Goal: Task Accomplishment & Management: Complete application form

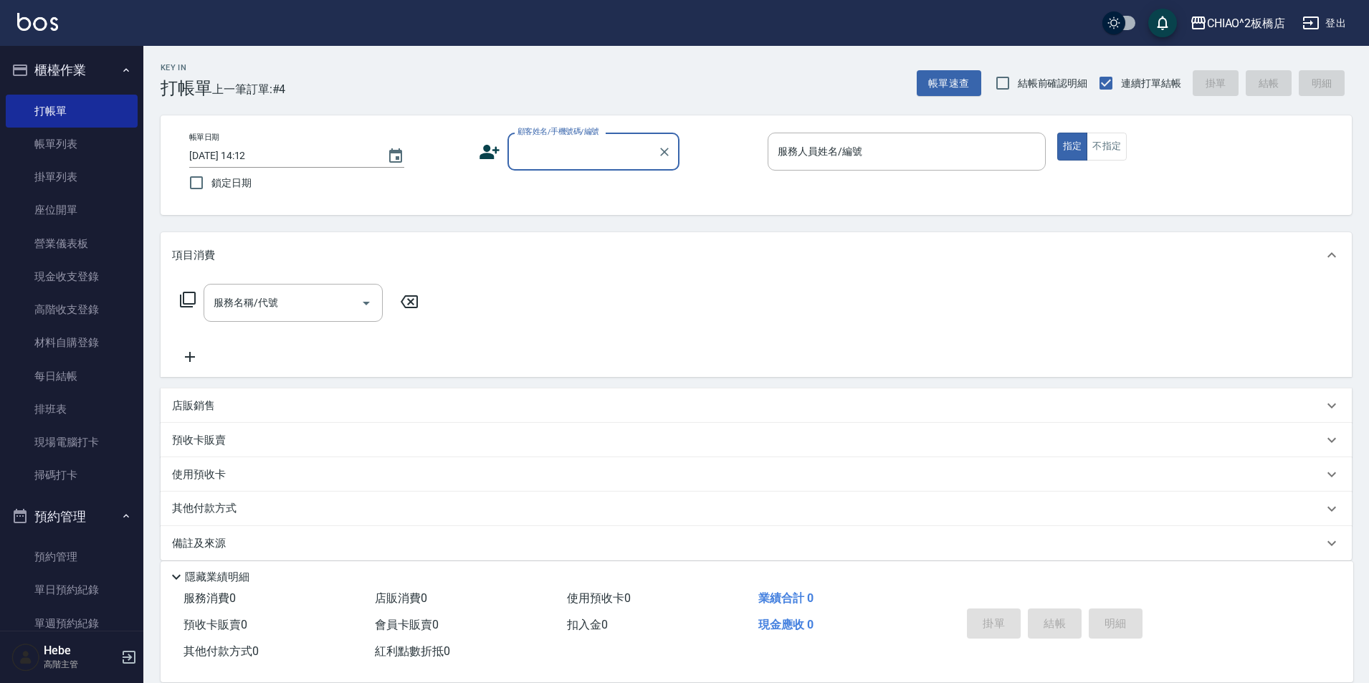
drag, startPoint x: 82, startPoint y: 335, endPoint x: 570, endPoint y: 311, distance: 488.0
click at [82, 335] on link "材料自購登錄" at bounding box center [72, 342] width 132 height 33
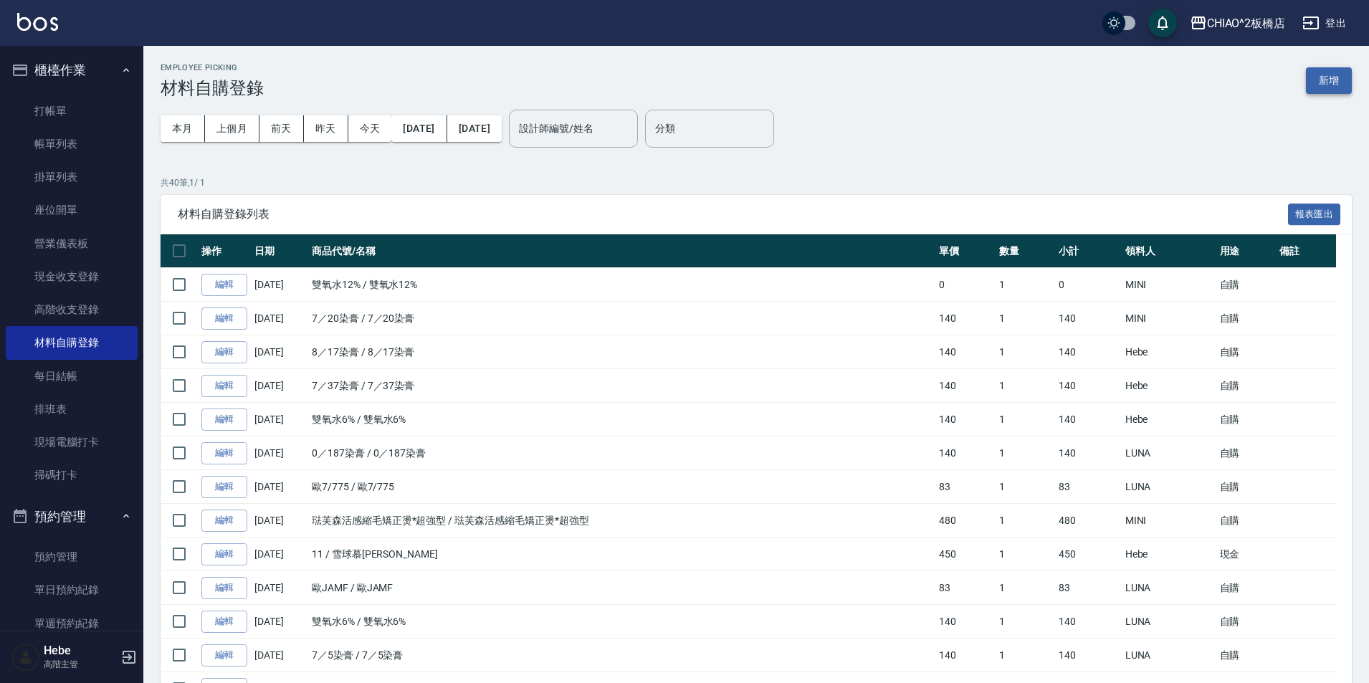
click at [1318, 74] on button "新增" at bounding box center [1329, 80] width 46 height 27
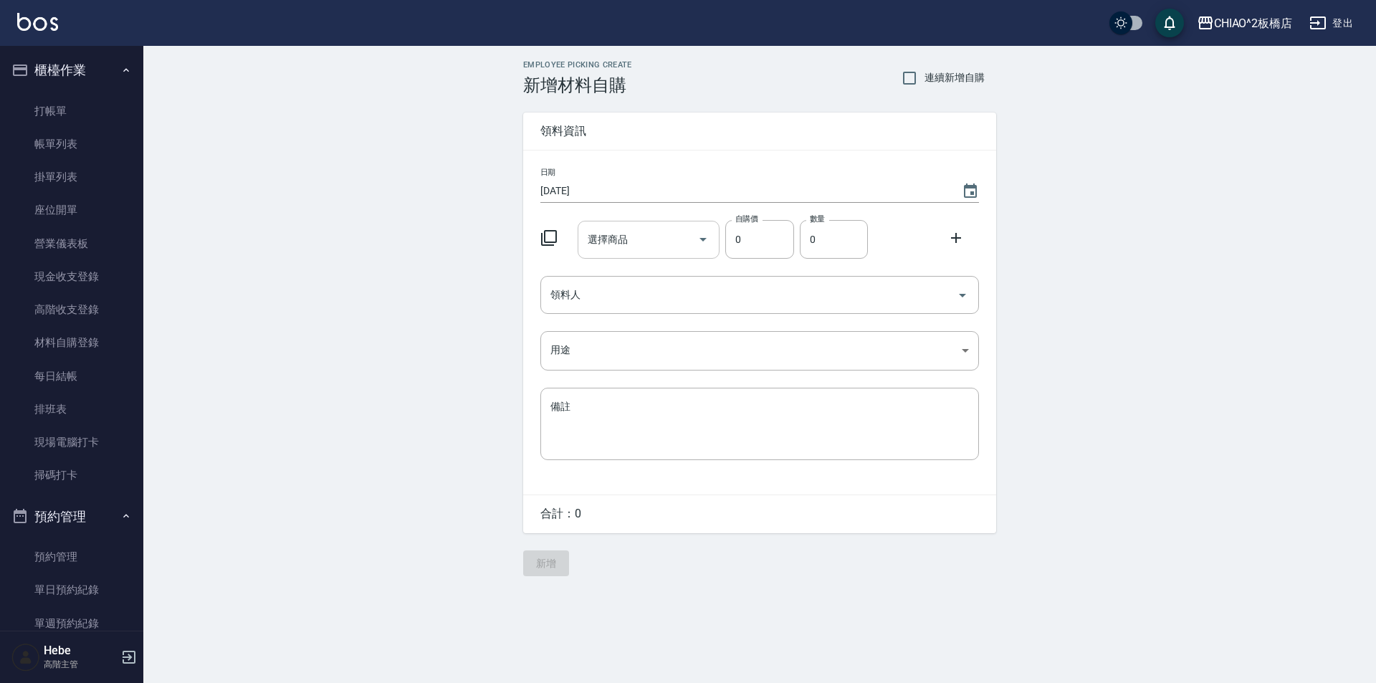
click at [609, 248] on input "選擇商品" at bounding box center [638, 239] width 108 height 25
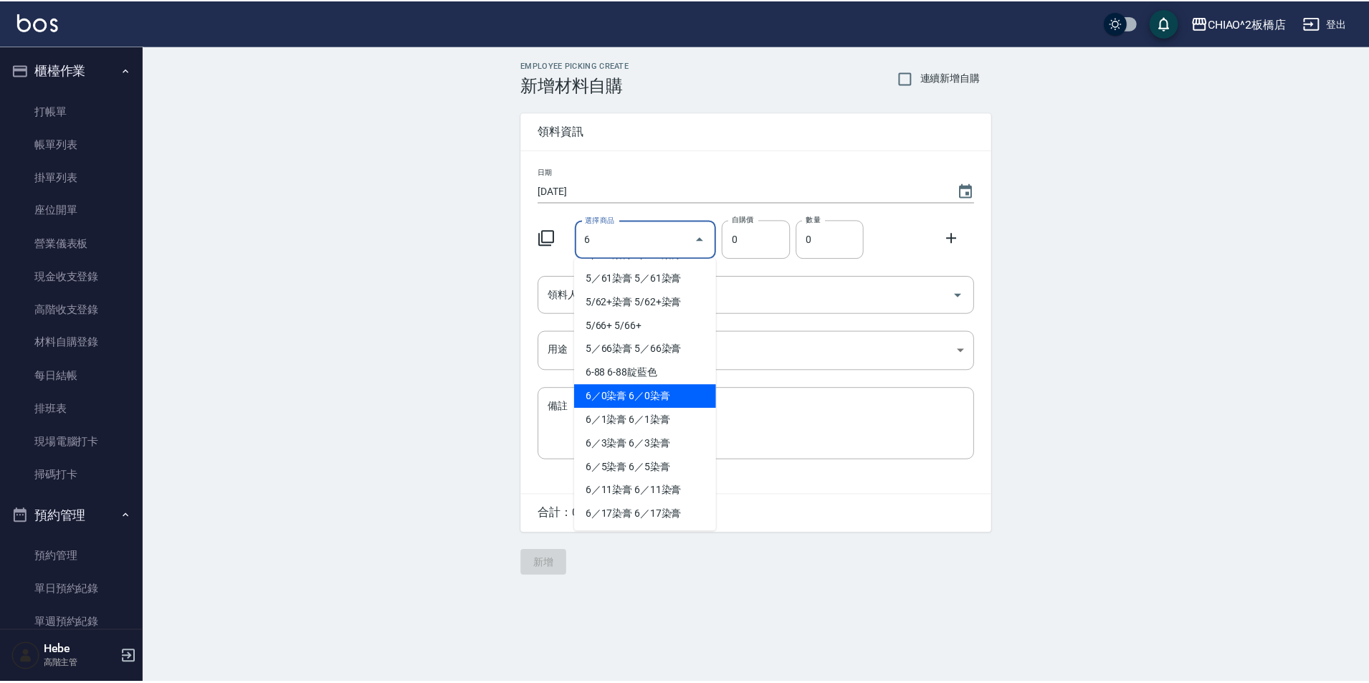
scroll to position [287, 0]
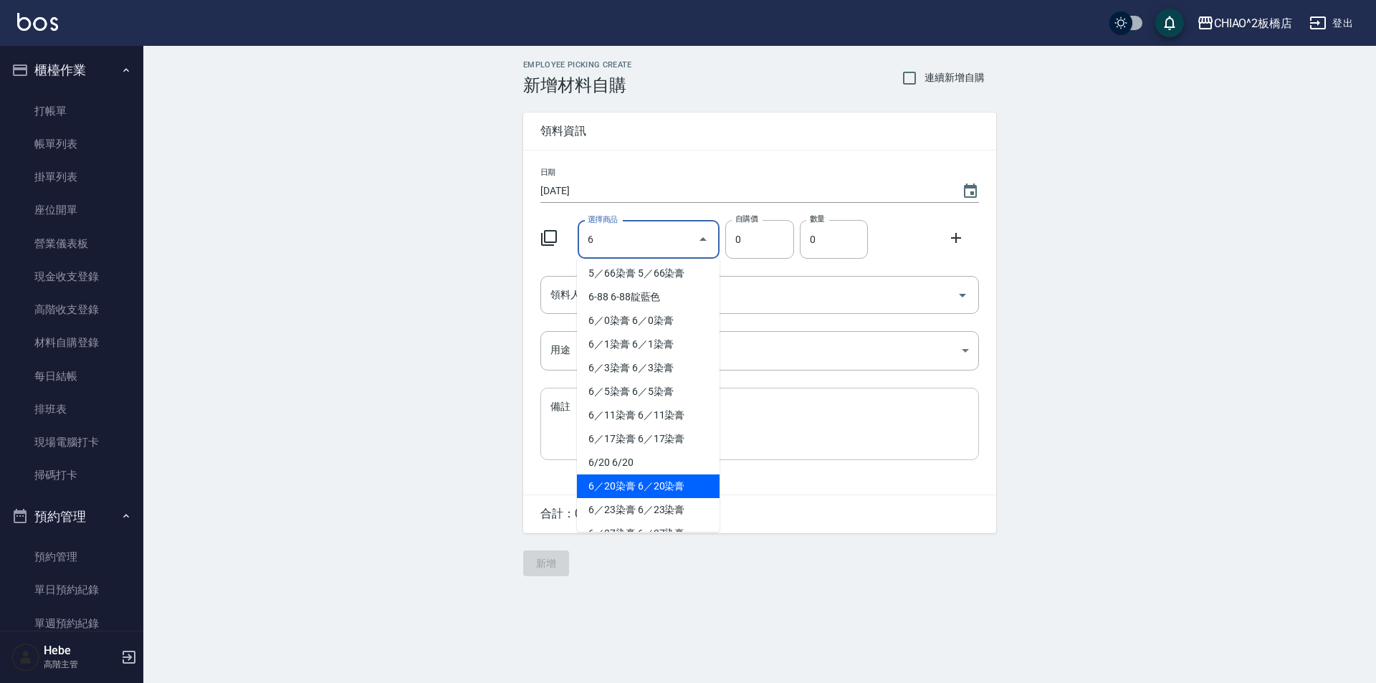
drag, startPoint x: 609, startPoint y: 490, endPoint x: 616, endPoint y: 453, distance: 37.1
click at [609, 490] on li "6／20染膏 6／20染膏" at bounding box center [648, 487] width 143 height 24
type input "6／20染膏"
type input "140"
type input "1"
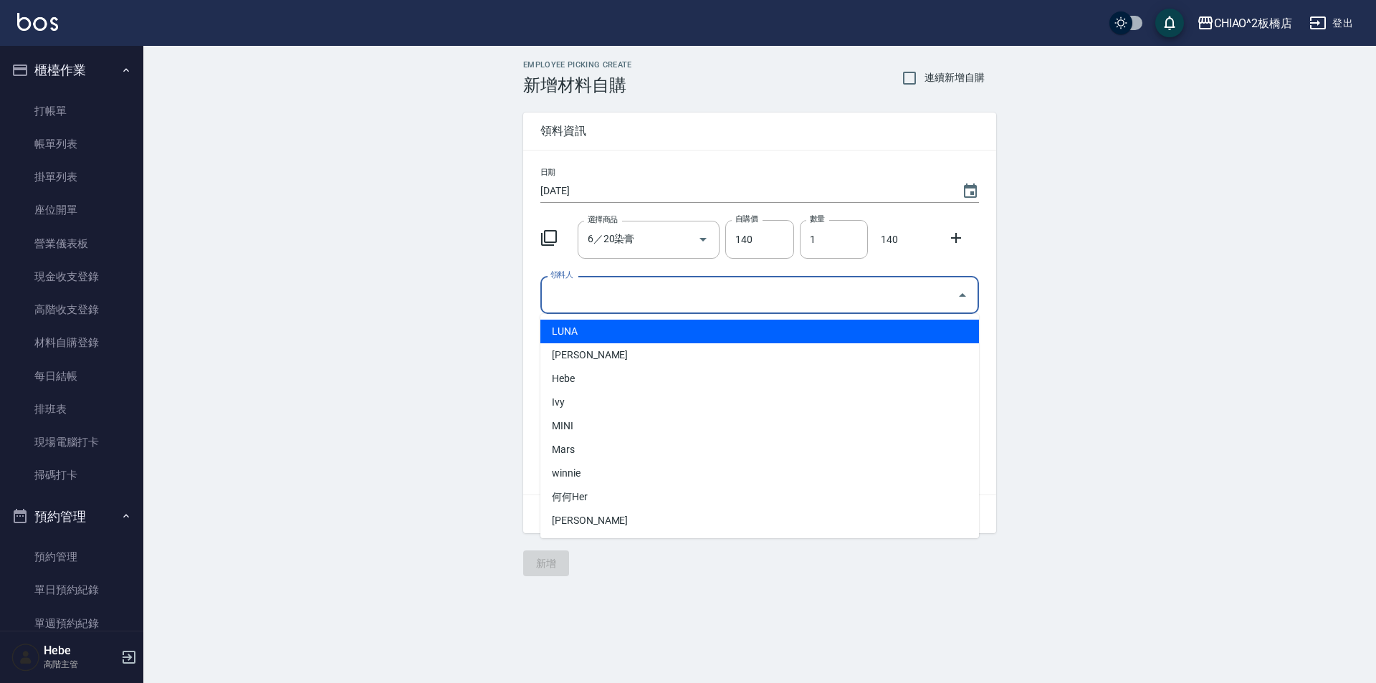
click at [625, 301] on input "領料人" at bounding box center [749, 294] width 404 height 25
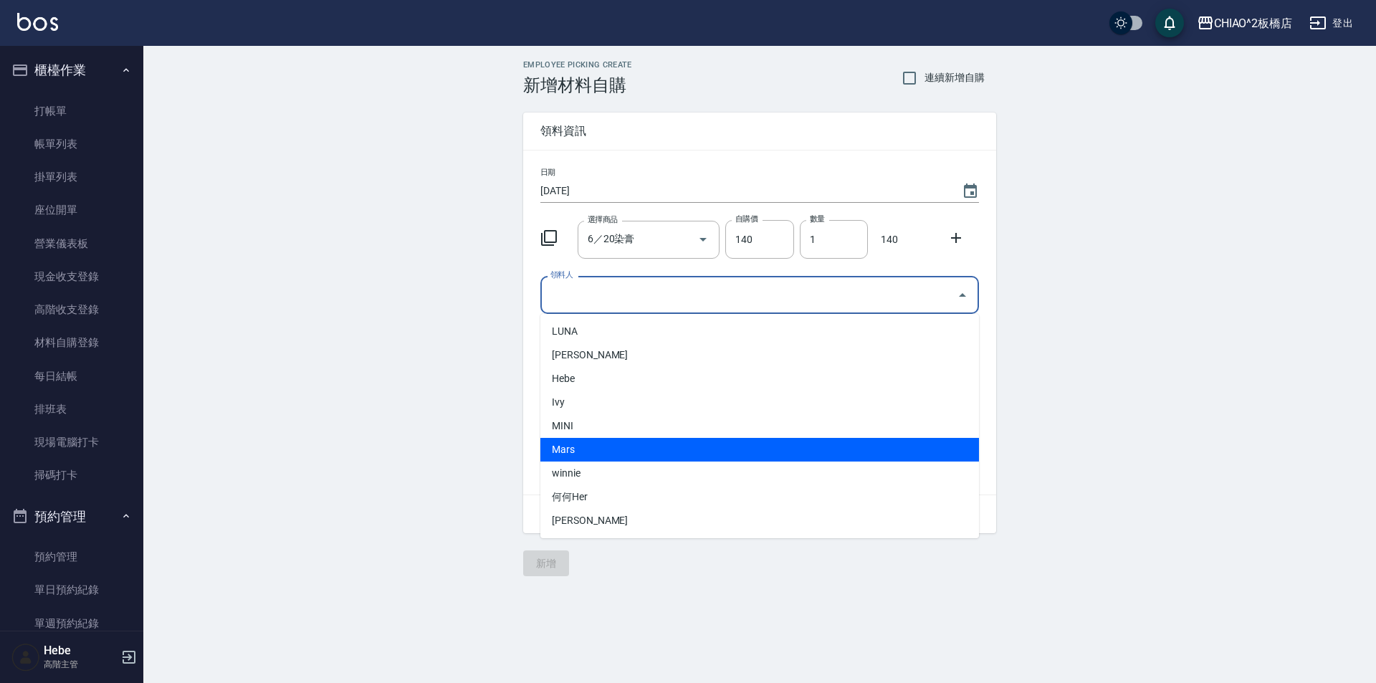
click at [589, 438] on li "Mars" at bounding box center [760, 450] width 439 height 24
click at [624, 294] on input "Mars" at bounding box center [740, 294] width 386 height 25
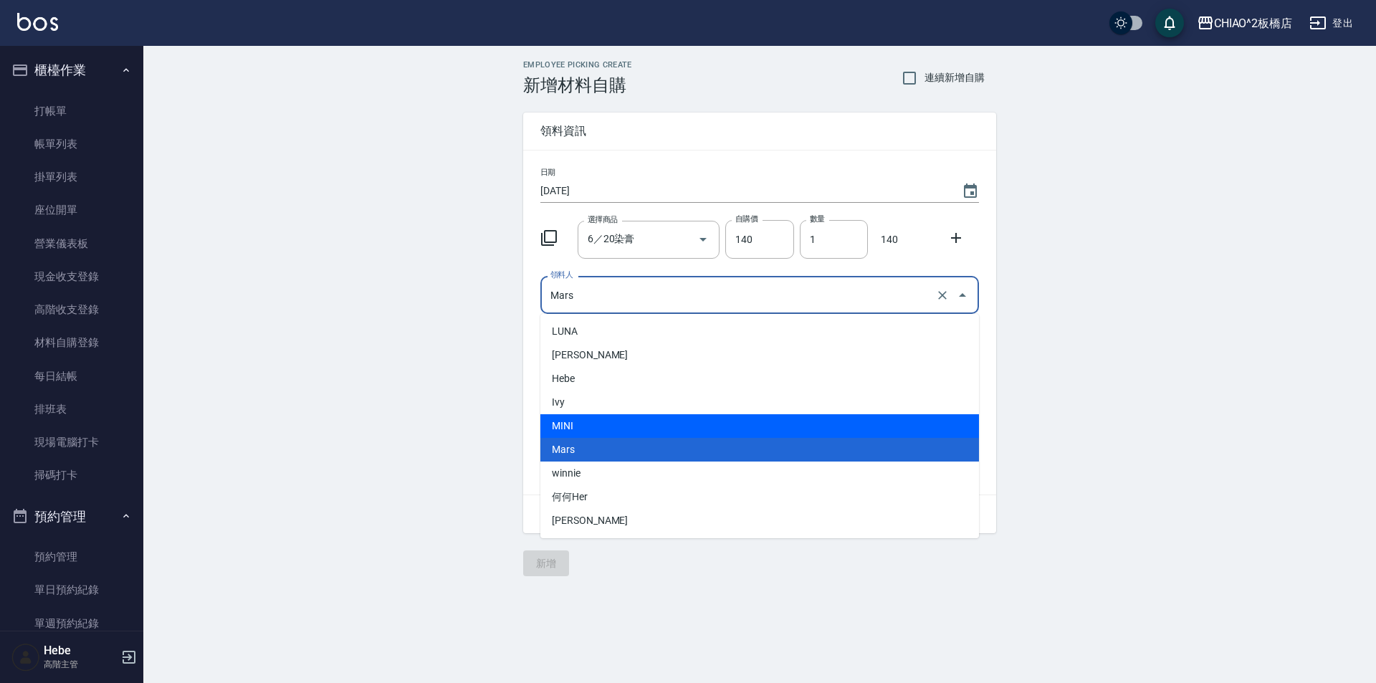
drag, startPoint x: 584, startPoint y: 417, endPoint x: 700, endPoint y: 345, distance: 136.9
click at [584, 416] on li "MINI" at bounding box center [760, 426] width 439 height 24
type input "MINI"
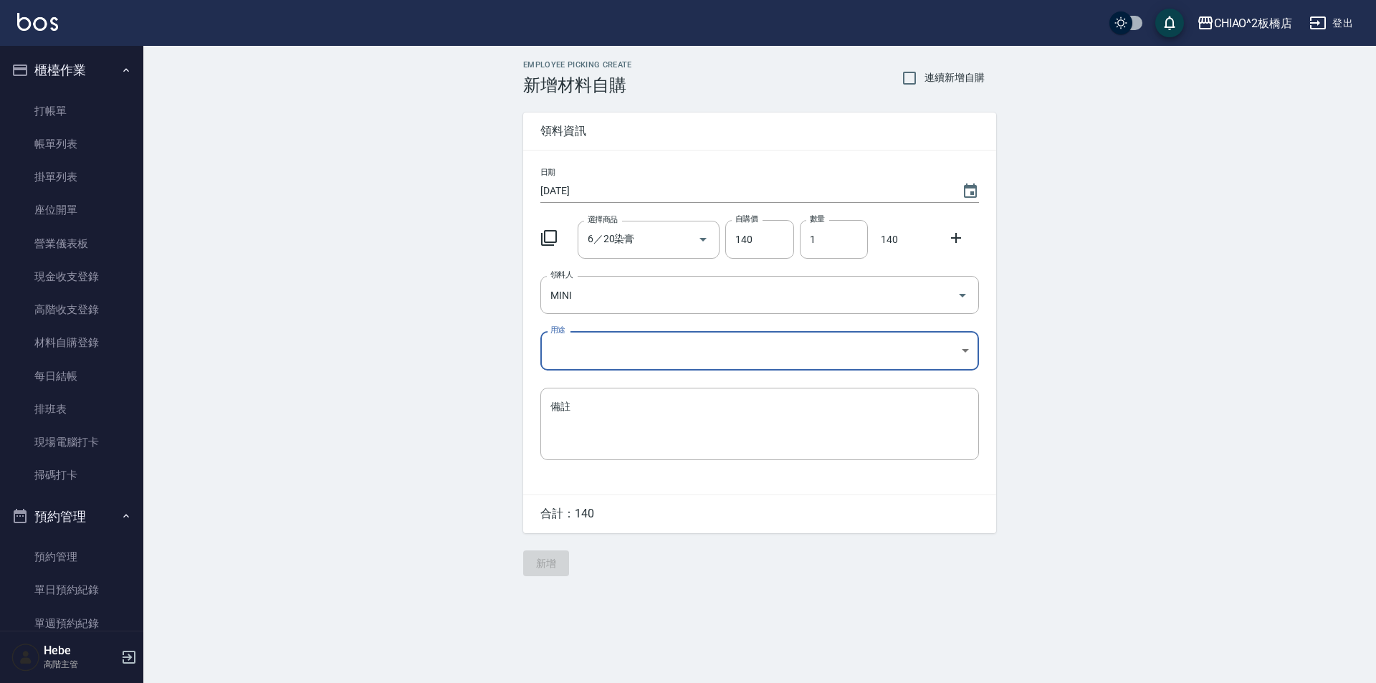
click at [958, 239] on icon at bounding box center [956, 237] width 17 height 17
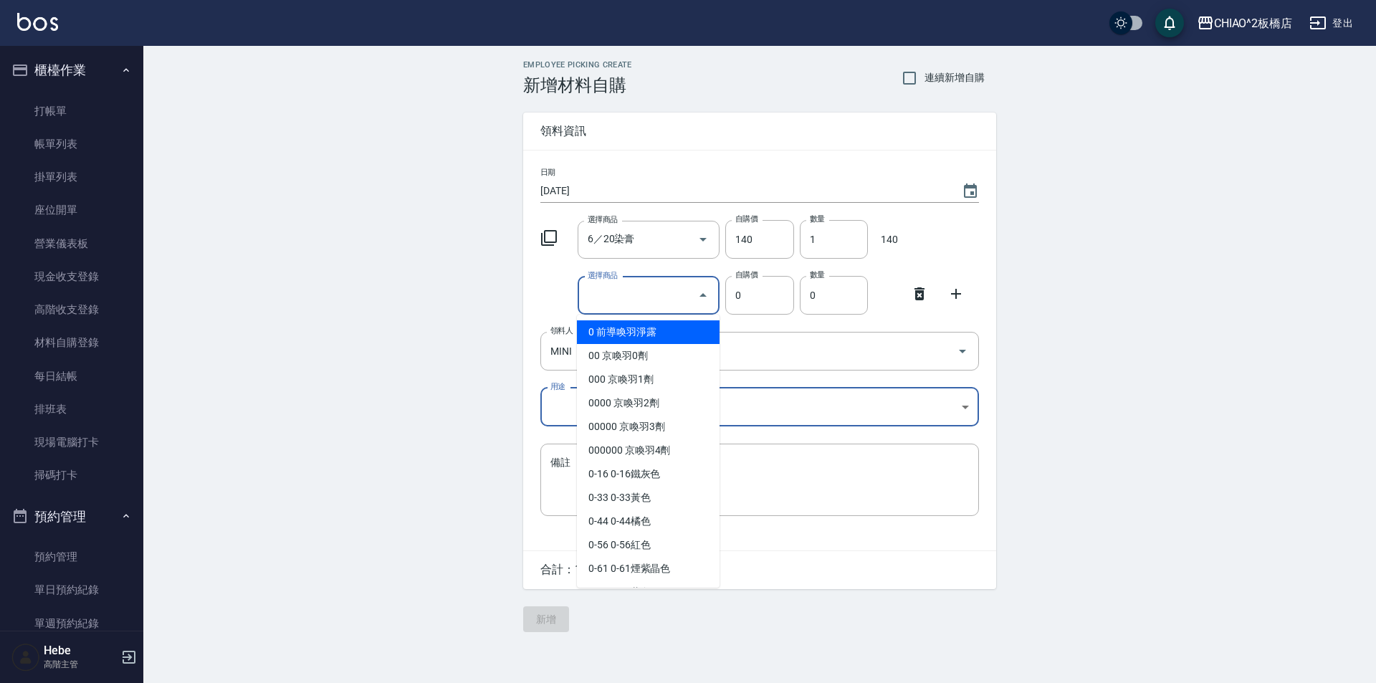
click at [638, 285] on input "選擇商品" at bounding box center [638, 295] width 108 height 25
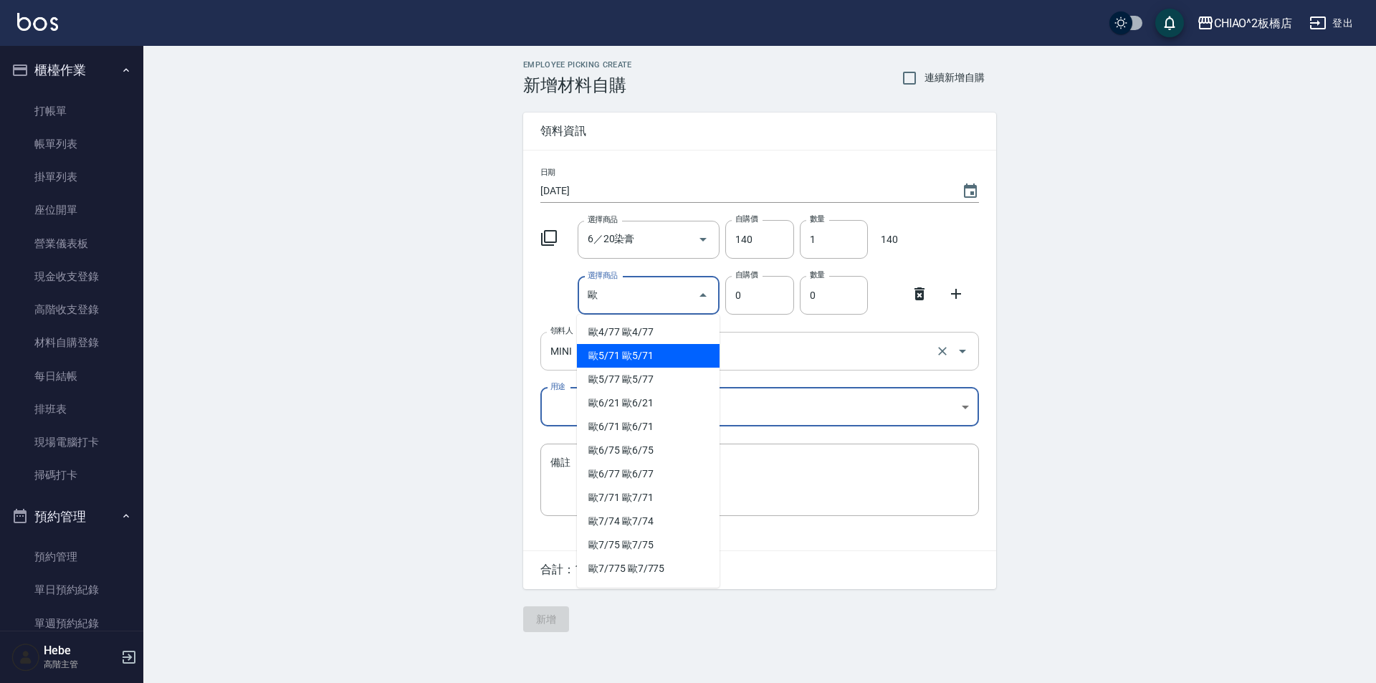
click at [610, 353] on li "歐5/71 歐5/71" at bounding box center [648, 356] width 143 height 24
type input "歐5/71"
type input "83"
type input "1"
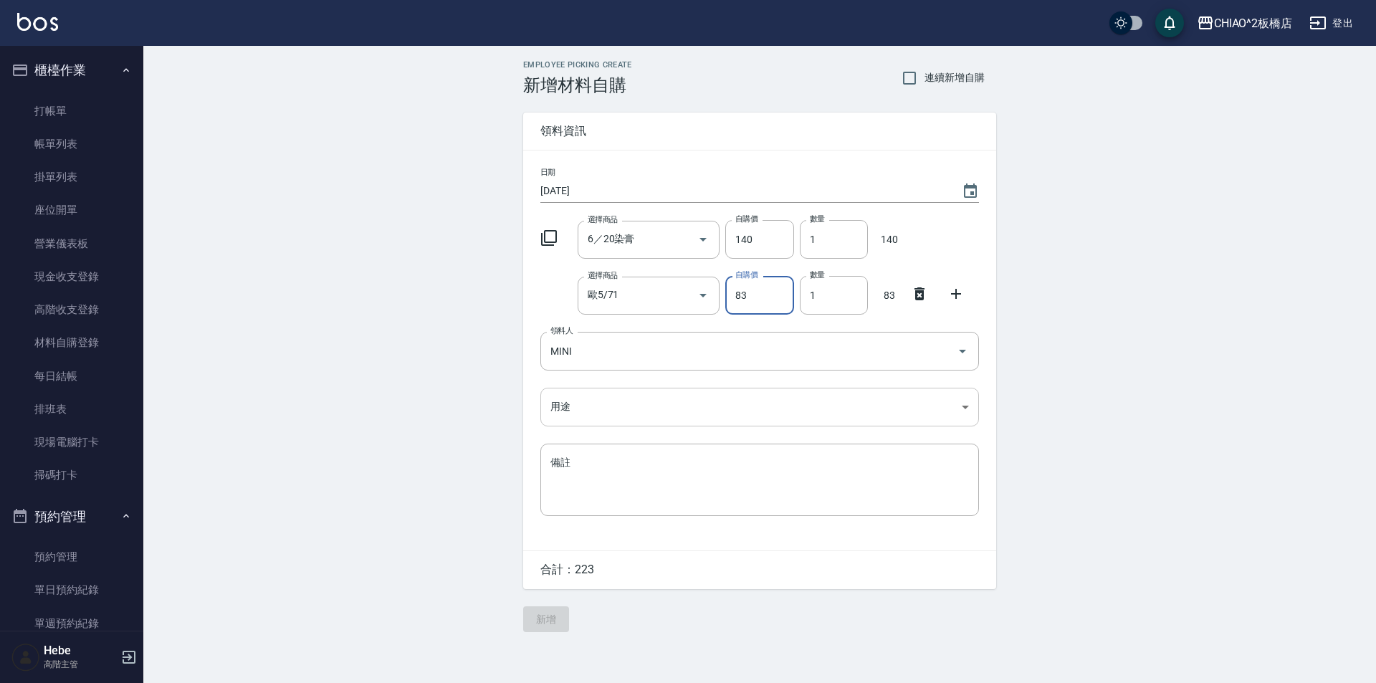
click at [598, 398] on body "CHIAO^2板橋店 登出 櫃檯作業 打帳單 帳單列表 掛單列表 座位開單 營業儀表板 現金收支登錄 高階收支登錄 材料自購登錄 每日結帳 排班表 現場電腦打…" at bounding box center [688, 341] width 1376 height 683
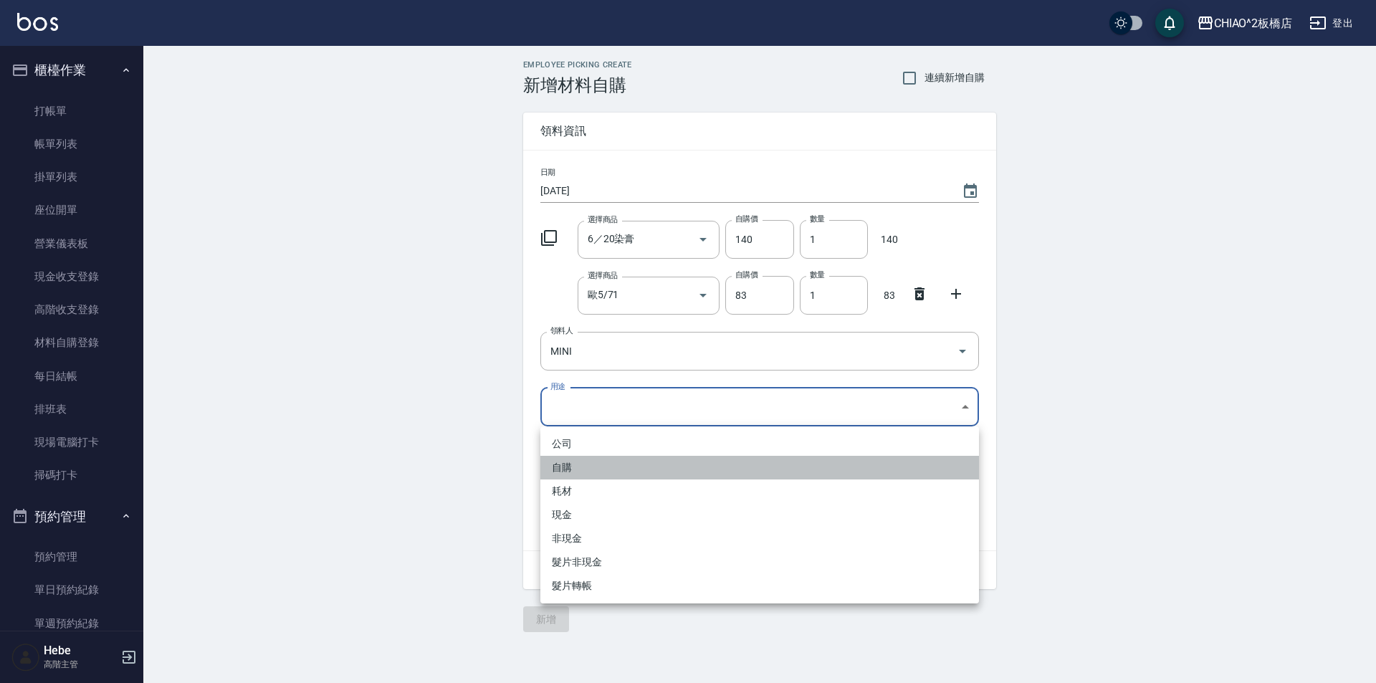
drag, startPoint x: 561, startPoint y: 468, endPoint x: 551, endPoint y: 481, distance: 16.8
click at [561, 468] on li "自購" at bounding box center [760, 468] width 439 height 24
type input "自購"
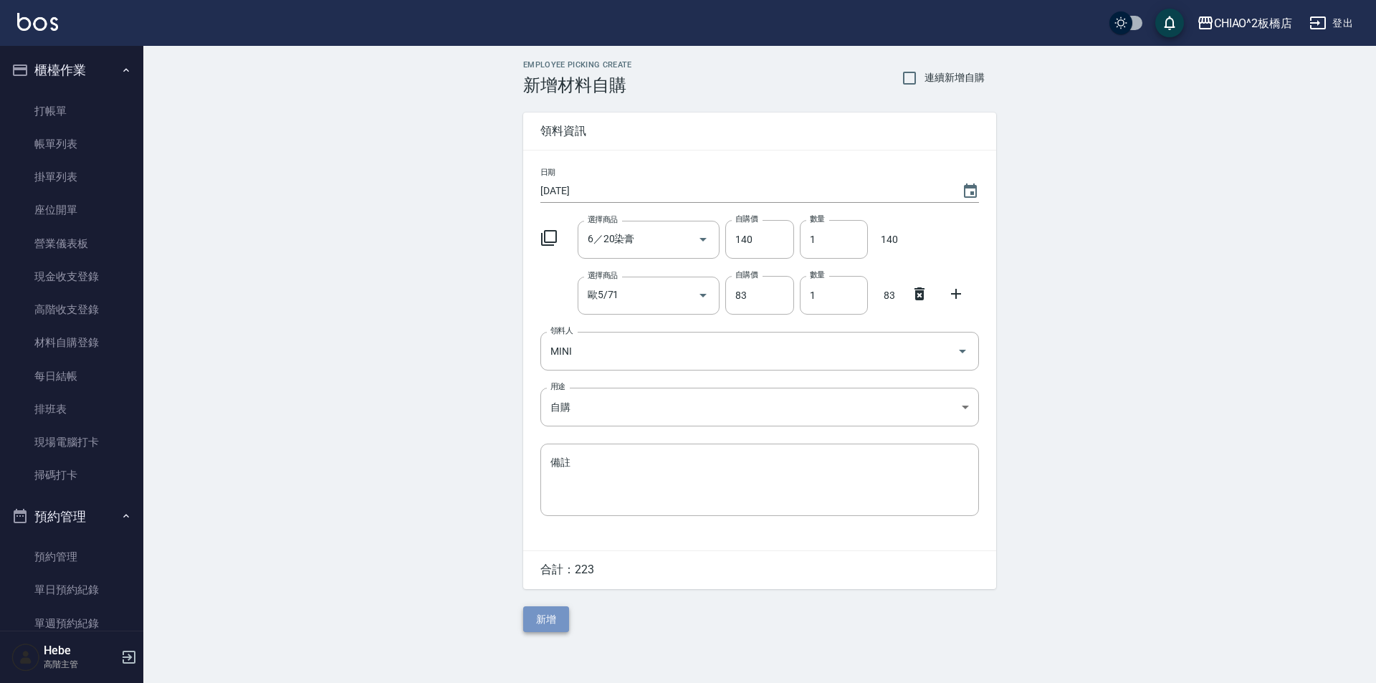
click at [536, 619] on button "新增" at bounding box center [546, 619] width 46 height 27
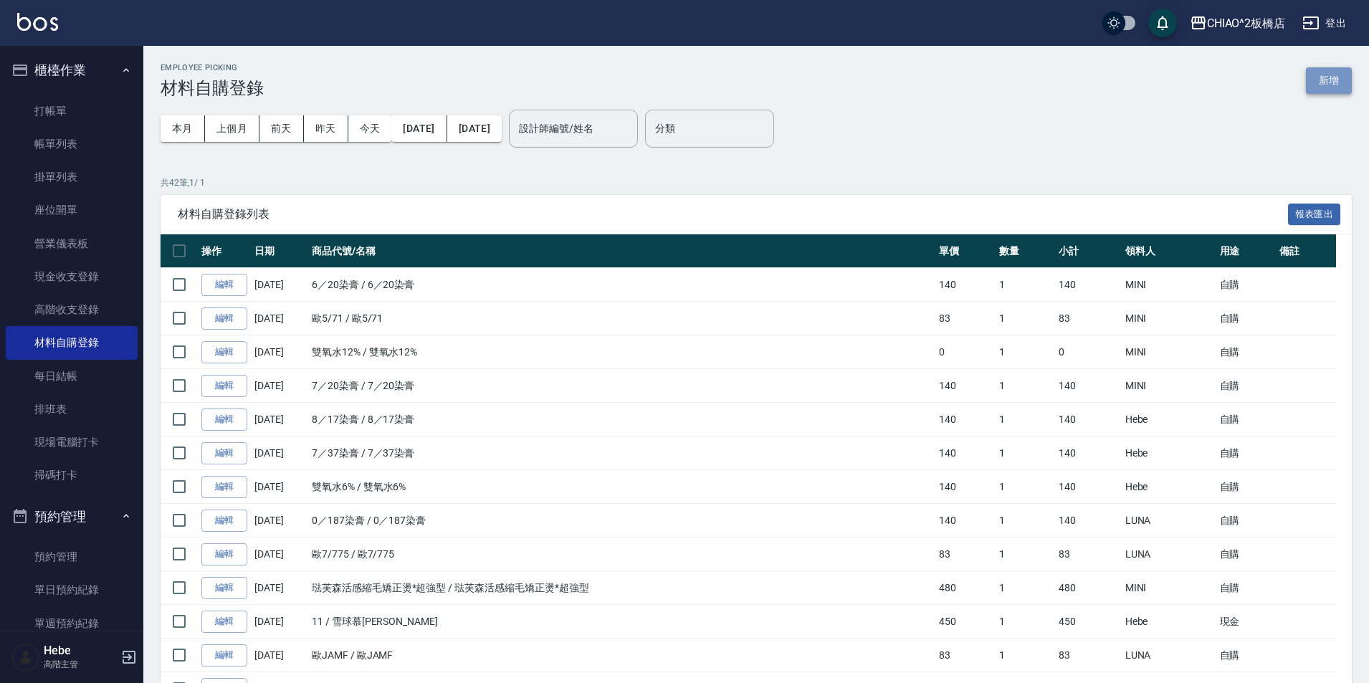
click at [1318, 87] on button "新增" at bounding box center [1329, 80] width 46 height 27
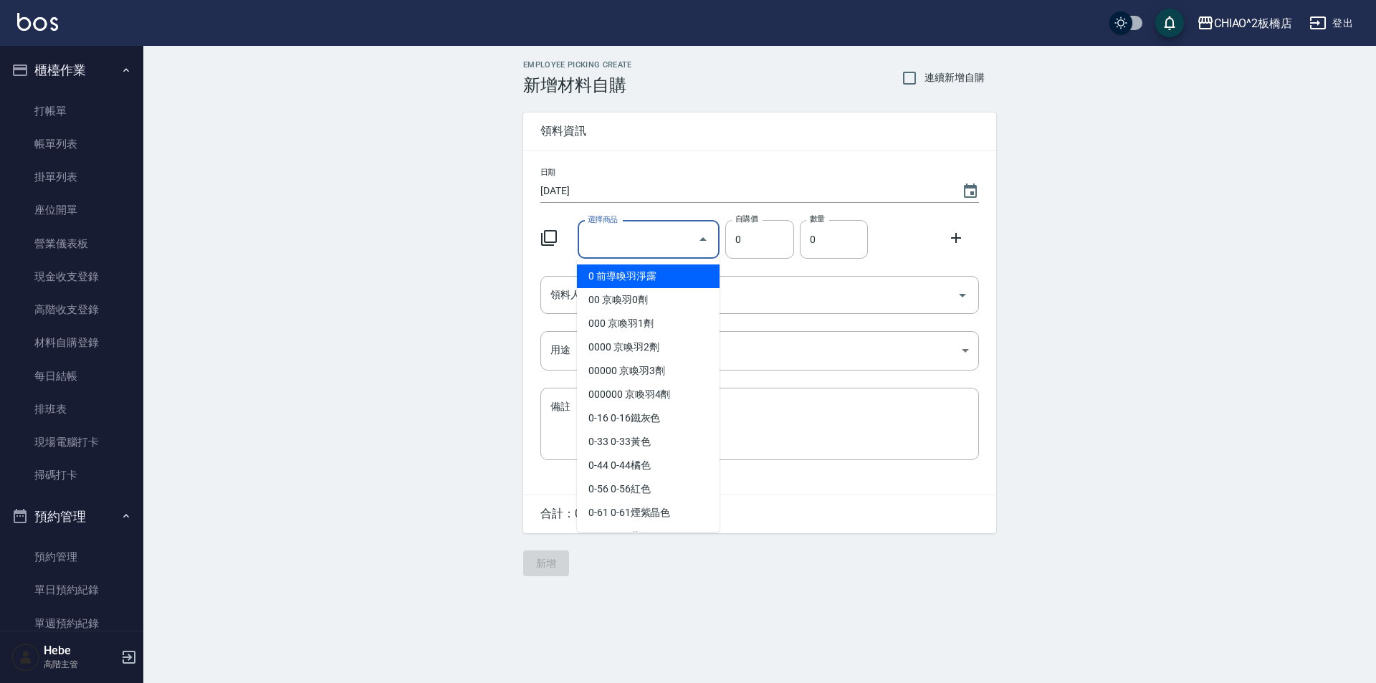
click at [651, 234] on input "選擇商品" at bounding box center [638, 239] width 108 height 25
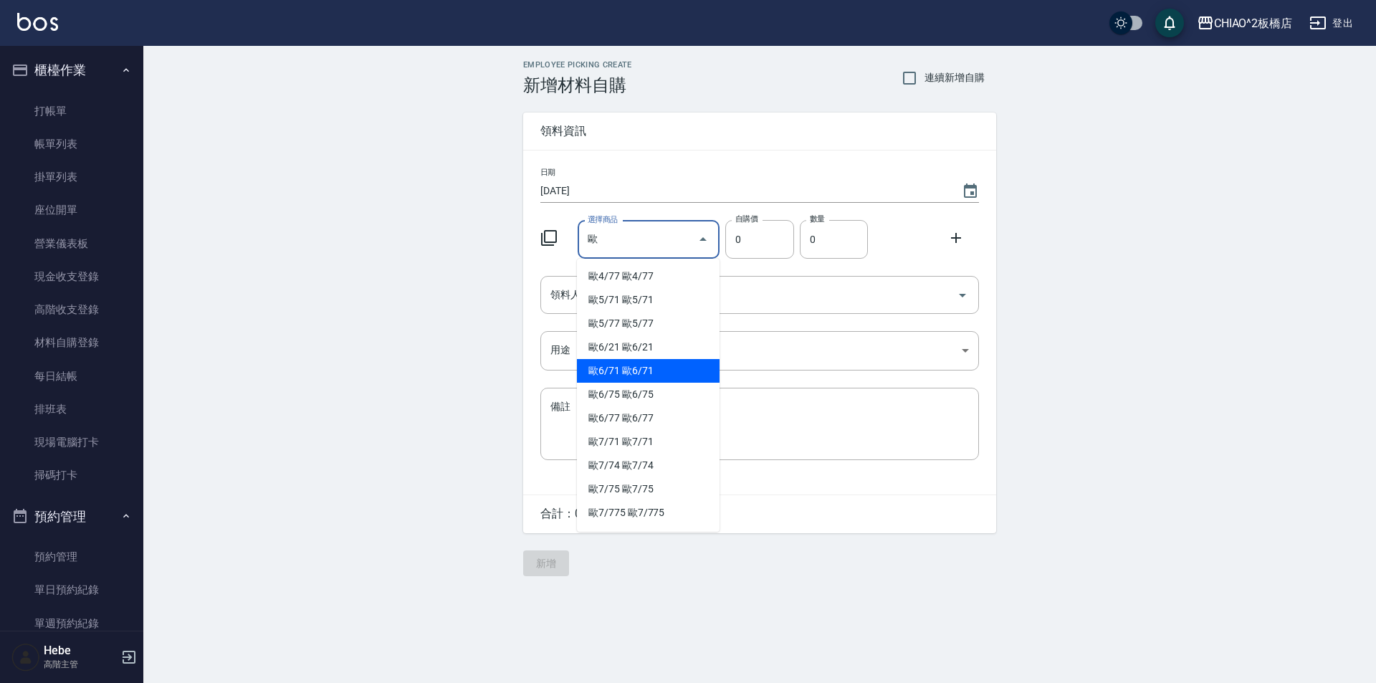
click at [611, 378] on li "歐6/71 歐6/71" at bounding box center [648, 371] width 143 height 24
type input "歐6/71"
type input "83"
type input "1"
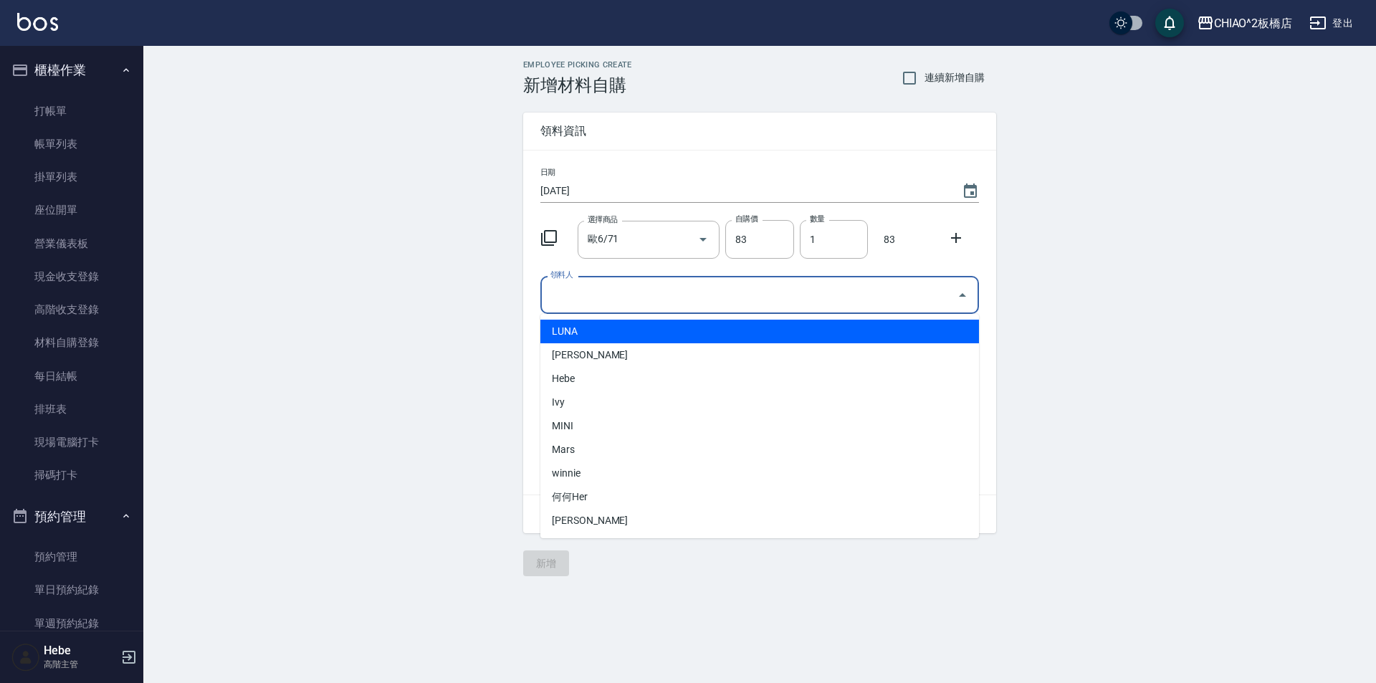
click at [605, 292] on input "領料人" at bounding box center [749, 294] width 404 height 25
click at [596, 338] on li "LUNA" at bounding box center [760, 332] width 439 height 24
type input "LUNA"
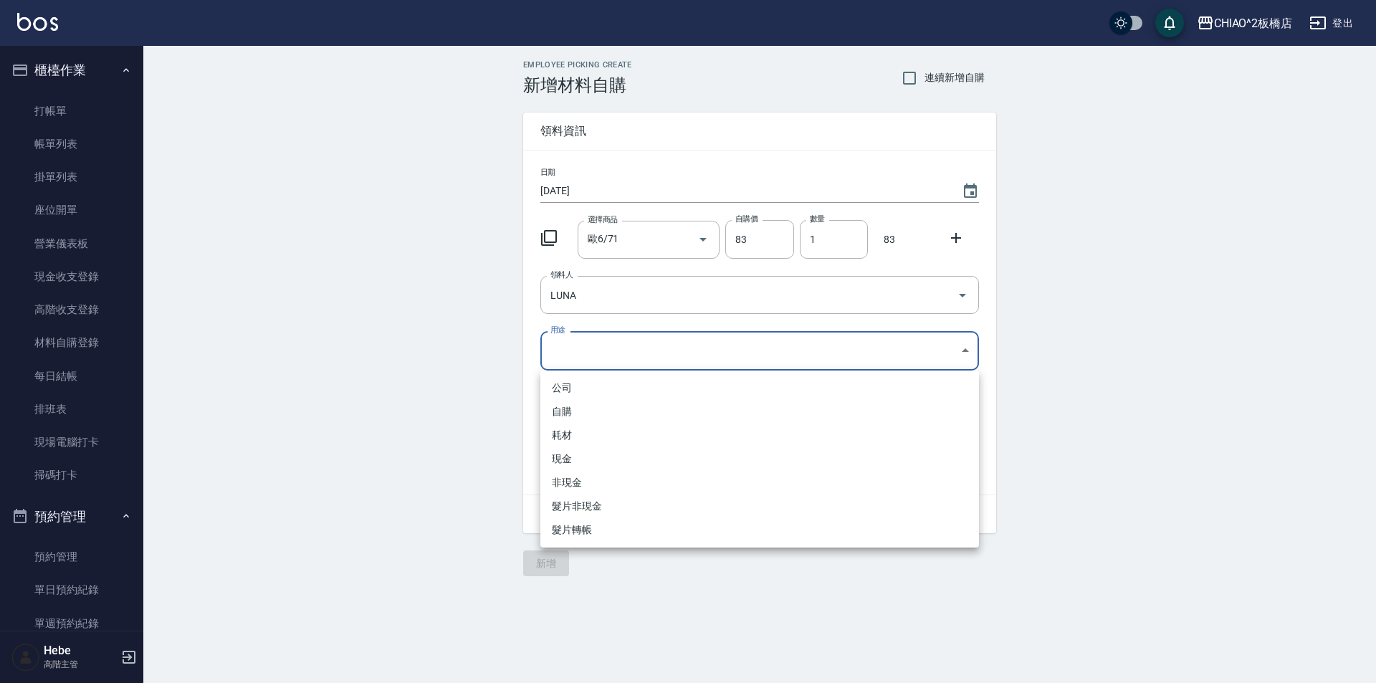
click at [591, 361] on body "CHIAO^2板橋店 登出 櫃檯作業 打帳單 帳單列表 掛單列表 座位開單 營業儀表板 現金收支登錄 高階收支登錄 材料自購登錄 每日結帳 排班表 現場電腦打…" at bounding box center [688, 341] width 1376 height 683
click at [590, 411] on li "自購" at bounding box center [760, 412] width 439 height 24
type input "自購"
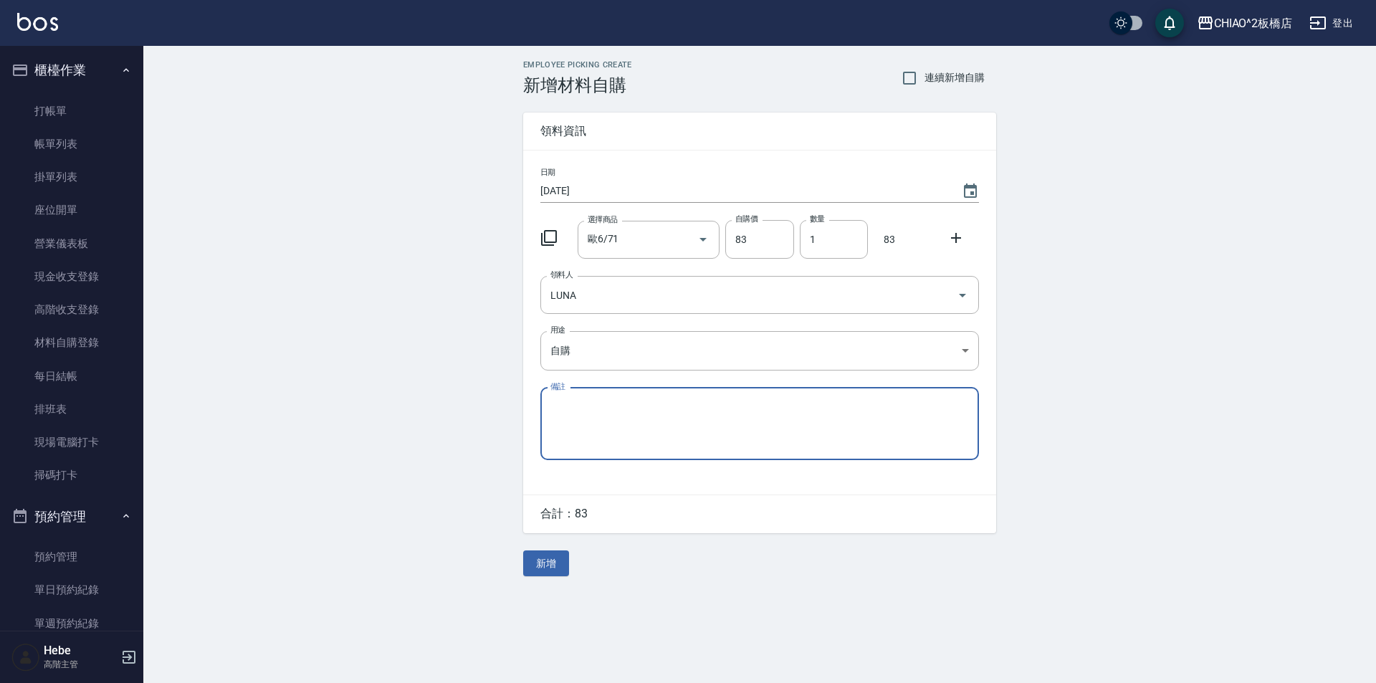
click at [548, 557] on button "新增" at bounding box center [546, 564] width 46 height 27
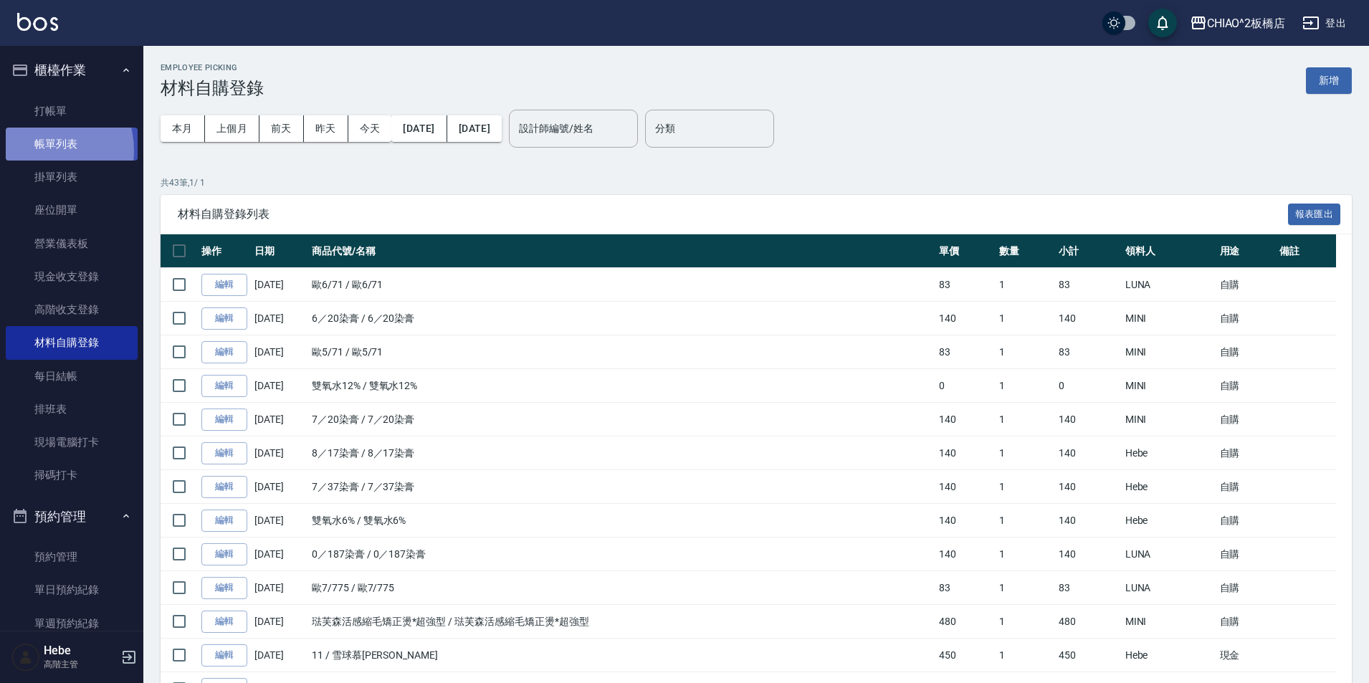
click at [36, 151] on link "帳單列表" at bounding box center [72, 144] width 132 height 33
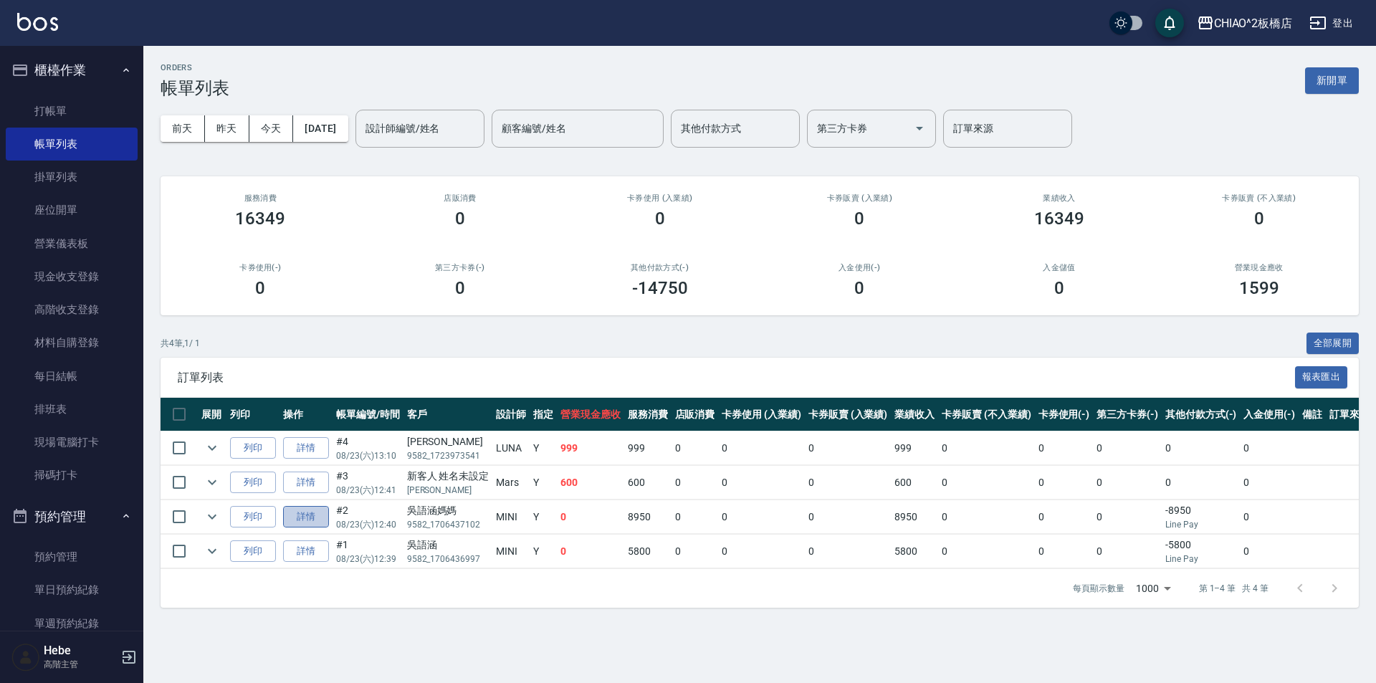
click at [321, 523] on link "詳情" at bounding box center [306, 517] width 46 height 22
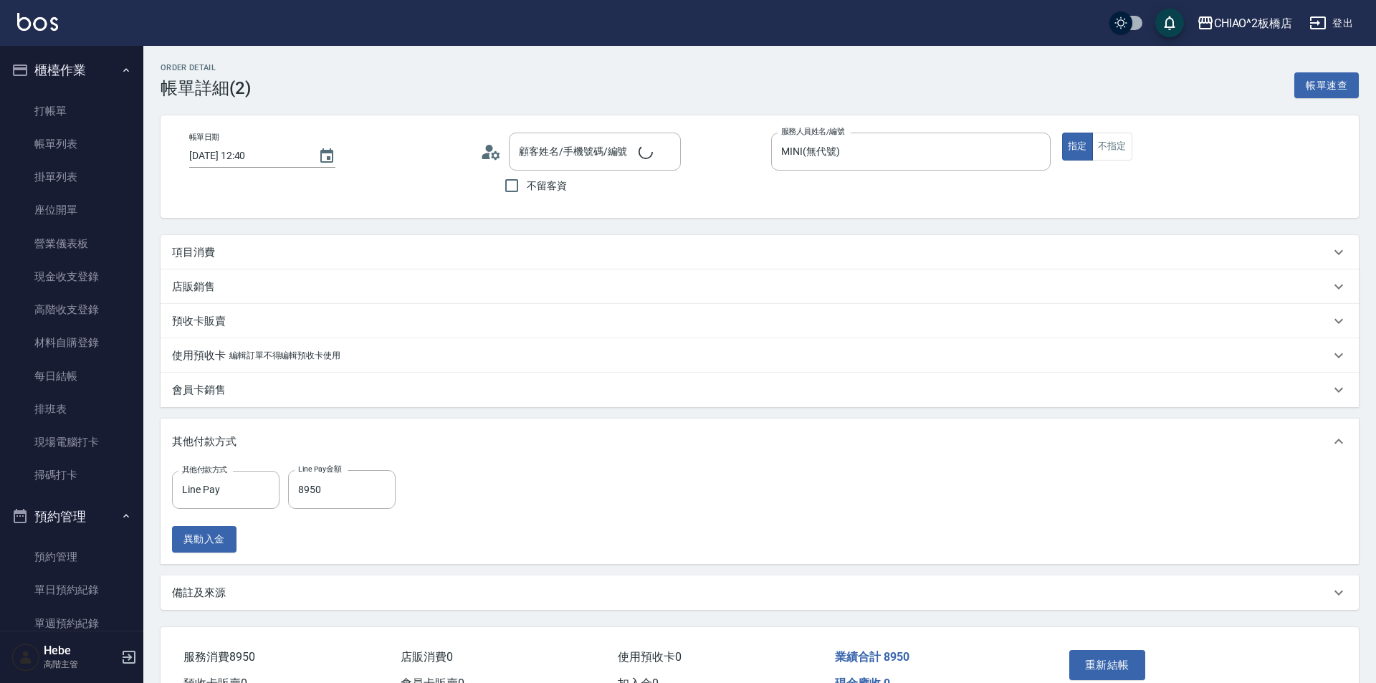
type input "2025/08/23 12:40"
type input "MINI(無代號)"
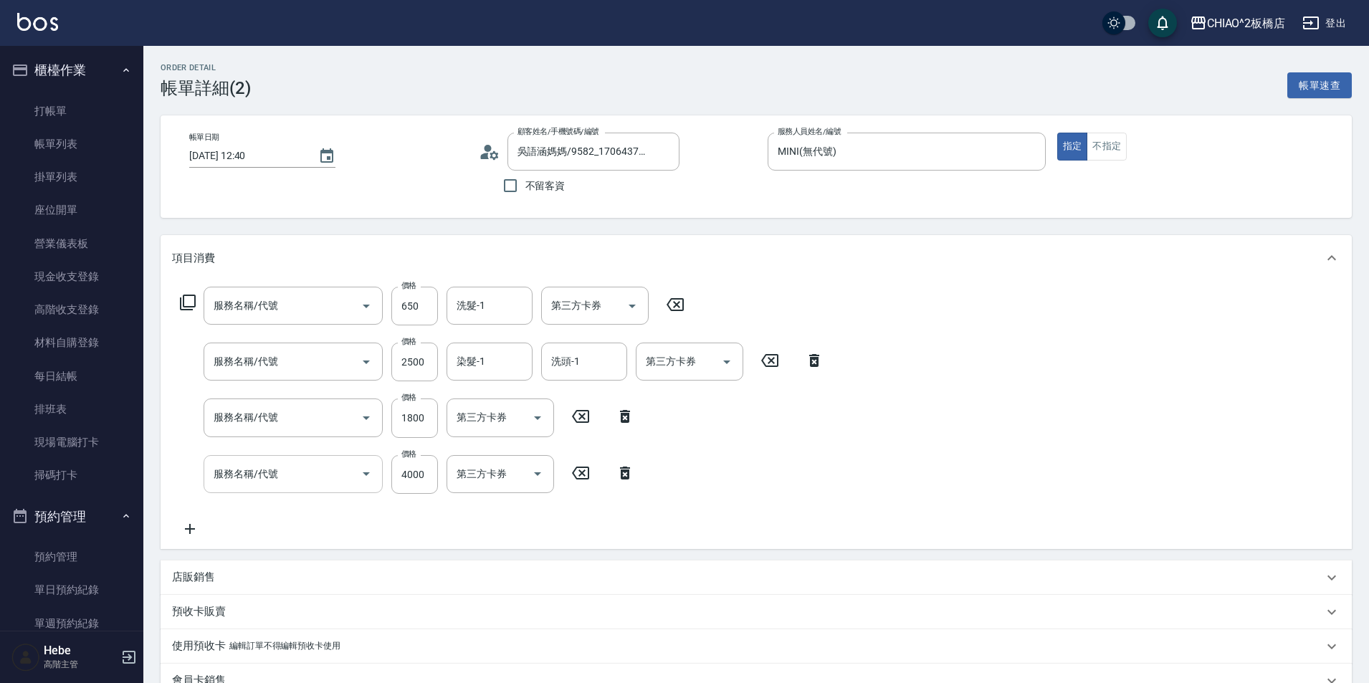
type input "吳語涵媽媽/9582_1706437102/null"
type input "洗剪指定600(96678)"
type input "女生染髮指定2000(96698)"
type input "造型200(96686)"
type input "女生燙髮(96677)"
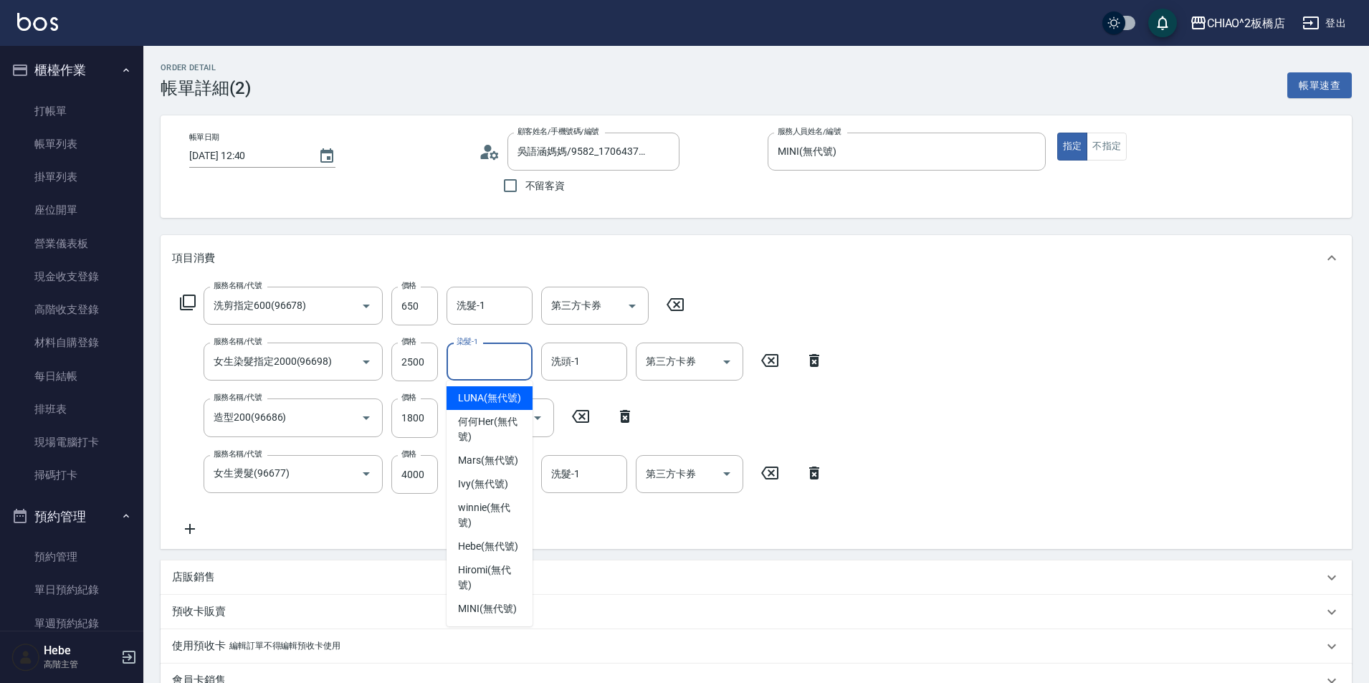
click at [472, 368] on input "染髮-1" at bounding box center [489, 361] width 73 height 25
click at [485, 462] on span "Mars (無代號)" at bounding box center [488, 460] width 60 height 15
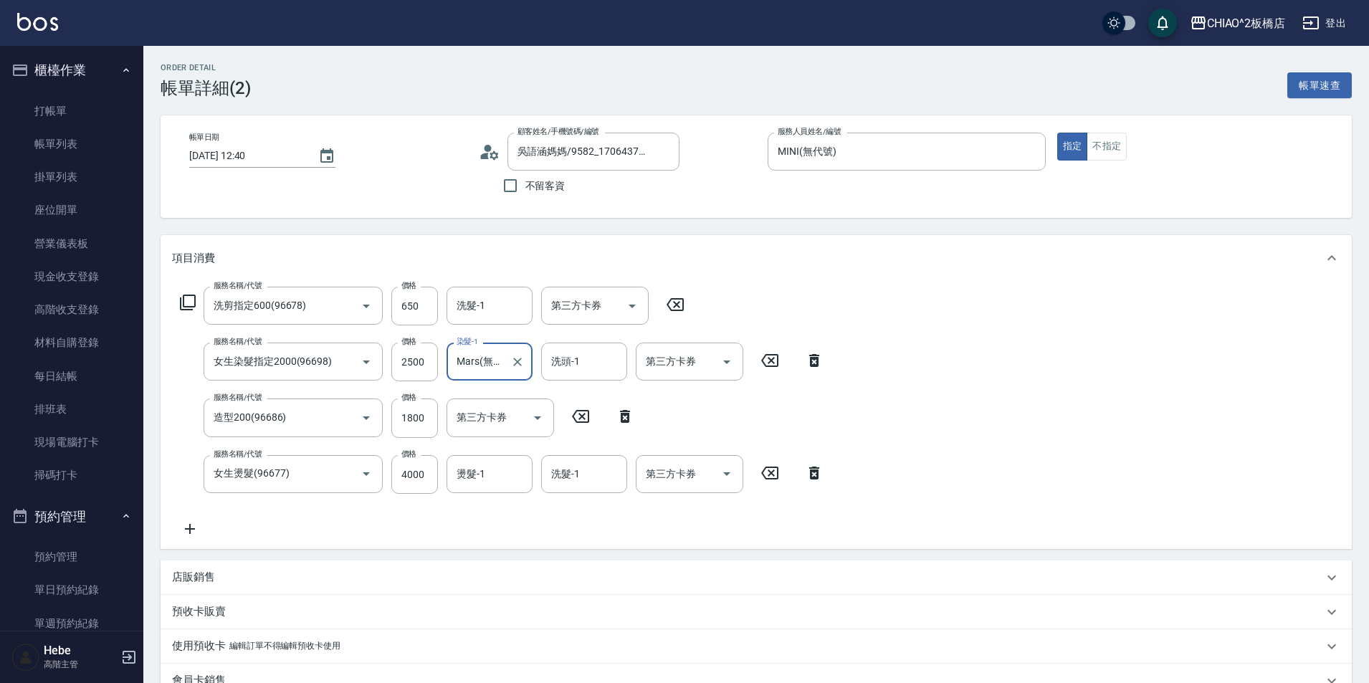
type input "Mars(無代號)"
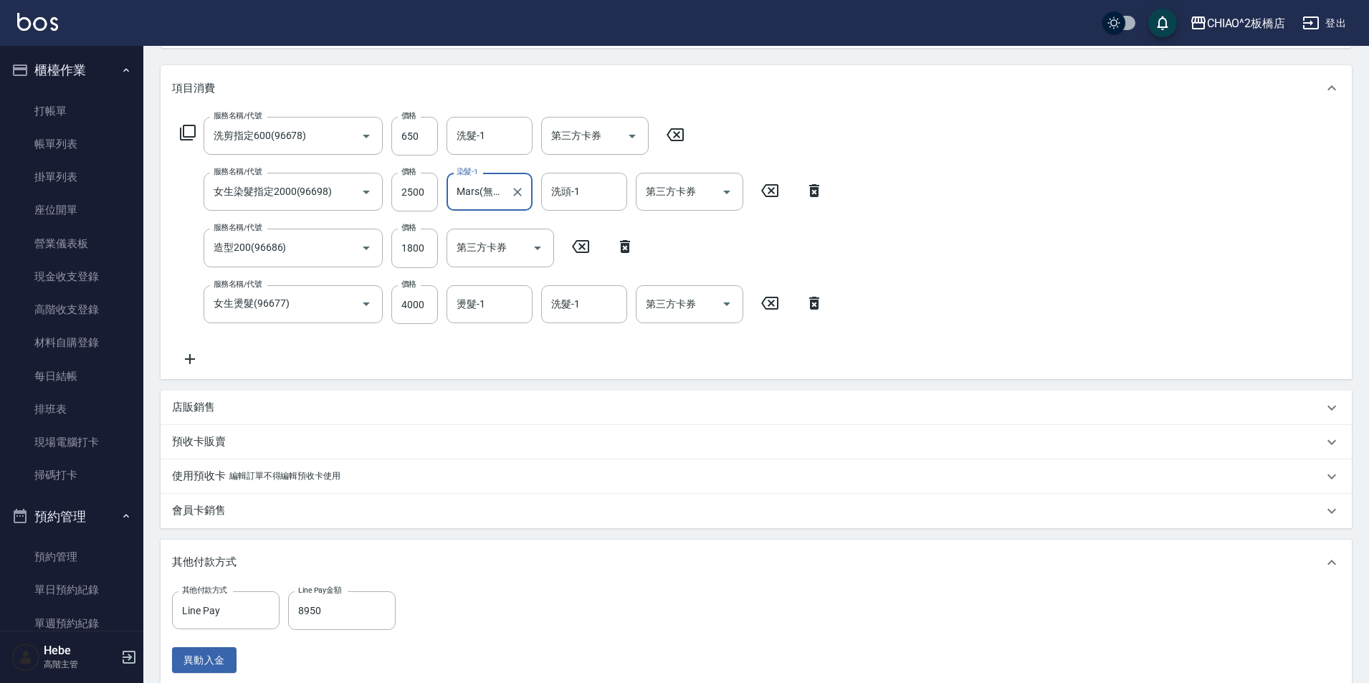
scroll to position [358, 0]
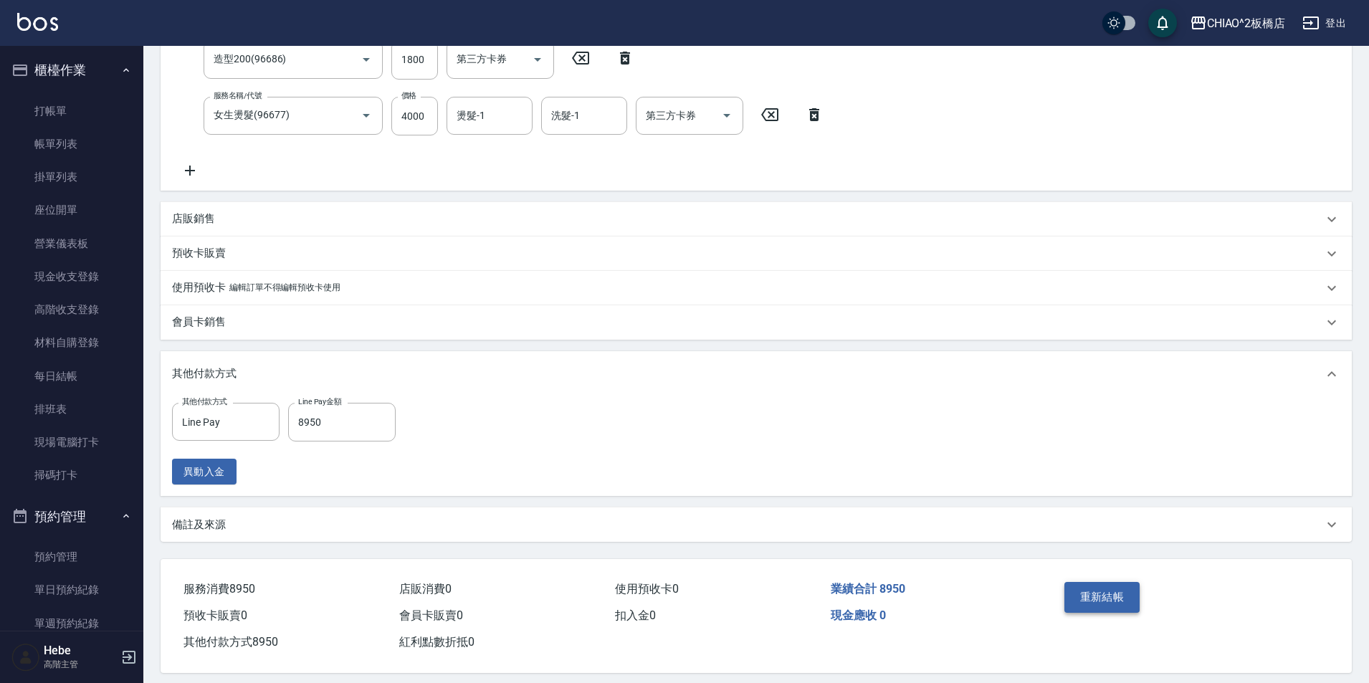
click at [1099, 602] on button "重新結帳" at bounding box center [1103, 597] width 76 height 30
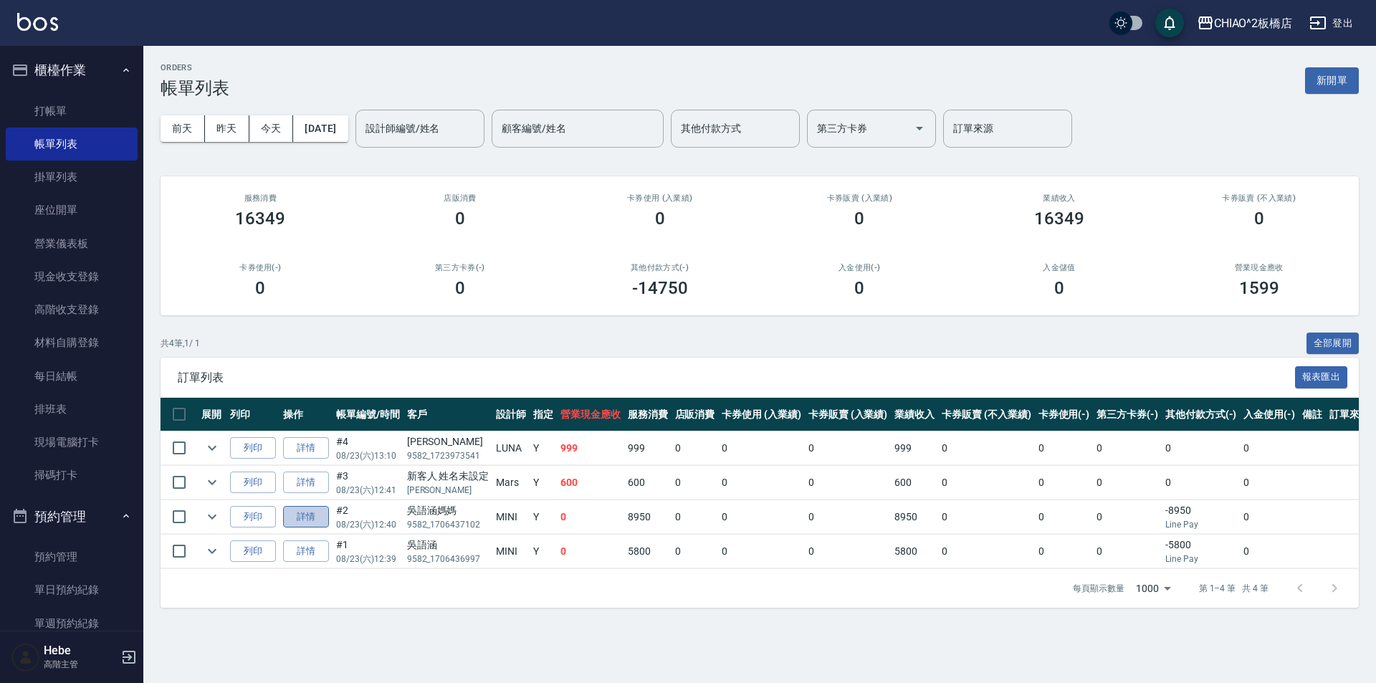
click at [315, 510] on link "詳情" at bounding box center [306, 517] width 46 height 22
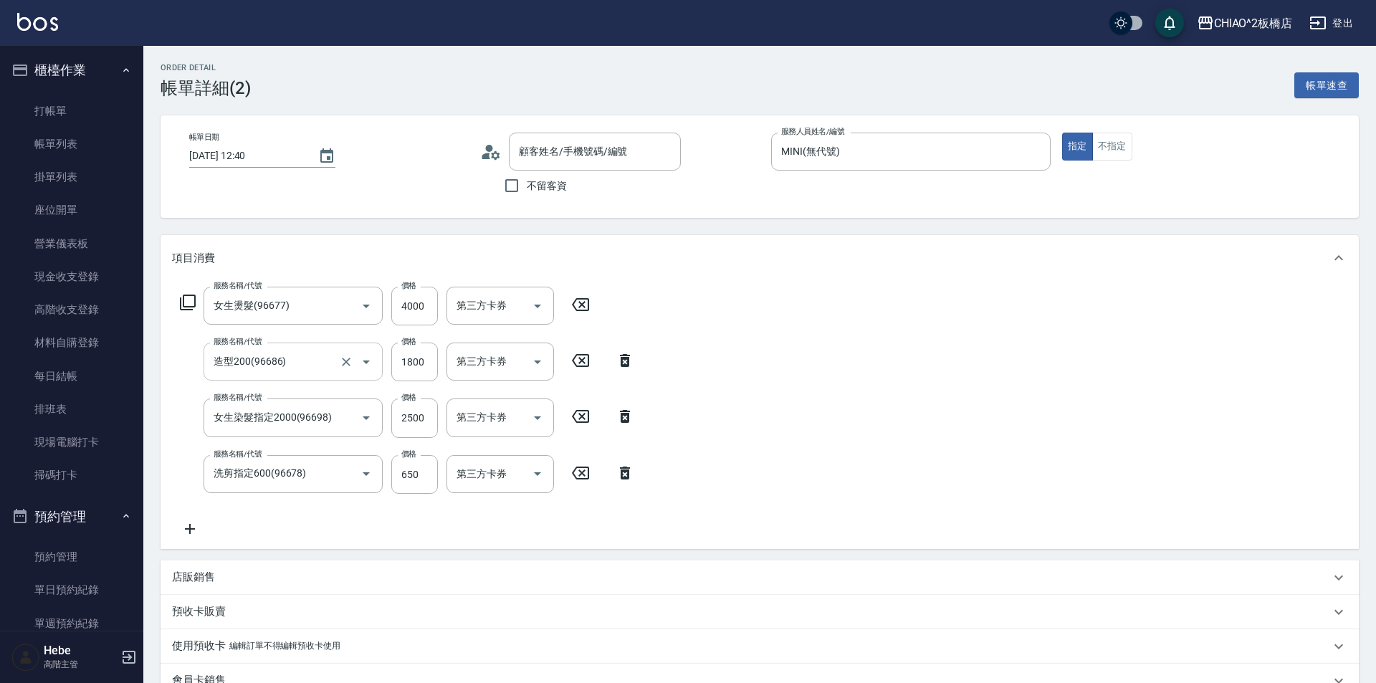
type input "2025/08/23 12:40"
type input "MINI(無代號)"
type input "女生燙髮(96677)"
type input "造型200(96686)"
type input "女生染髮指定2000(96698)"
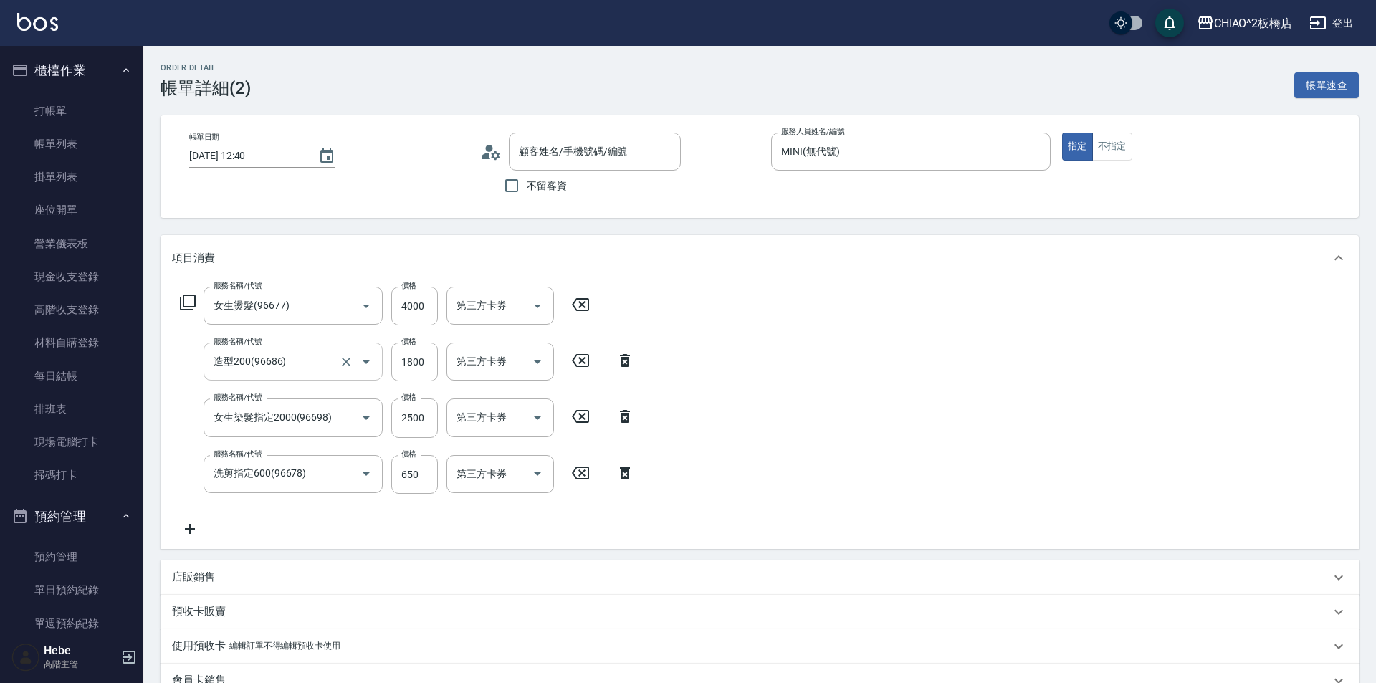
type input "洗剪指定600(96678)"
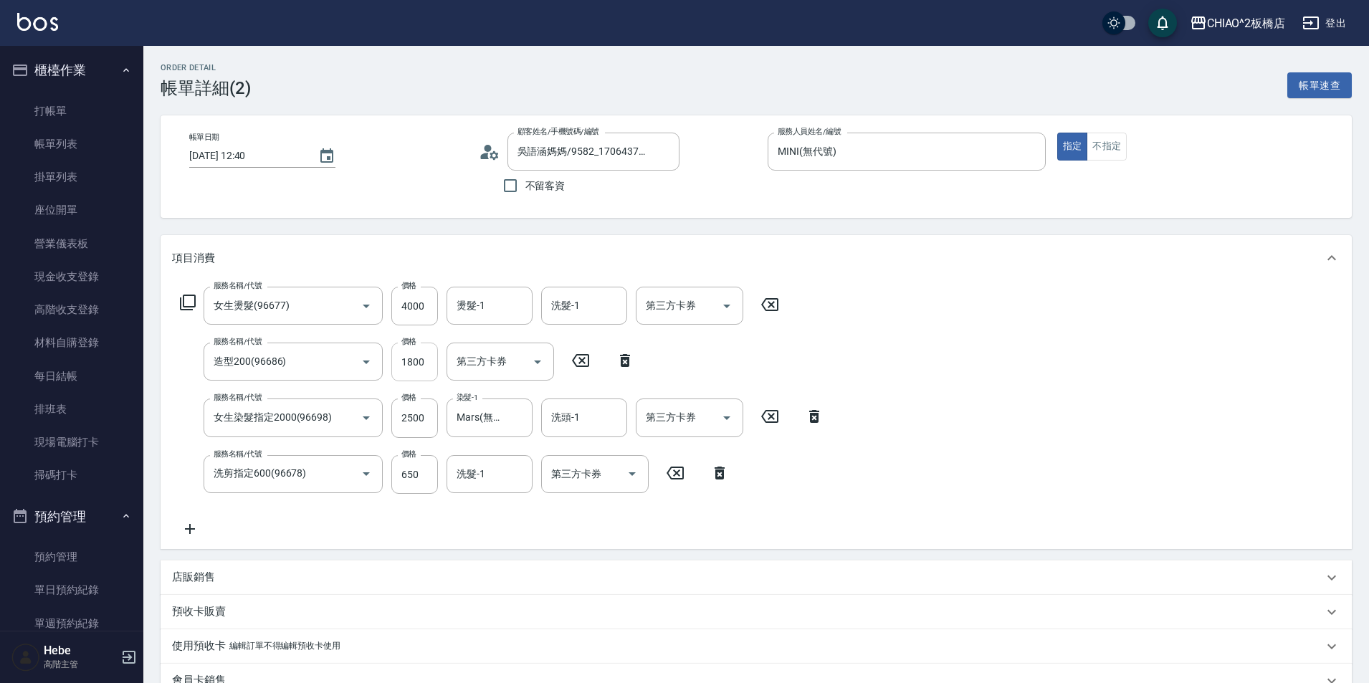
type input "吳語涵媽媽/9582_1706437102/null"
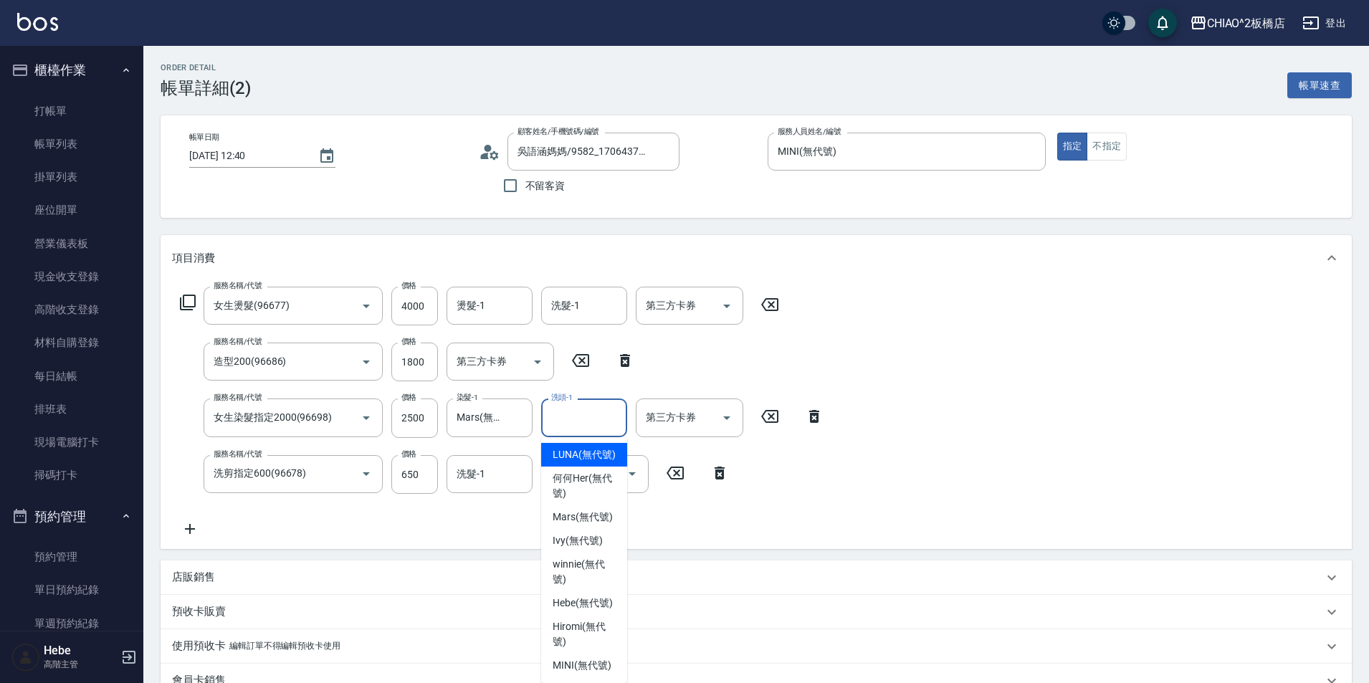
click at [603, 415] on input "洗頭-1" at bounding box center [584, 417] width 73 height 25
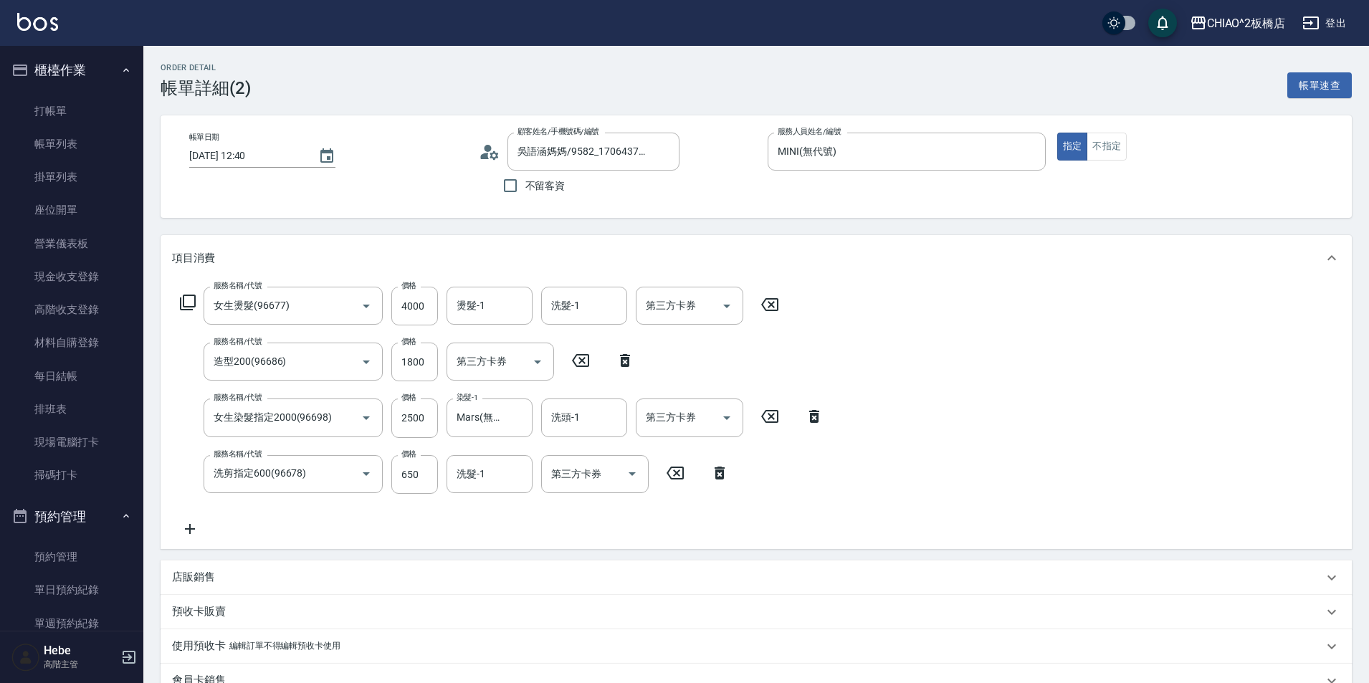
click at [791, 512] on div "服務名稱/代號 女生燙髮(96677) 服務名稱/代號 價格 4000 價格 燙髮-1 燙髮-1 洗髮-1 洗髮-1 第三方卡券 第三方卡券 服務名稱/代號 …" at bounding box center [502, 412] width 660 height 251
click at [14, 110] on link "打帳單" at bounding box center [72, 111] width 132 height 33
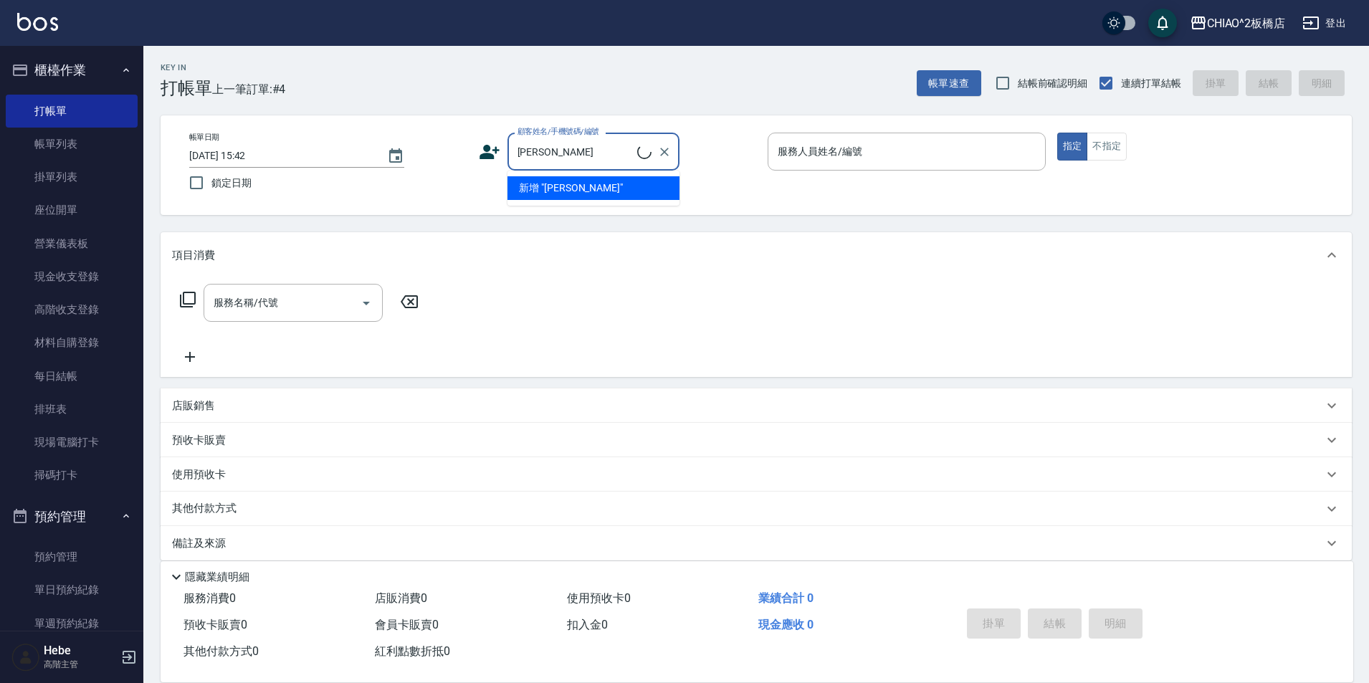
click at [566, 187] on li "新增 "黃青雯"" at bounding box center [594, 188] width 172 height 24
type input "黃青雯"
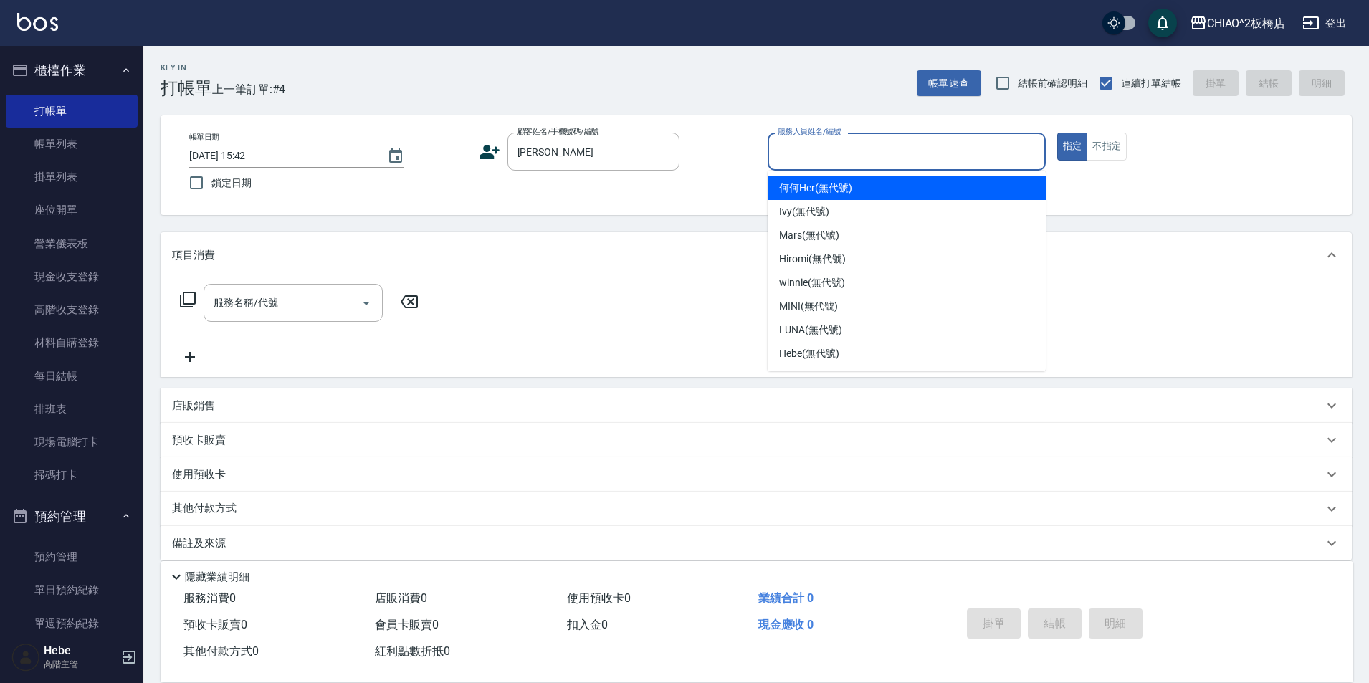
click at [826, 156] on input "服務人員姓名/編號" at bounding box center [906, 151] width 265 height 25
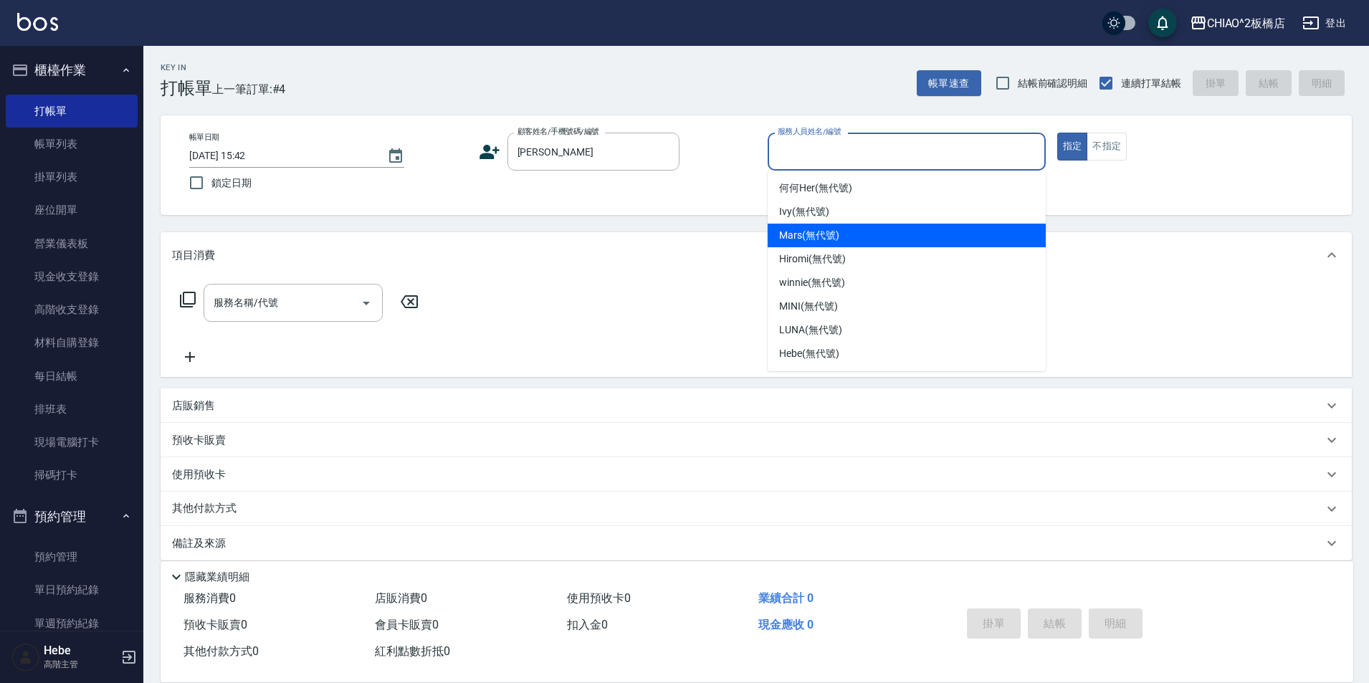
click at [809, 239] on span "Mars (無代號)" at bounding box center [809, 235] width 60 height 15
type input "Mars(無代號)"
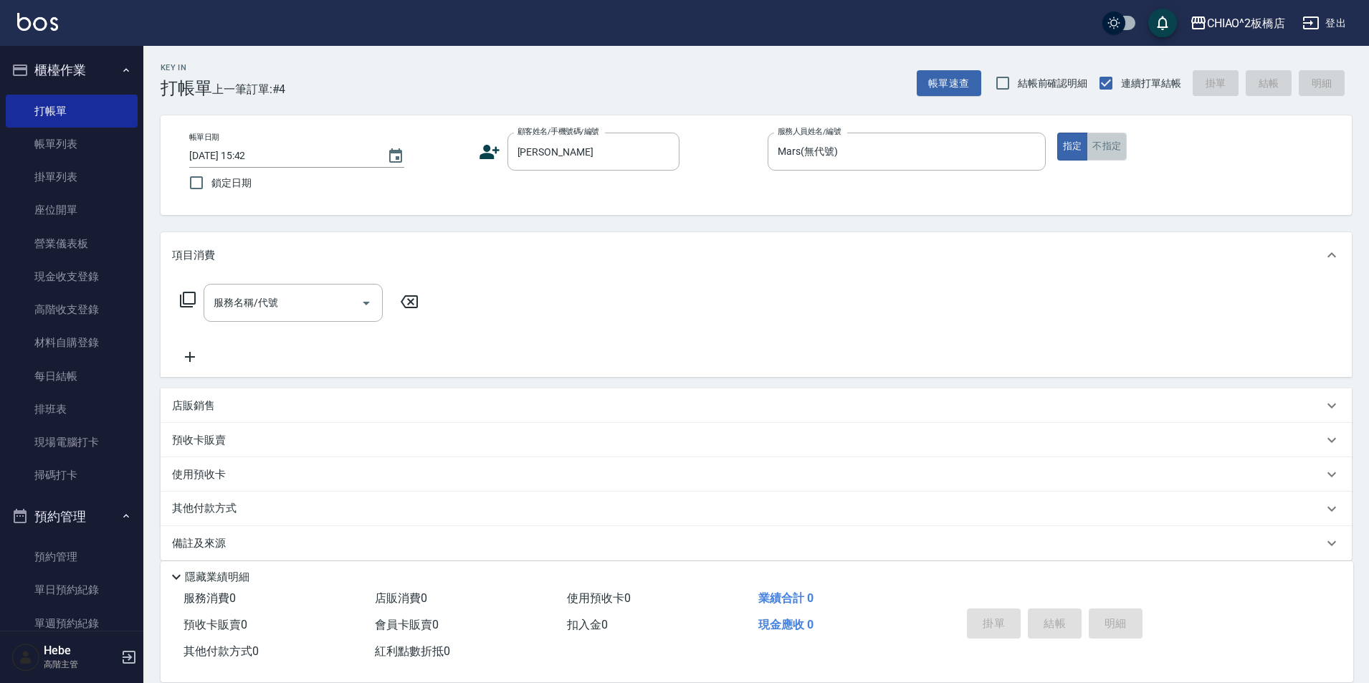
click at [1119, 151] on button "不指定" at bounding box center [1107, 147] width 40 height 28
click at [233, 310] on input "服務名稱/代號" at bounding box center [282, 302] width 145 height 25
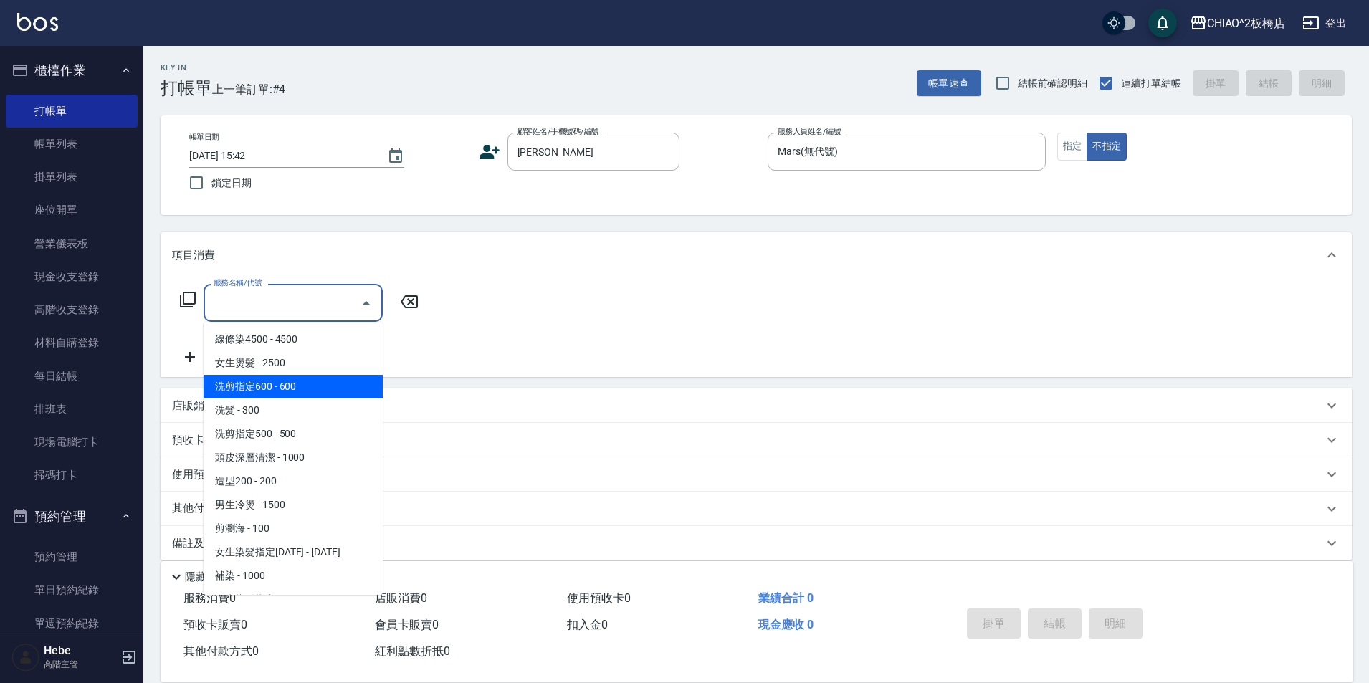
click at [250, 389] on span "洗剪指定600 - 600" at bounding box center [293, 387] width 179 height 24
type input "洗剪指定600(96678)"
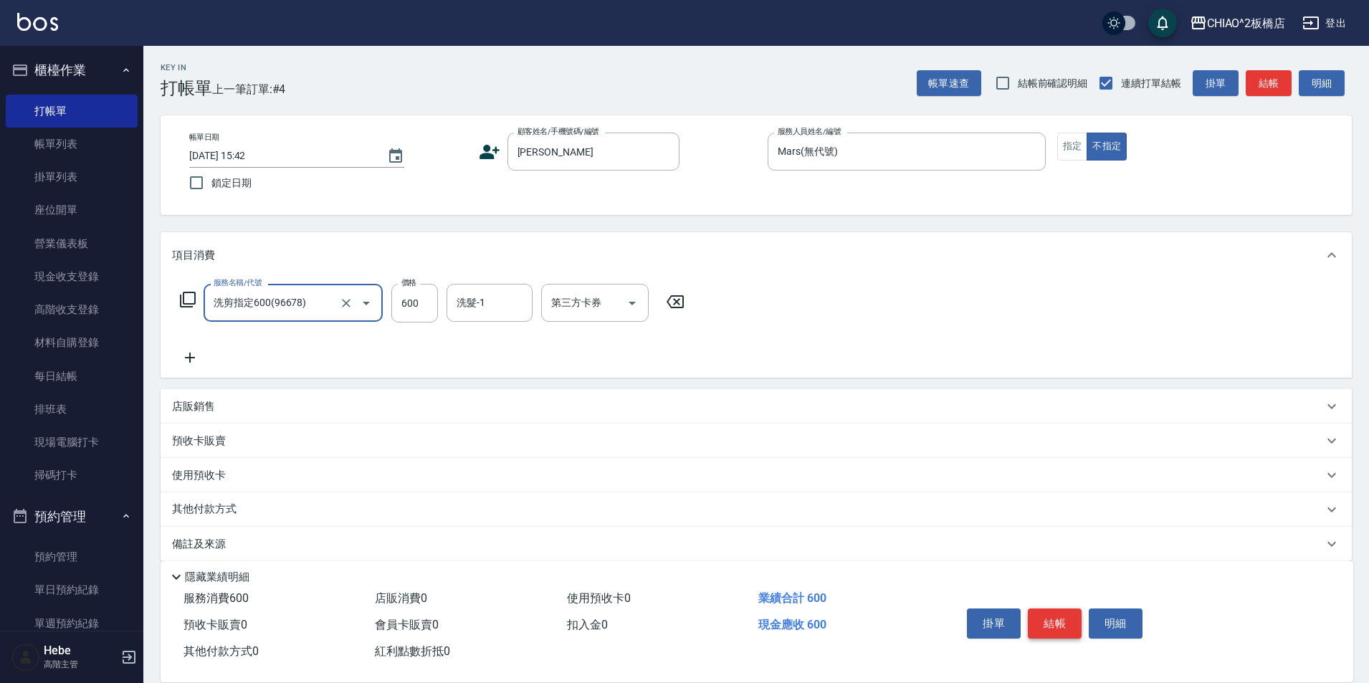
click at [1043, 618] on button "結帳" at bounding box center [1055, 624] width 54 height 30
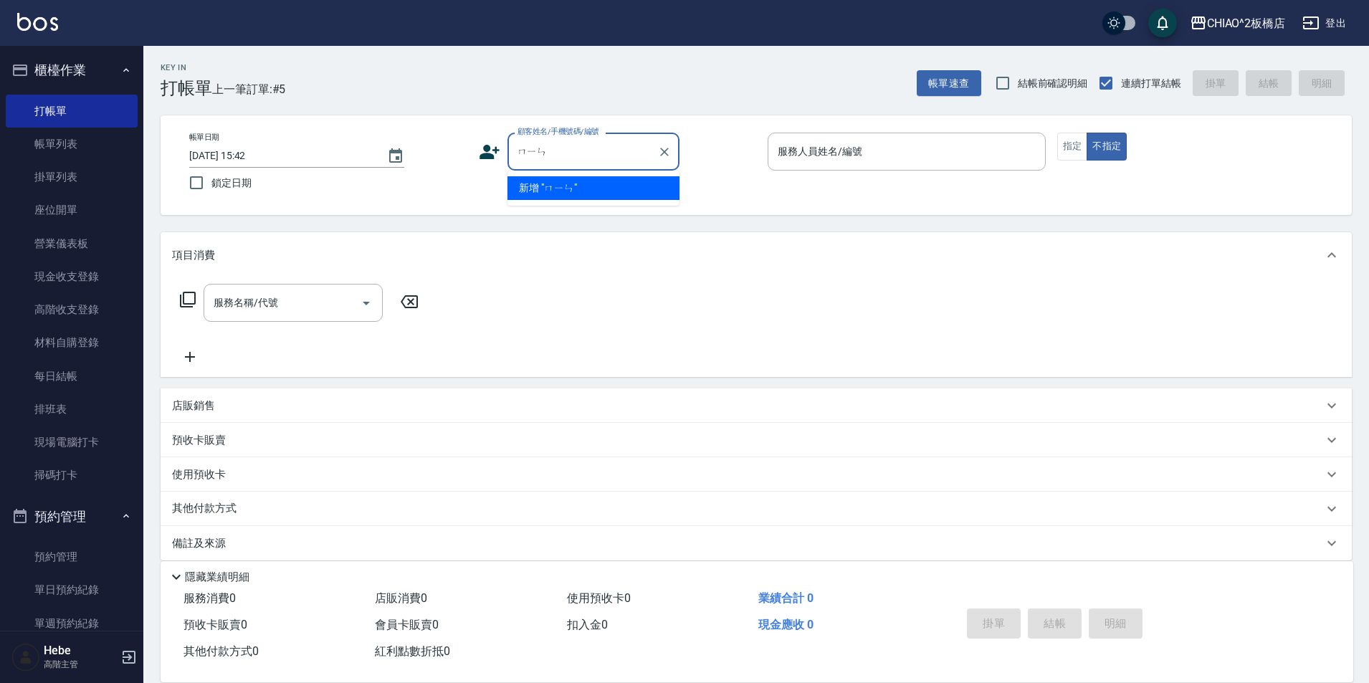
type input "閔"
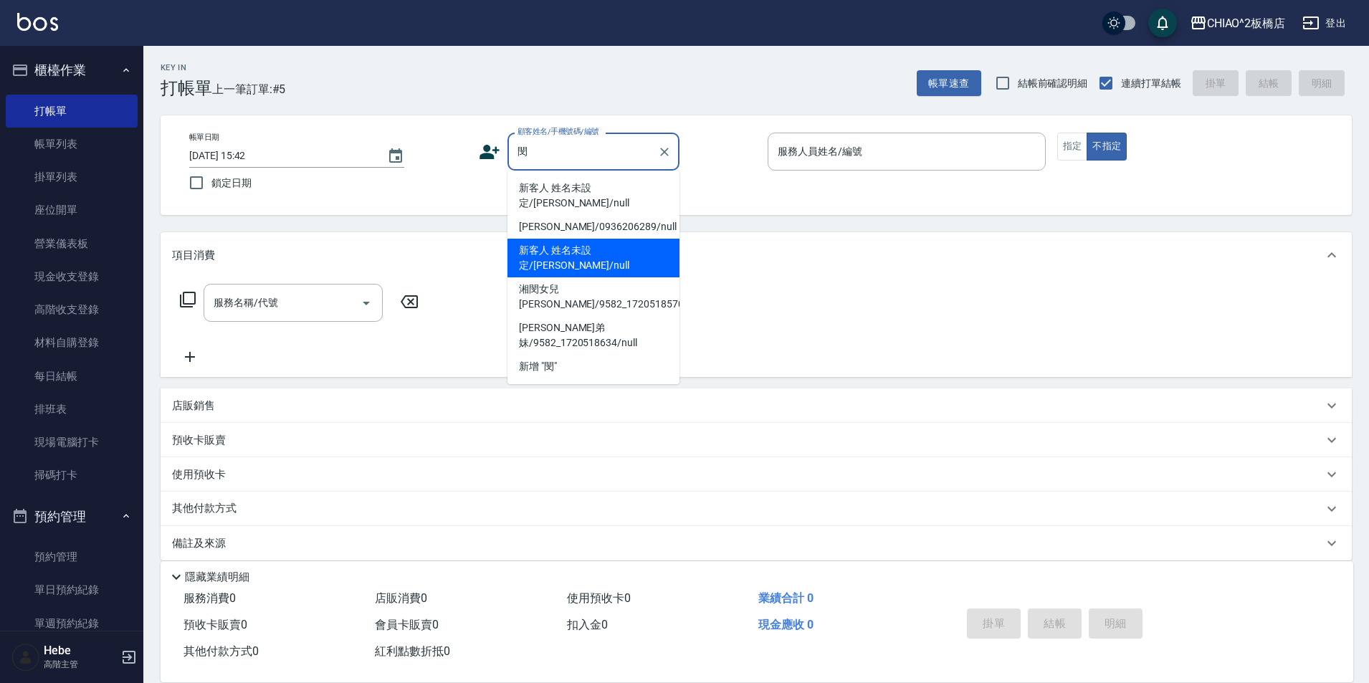
click at [597, 239] on li "新客人 姓名未設定/[PERSON_NAME]/null" at bounding box center [594, 258] width 172 height 39
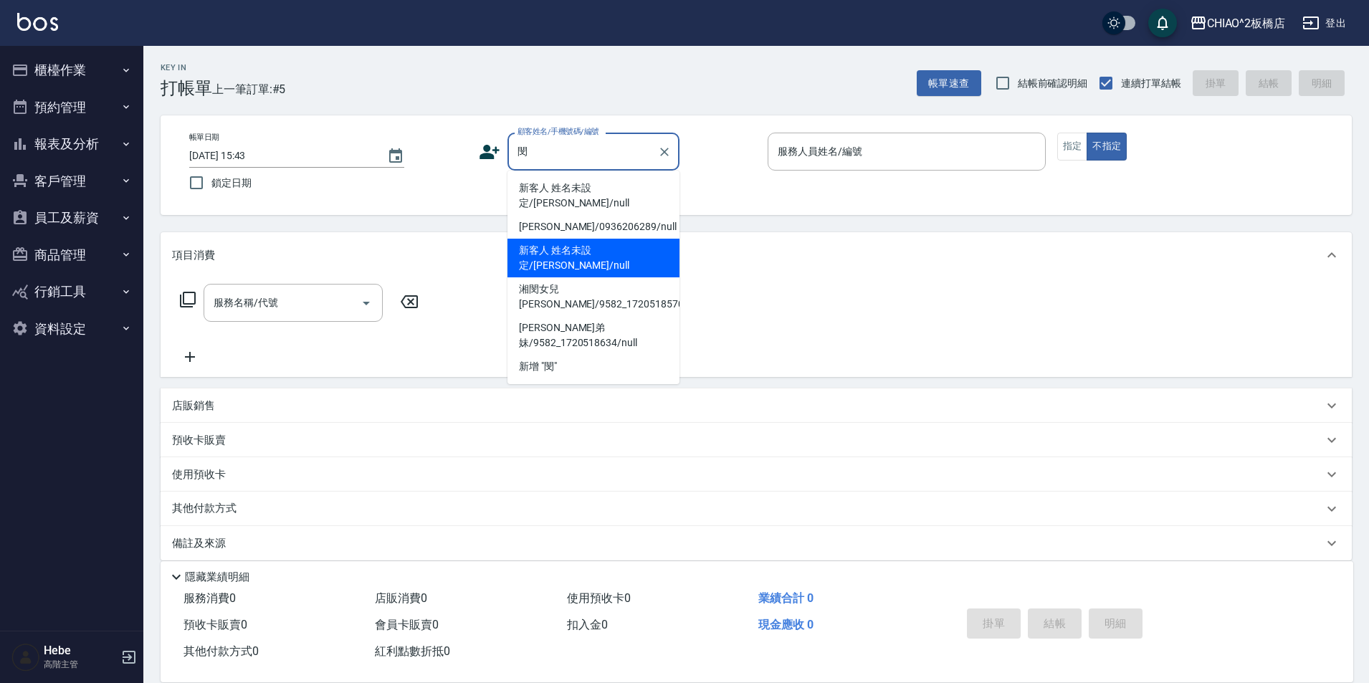
click at [573, 244] on li "新客人 姓名未設定/[PERSON_NAME]/null" at bounding box center [594, 258] width 172 height 39
type input "新客人 姓名未設定/[PERSON_NAME]/null"
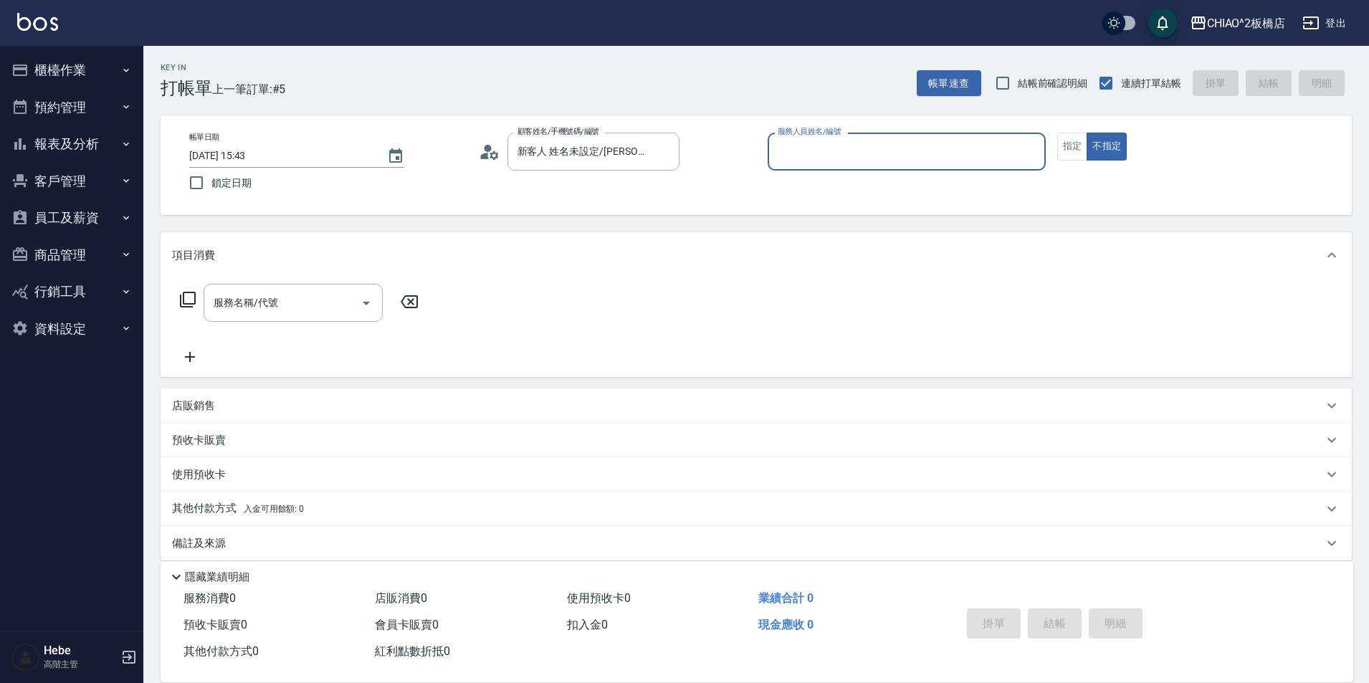
click at [847, 156] on input "服務人員姓名/編號" at bounding box center [906, 151] width 265 height 25
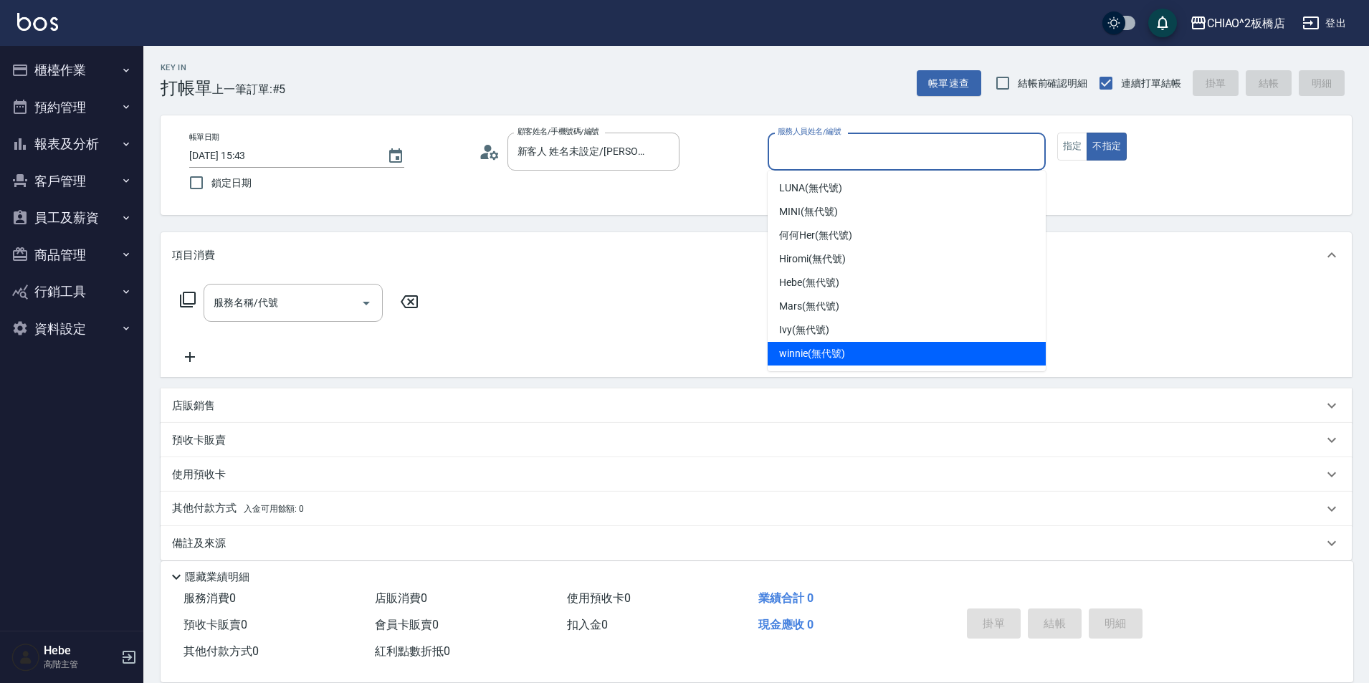
drag, startPoint x: 823, startPoint y: 355, endPoint x: 930, endPoint y: 247, distance: 152.6
click at [830, 342] on div "winnie (無代號)" at bounding box center [907, 354] width 278 height 24
type input "winnie(無代號)"
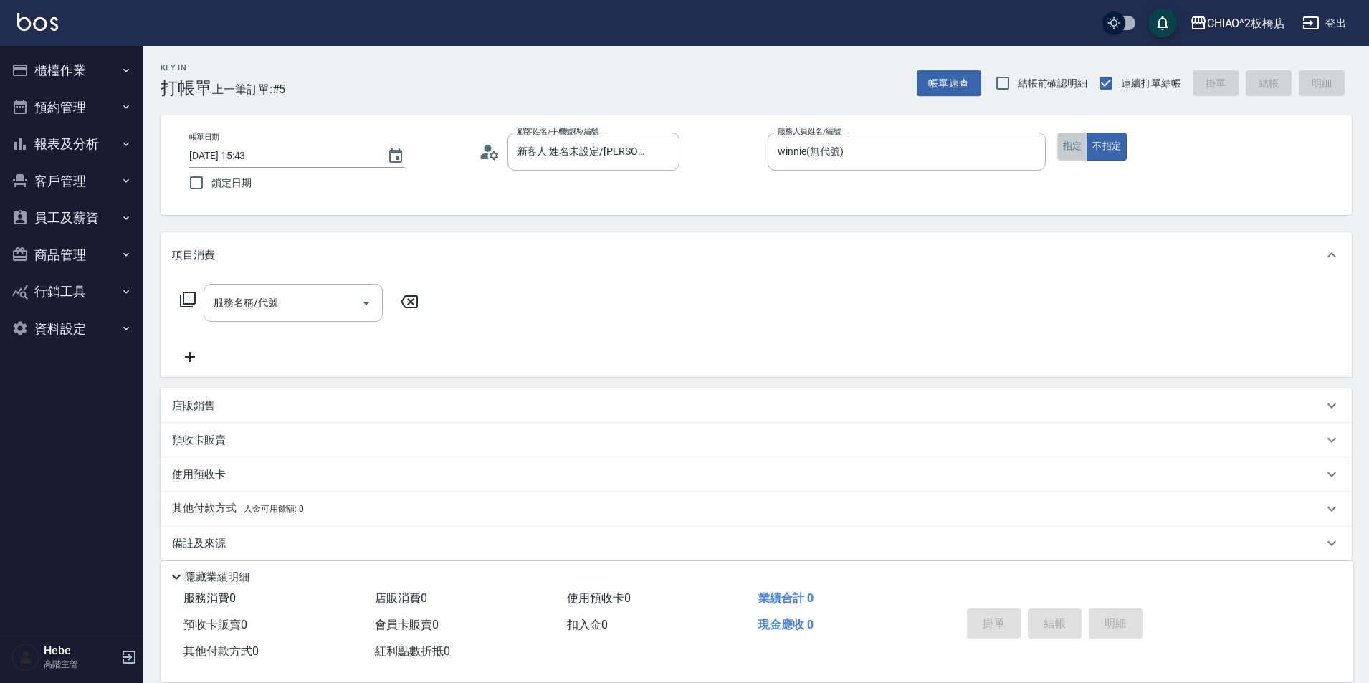
click at [1077, 146] on button "指定" at bounding box center [1072, 147] width 31 height 28
click at [271, 305] on div "服務名稱/代號 服務名稱/代號" at bounding box center [293, 303] width 179 height 38
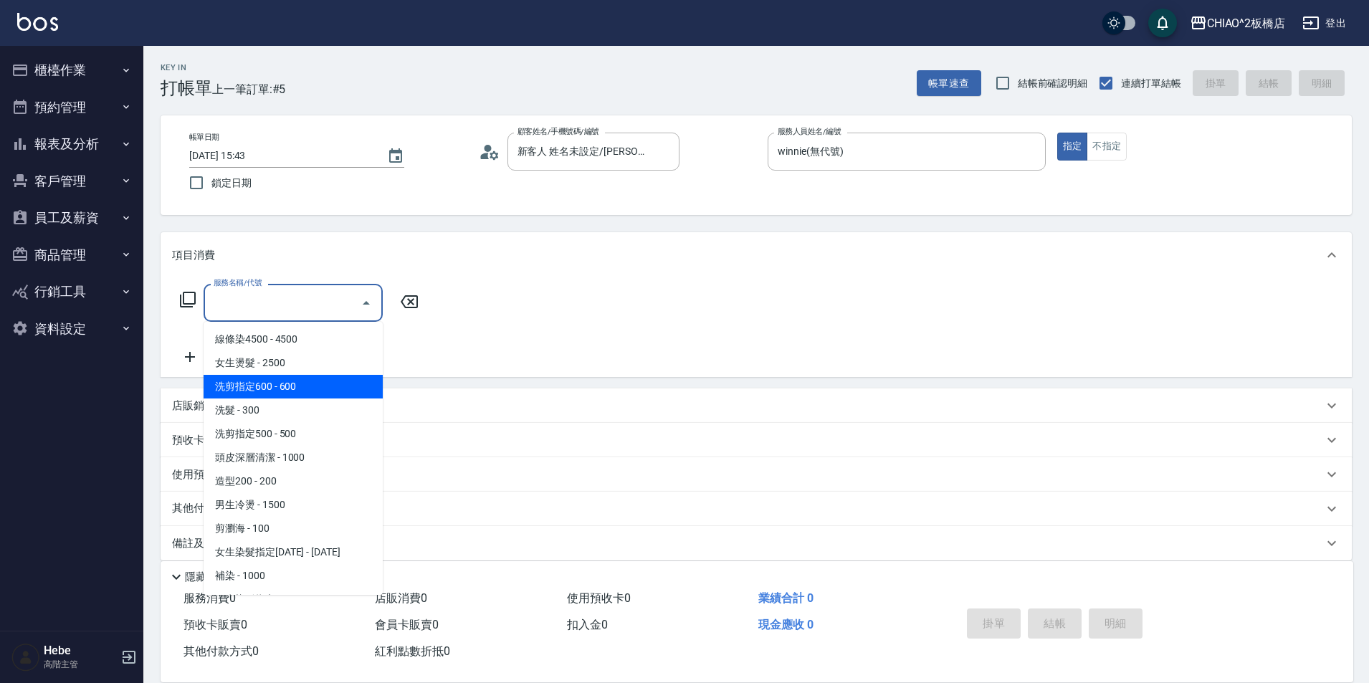
drag, startPoint x: 241, startPoint y: 379, endPoint x: 191, endPoint y: 363, distance: 51.7
click at [214, 370] on ul "線條染4500 - 4500 女生燙髮 - 2500 洗剪指定600 - 600 洗髮 - 300 洗剪指定500 - 500 頭皮深層清潔 - 1000 造…" at bounding box center [293, 458] width 179 height 273
click at [221, 385] on span "洗剪指定600 - 600" at bounding box center [293, 387] width 179 height 24
type input "洗剪指定600(96678)"
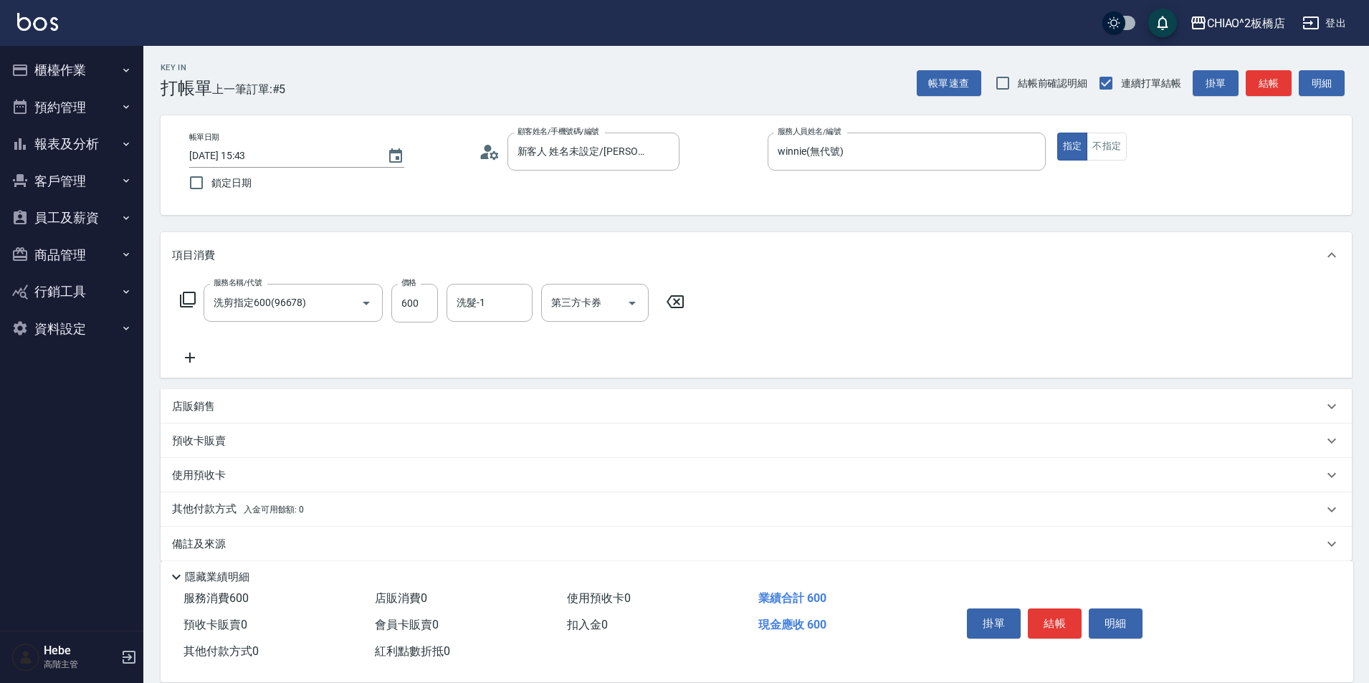
click at [194, 358] on icon at bounding box center [190, 357] width 36 height 17
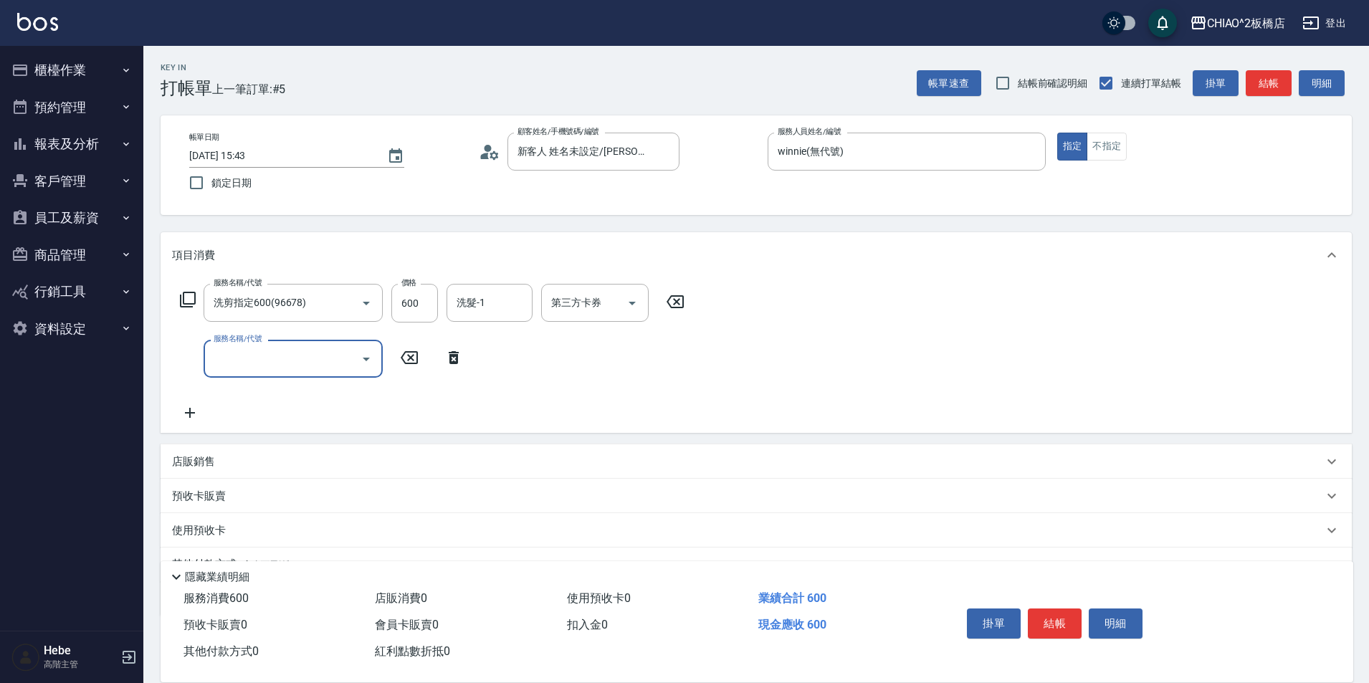
click at [246, 366] on input "服務名稱/代號" at bounding box center [282, 358] width 145 height 25
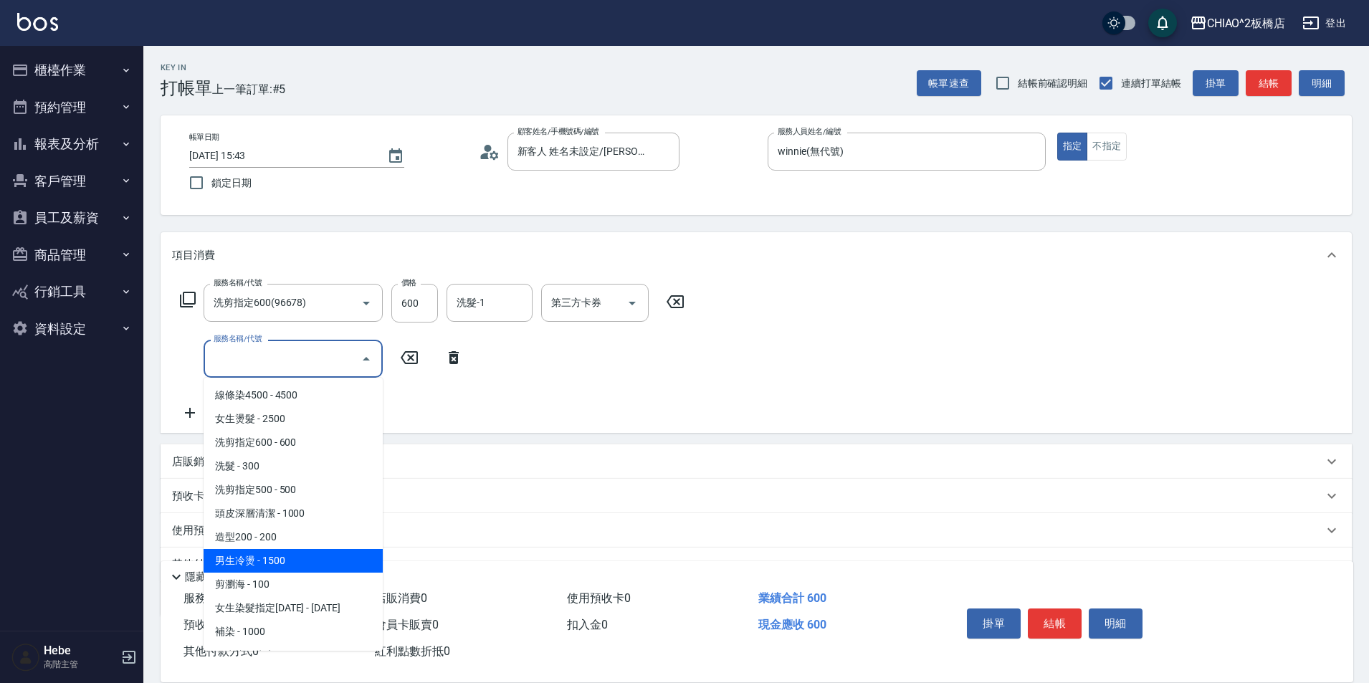
click at [254, 562] on span "男生冷燙 - 1500" at bounding box center [293, 561] width 179 height 24
type input "男生冷燙(96688)"
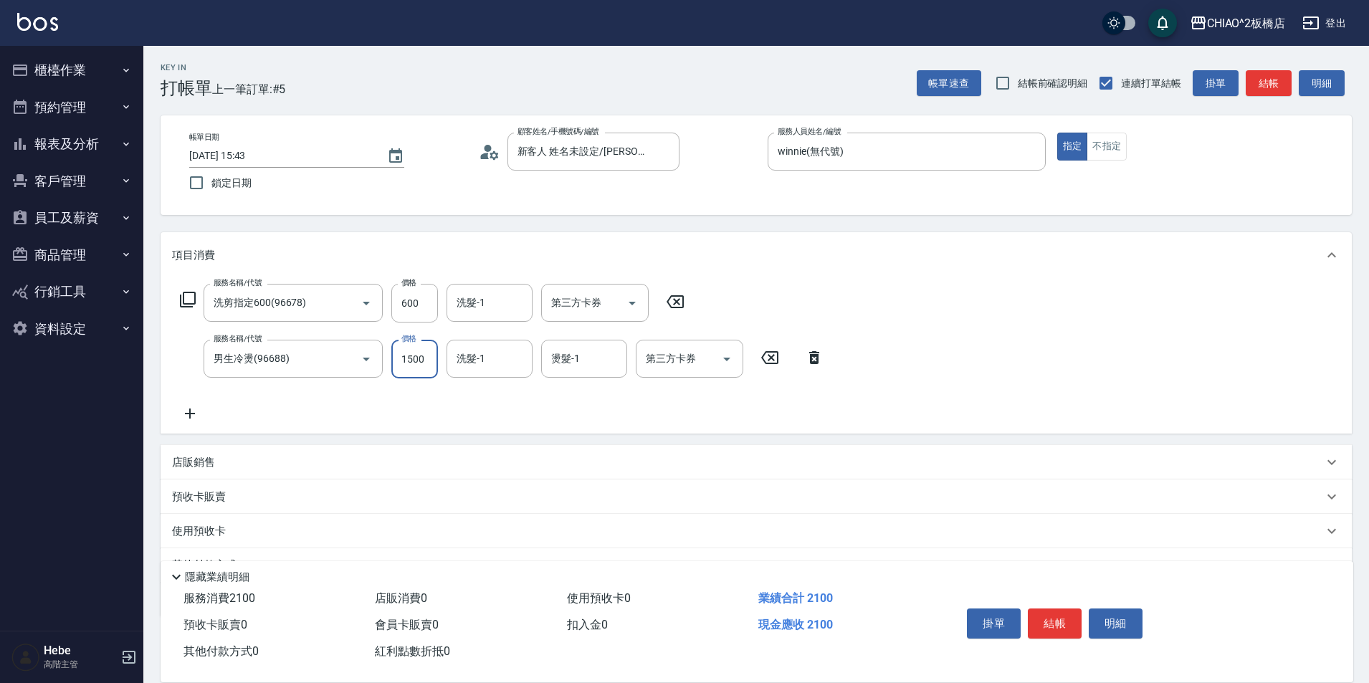
click at [422, 362] on input "1500" at bounding box center [414, 359] width 47 height 39
type input "2000"
click at [189, 412] on icon at bounding box center [190, 413] width 36 height 17
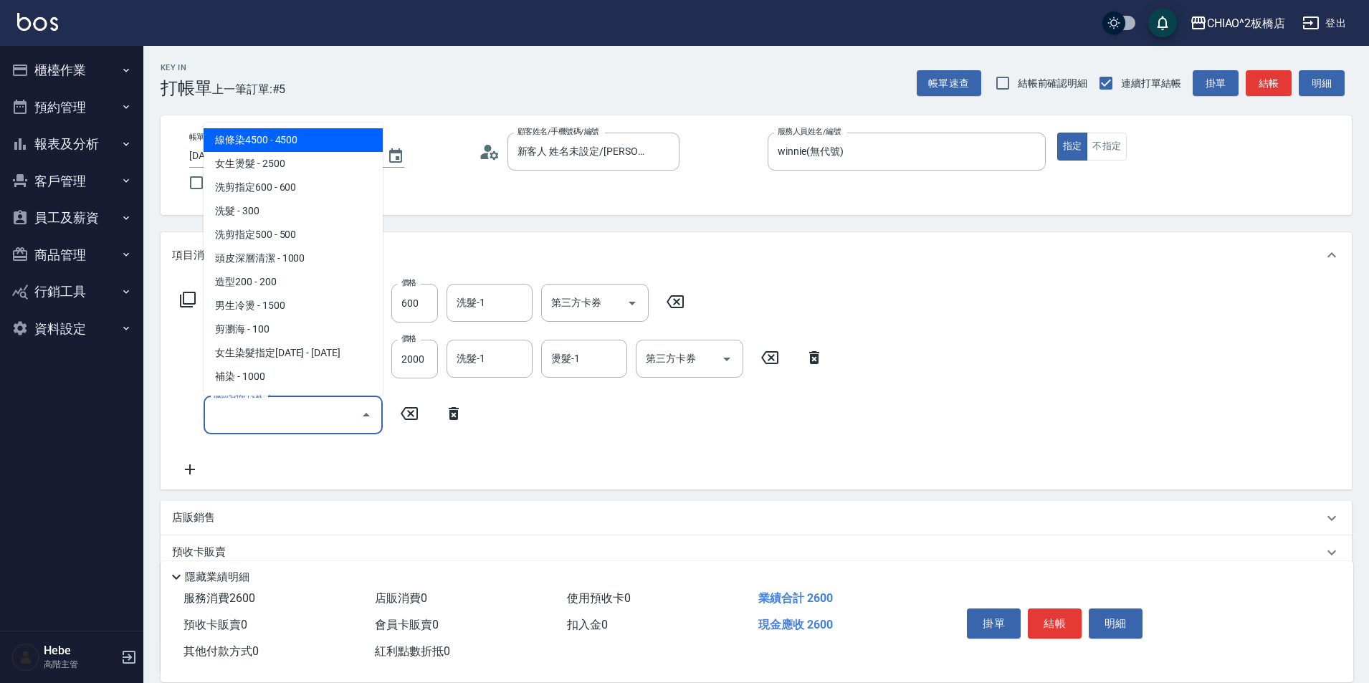
click at [222, 415] on input "服務名稱/代號" at bounding box center [282, 414] width 145 height 25
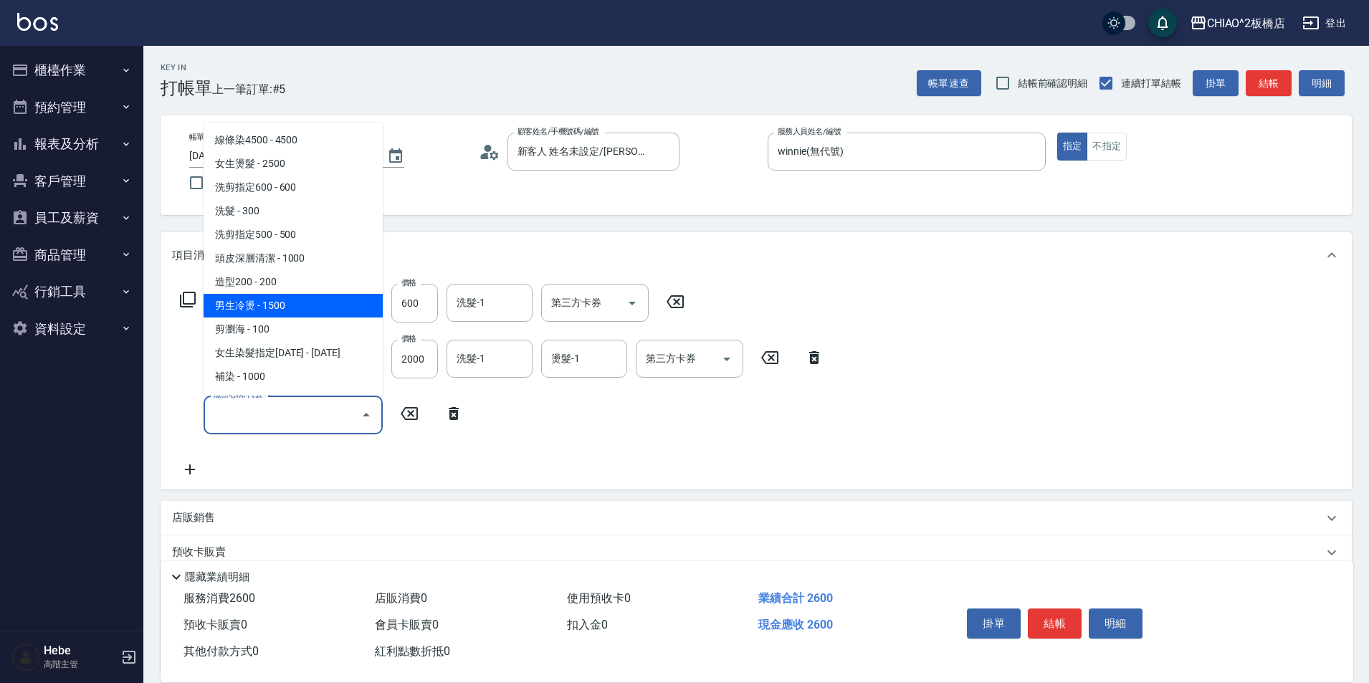
click at [258, 301] on span "男生冷燙 - 1500" at bounding box center [293, 306] width 179 height 24
type input "男生冷燙(96688)"
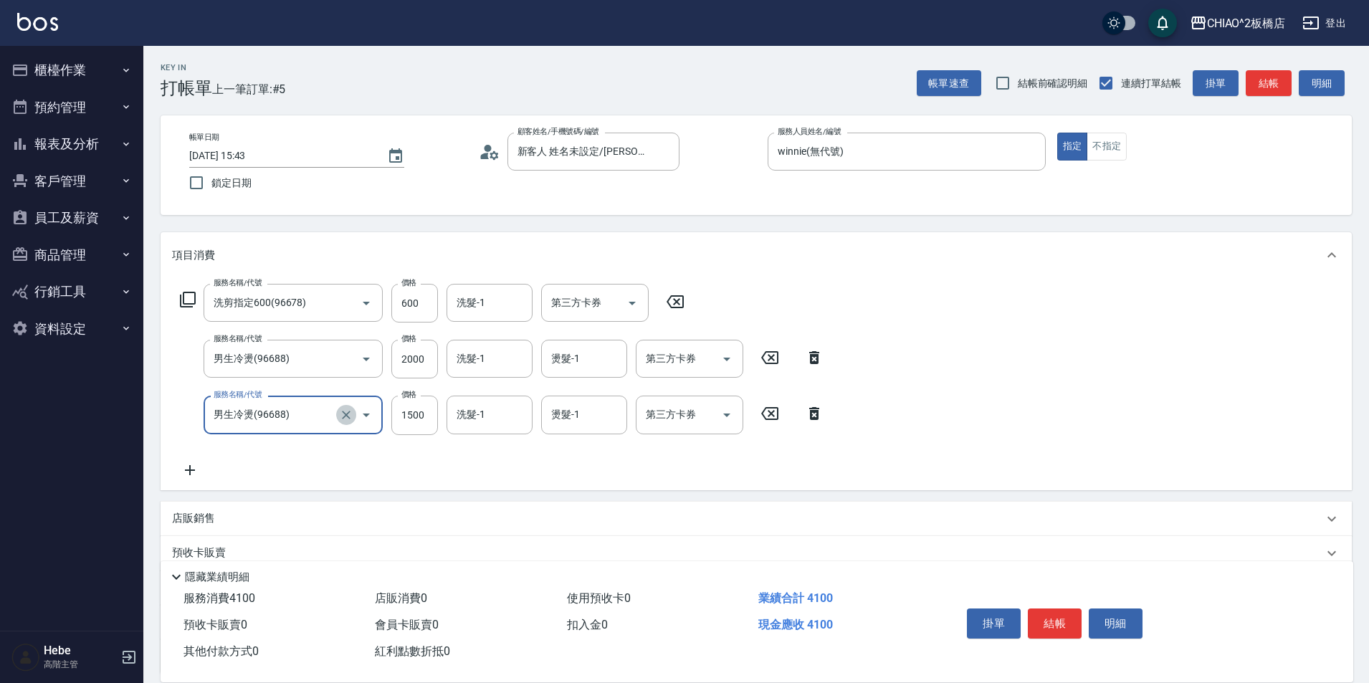
drag, startPoint x: 346, startPoint y: 412, endPoint x: 296, endPoint y: 411, distance: 50.2
click at [346, 412] on icon "Clear" at bounding box center [346, 415] width 14 height 14
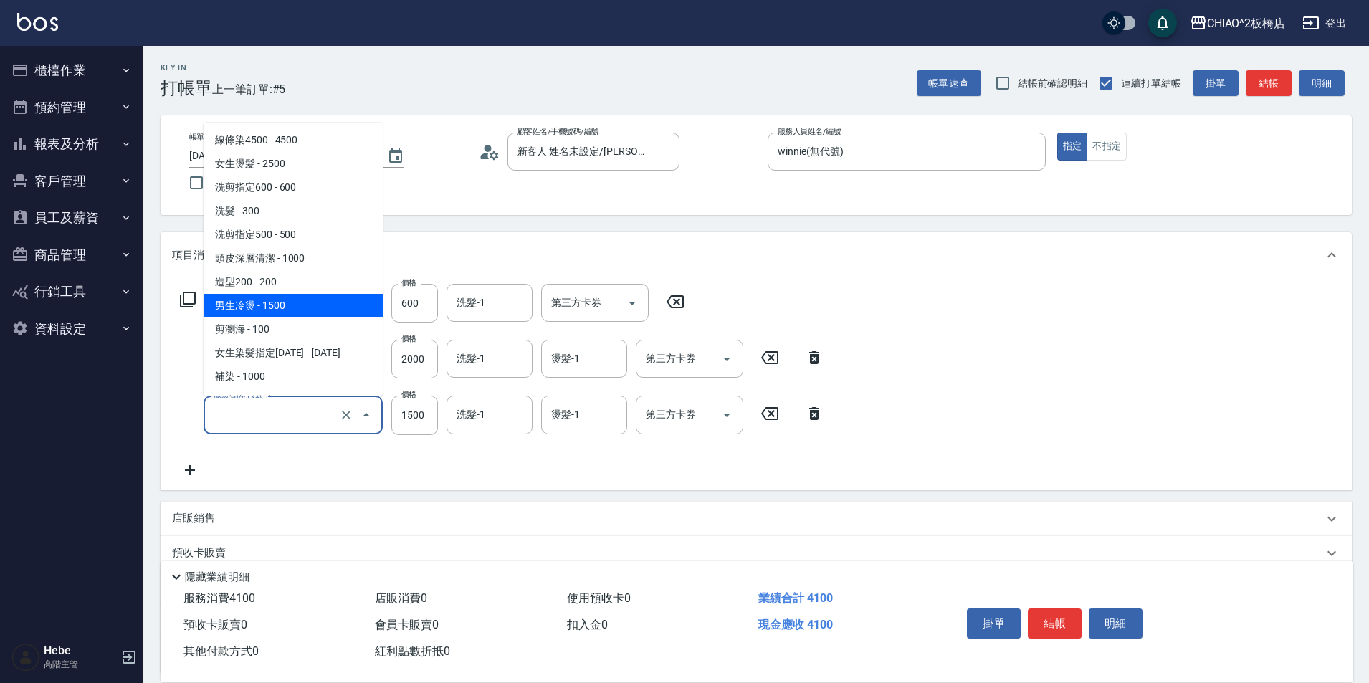
click at [285, 411] on input "服務名稱/代號" at bounding box center [273, 414] width 126 height 25
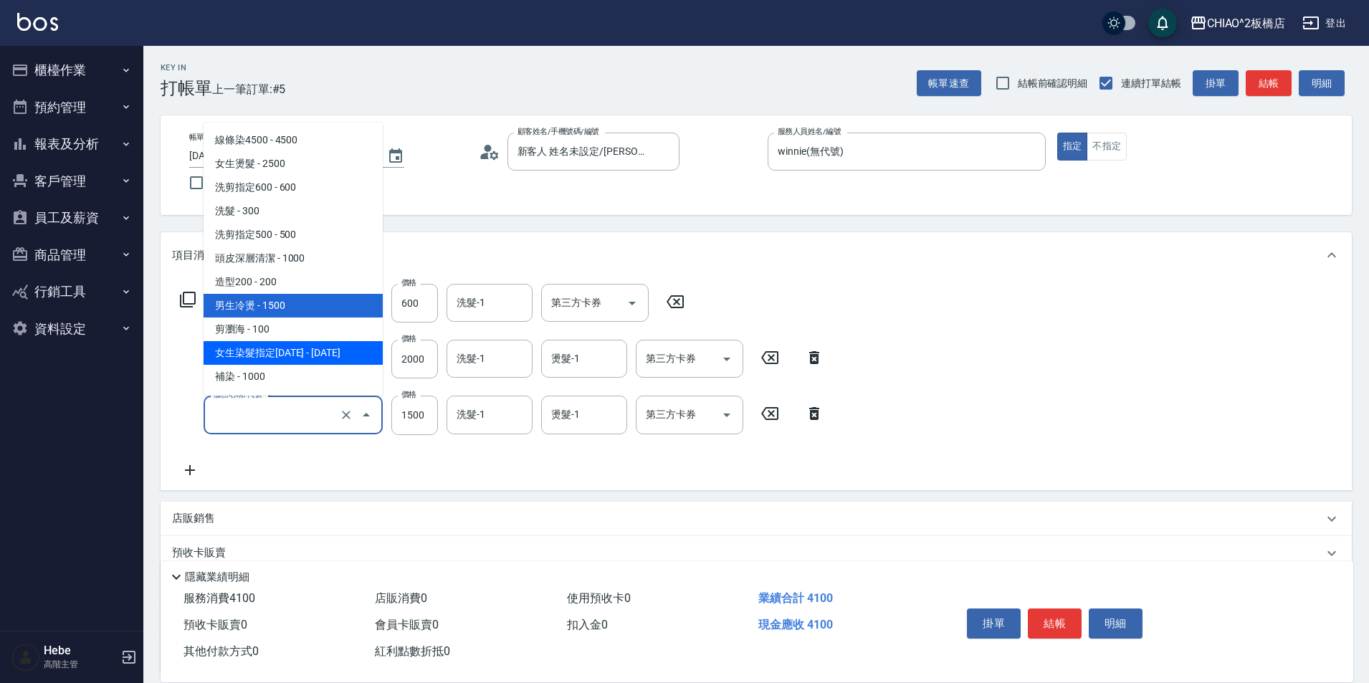
click at [262, 354] on span "女生染髮指定[DATE] - [DATE]" at bounding box center [293, 353] width 179 height 24
type input "女生染髮指定2000(96698)"
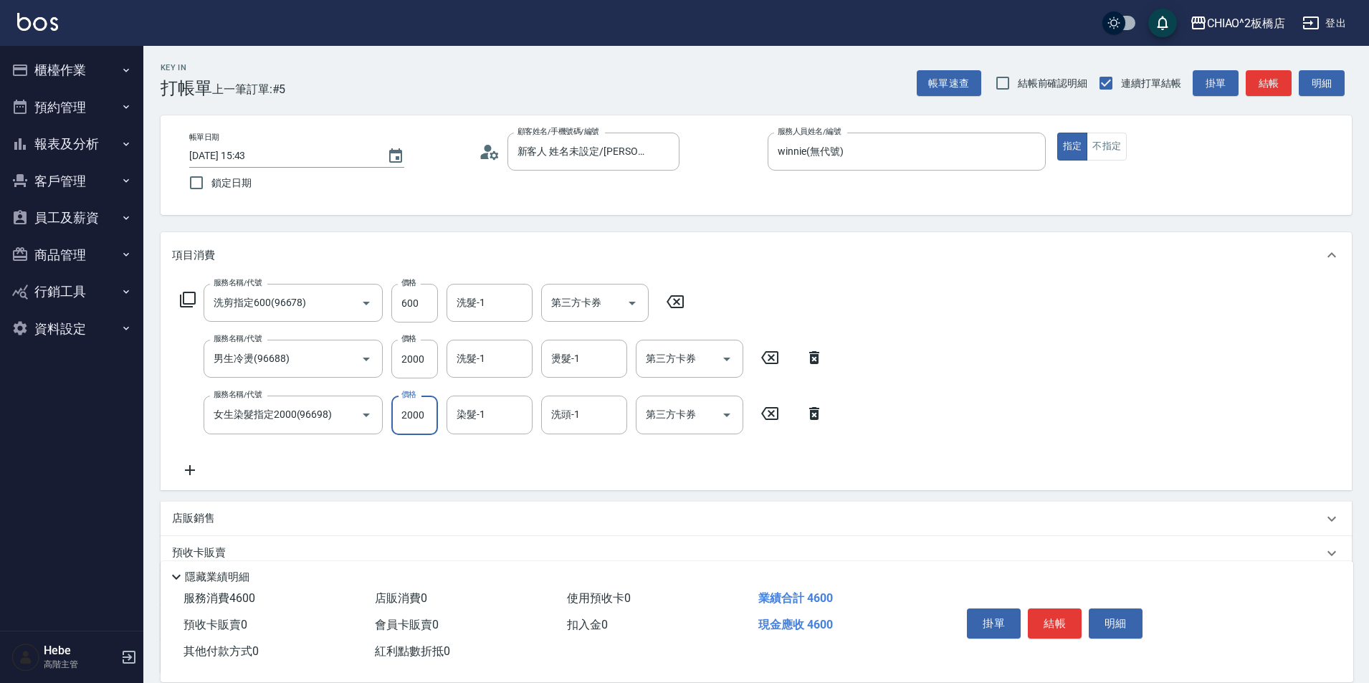
click at [398, 416] on input "2000" at bounding box center [414, 415] width 47 height 39
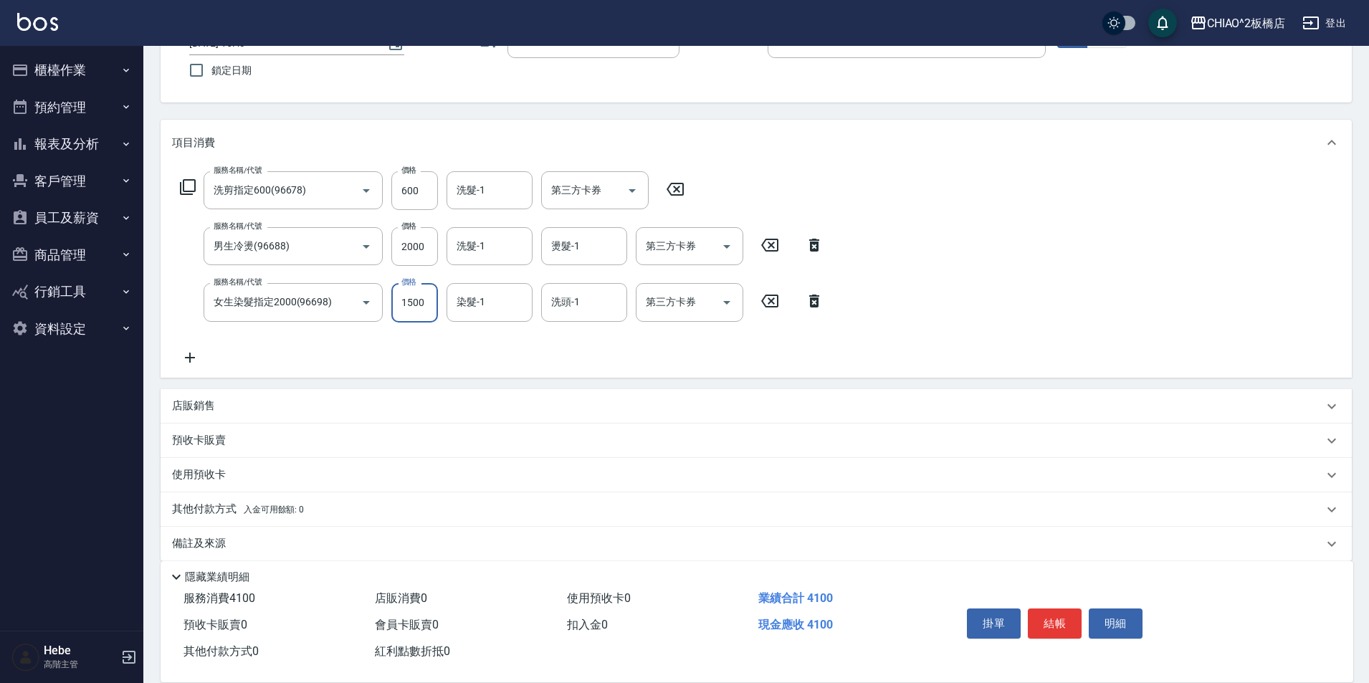
scroll to position [128, 0]
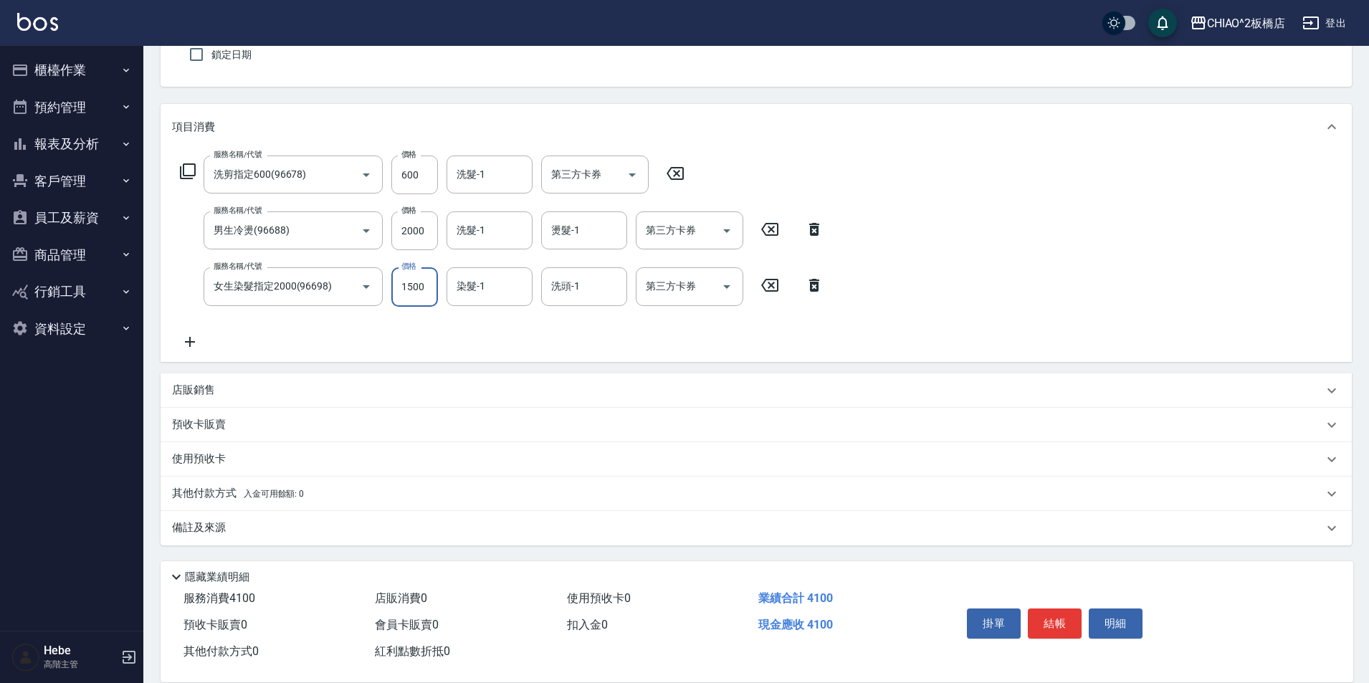
type input "1500"
click at [190, 482] on div "其他付款方式 入金可用餘額: 0" at bounding box center [756, 494] width 1191 height 34
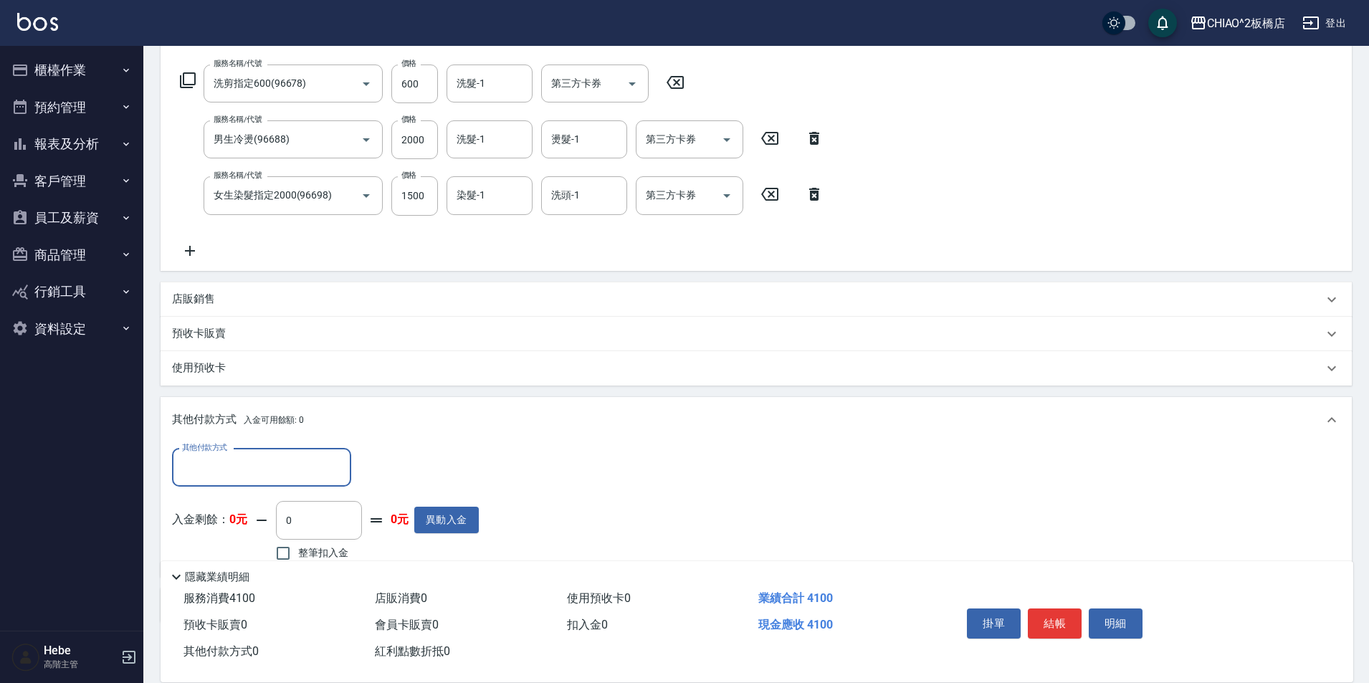
scroll to position [272, 0]
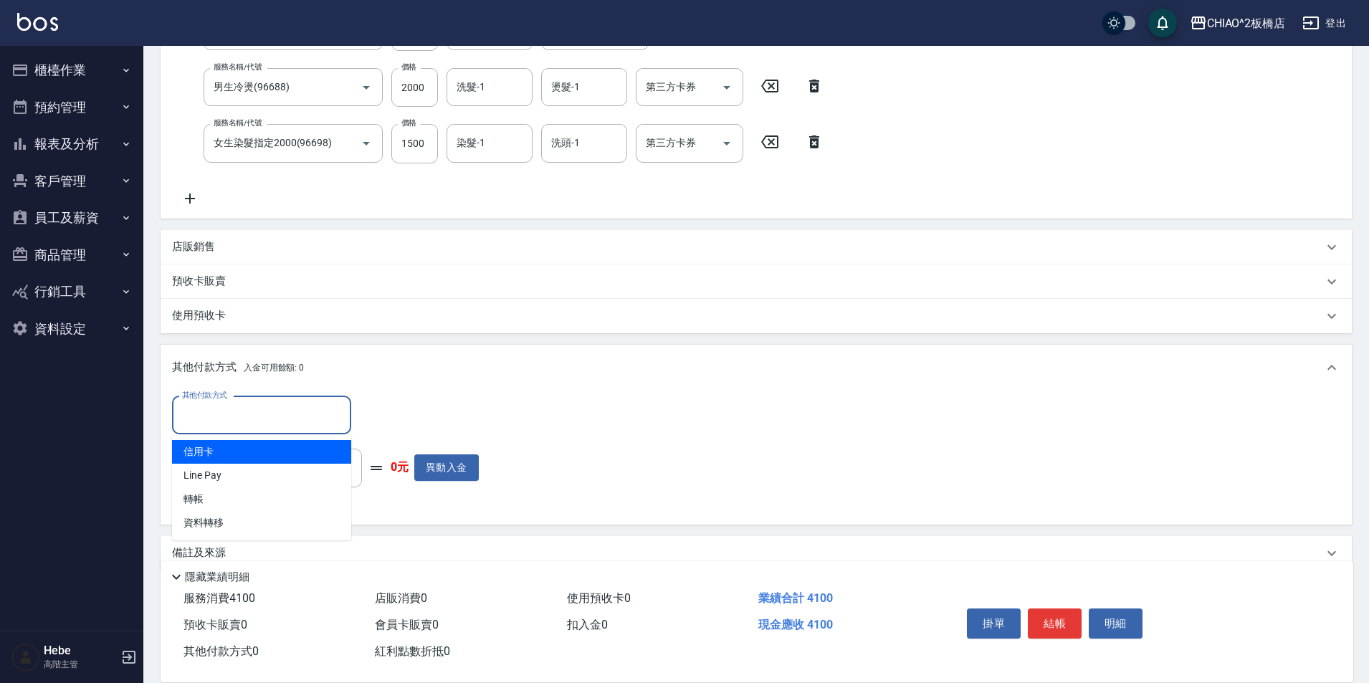
click at [222, 422] on input "其他付款方式" at bounding box center [261, 415] width 166 height 25
click at [223, 460] on span "信用卡" at bounding box center [261, 452] width 179 height 24
type input "信用卡"
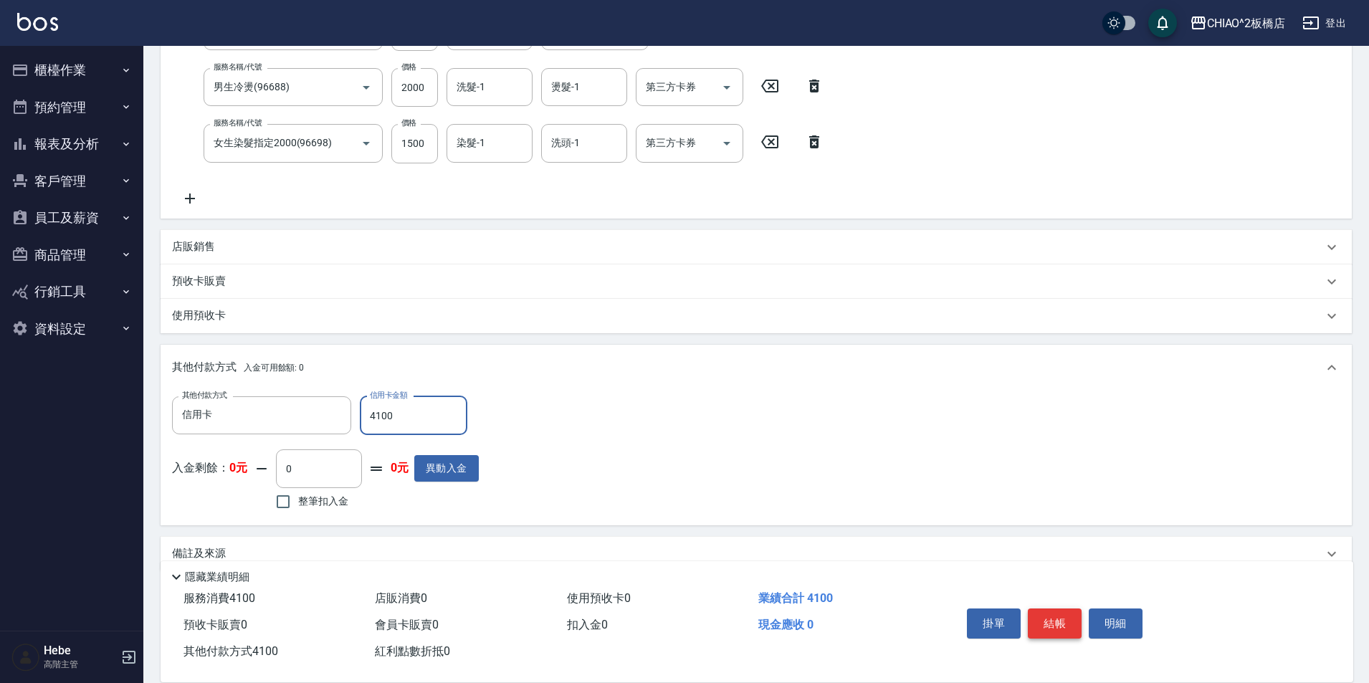
type input "4100"
click at [1049, 610] on button "結帳" at bounding box center [1055, 624] width 54 height 30
type input "[DATE] 15:44"
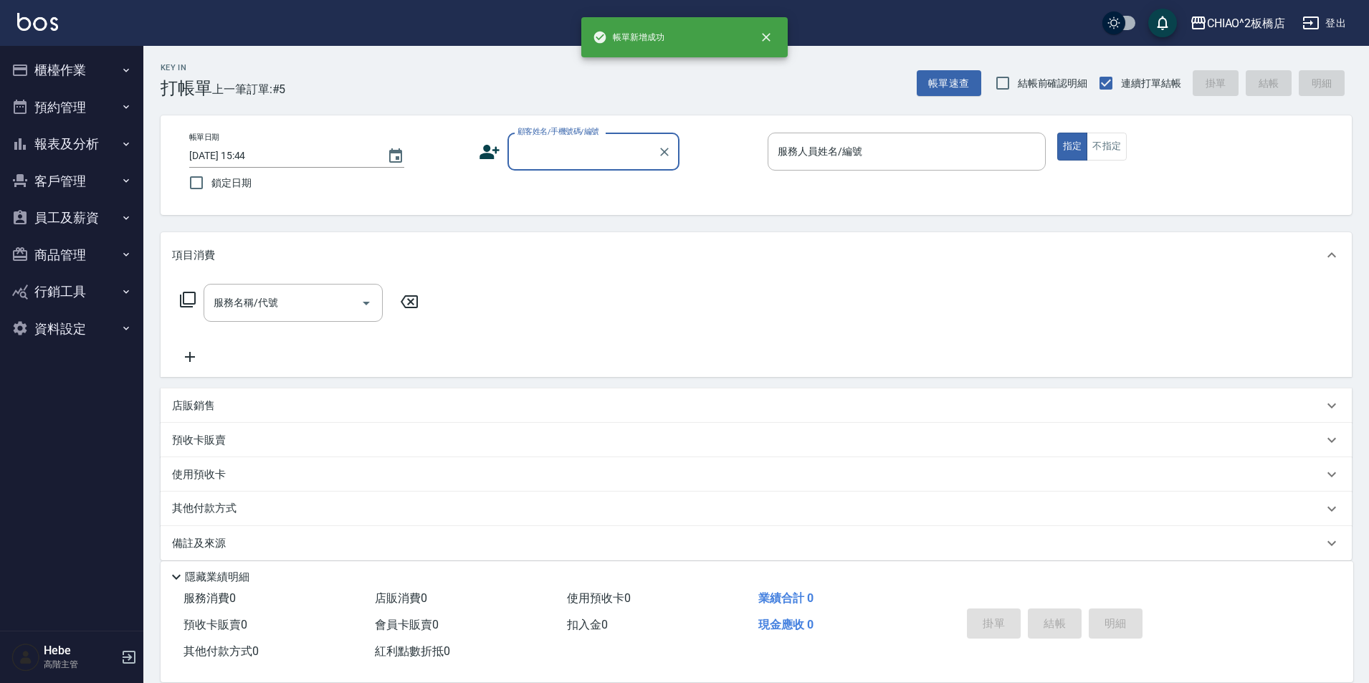
scroll to position [0, 0]
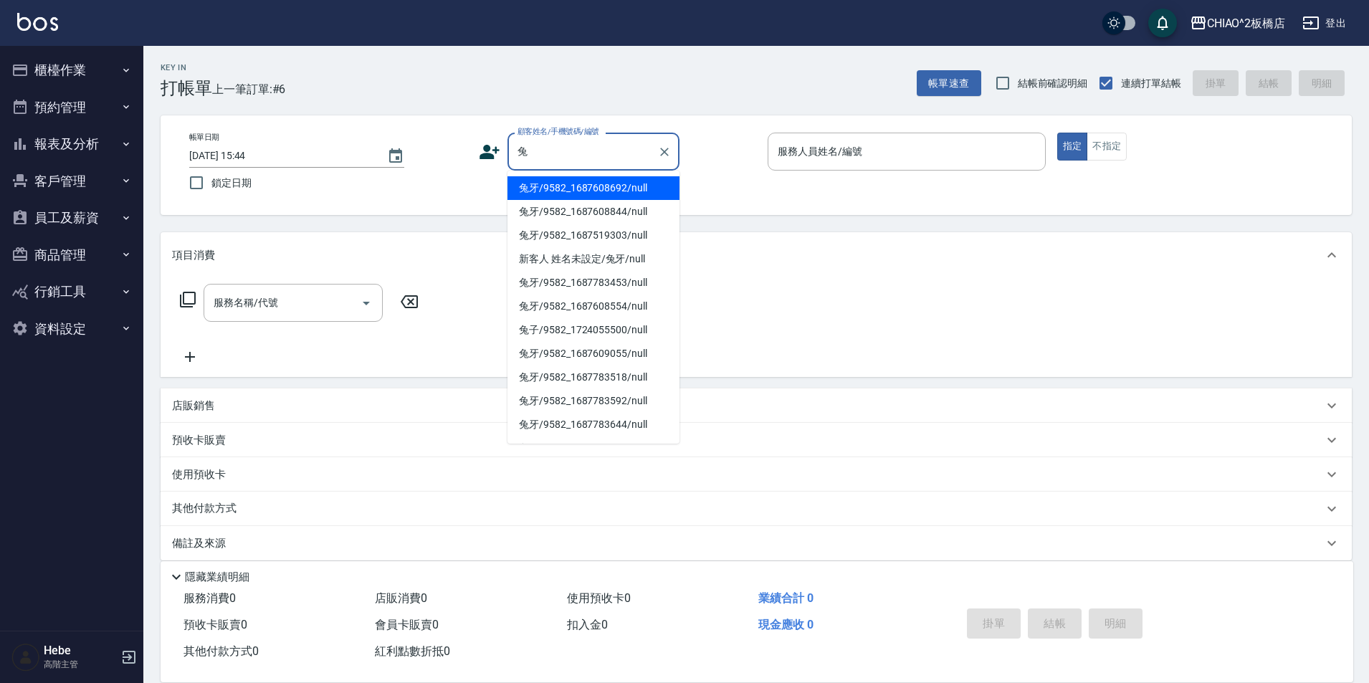
click at [553, 190] on li "兔牙/9582_1687608692/null" at bounding box center [594, 188] width 172 height 24
type input "兔牙/9582_1687608692/null"
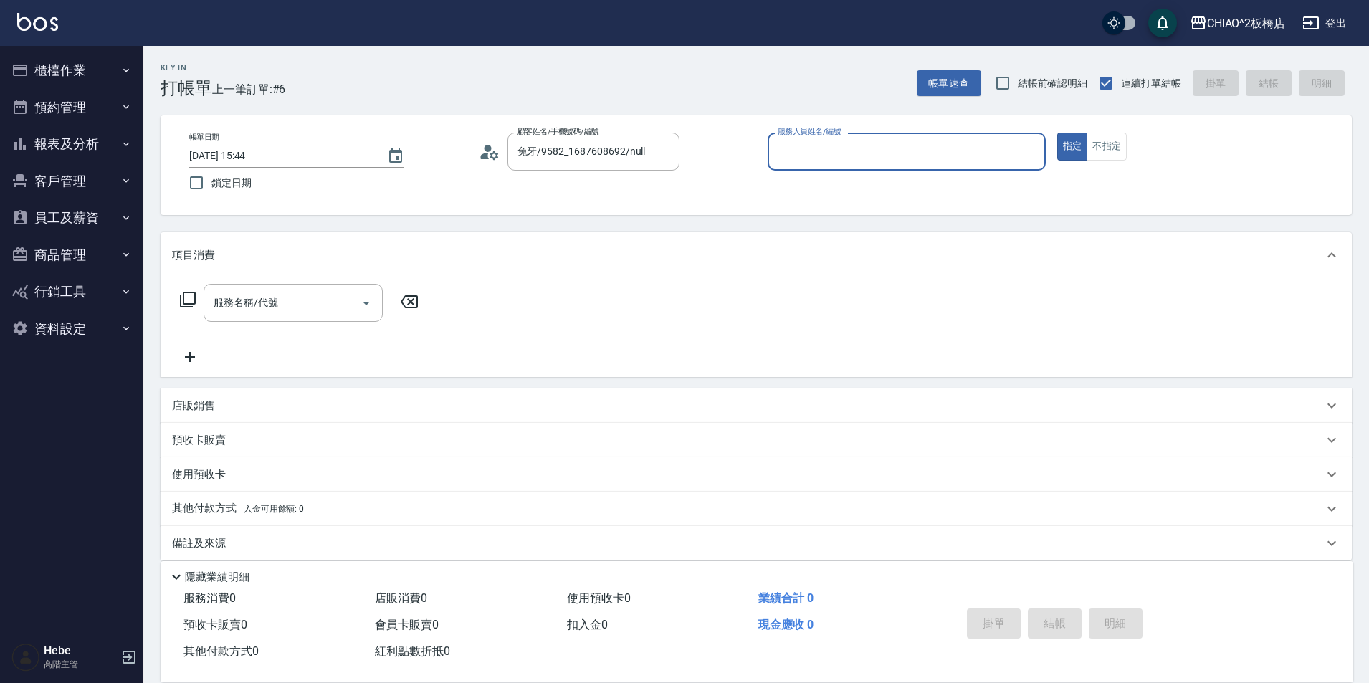
click at [791, 144] on input "服務人員姓名/編號" at bounding box center [906, 151] width 265 height 25
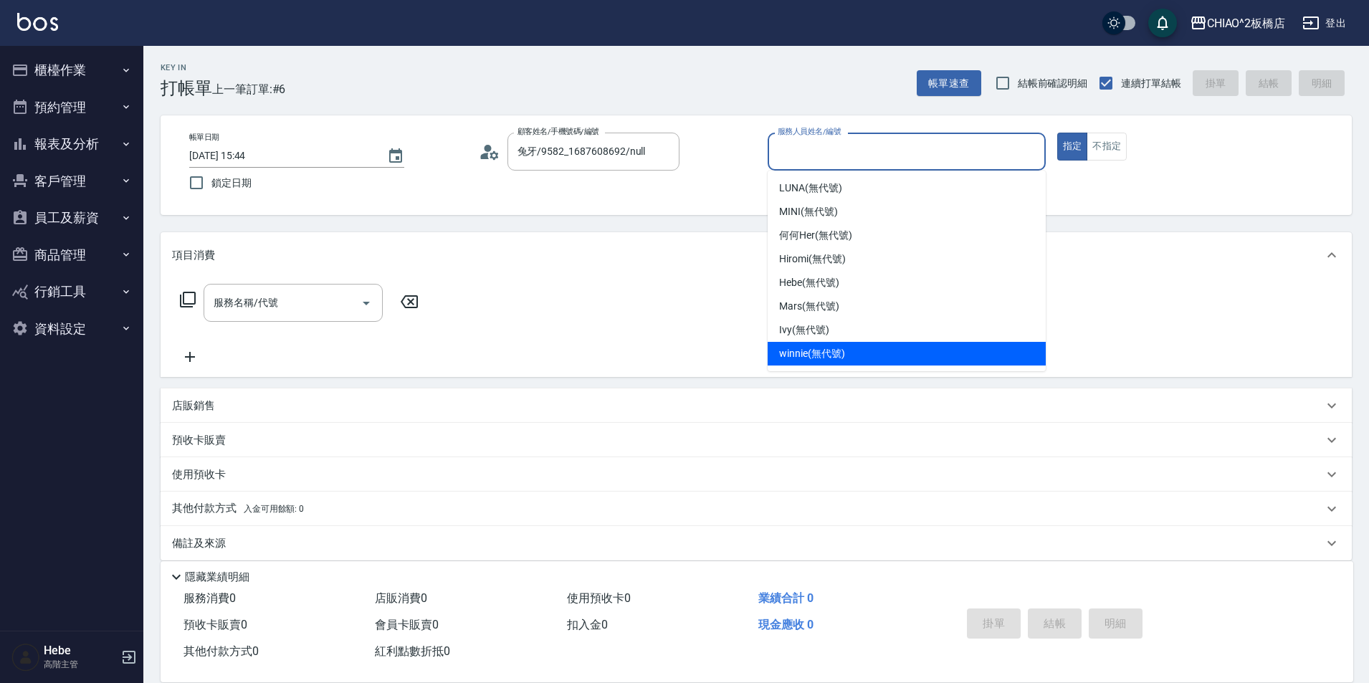
click at [785, 352] on span "winnie (無代號)" at bounding box center [811, 353] width 65 height 15
type input "winnie(無代號)"
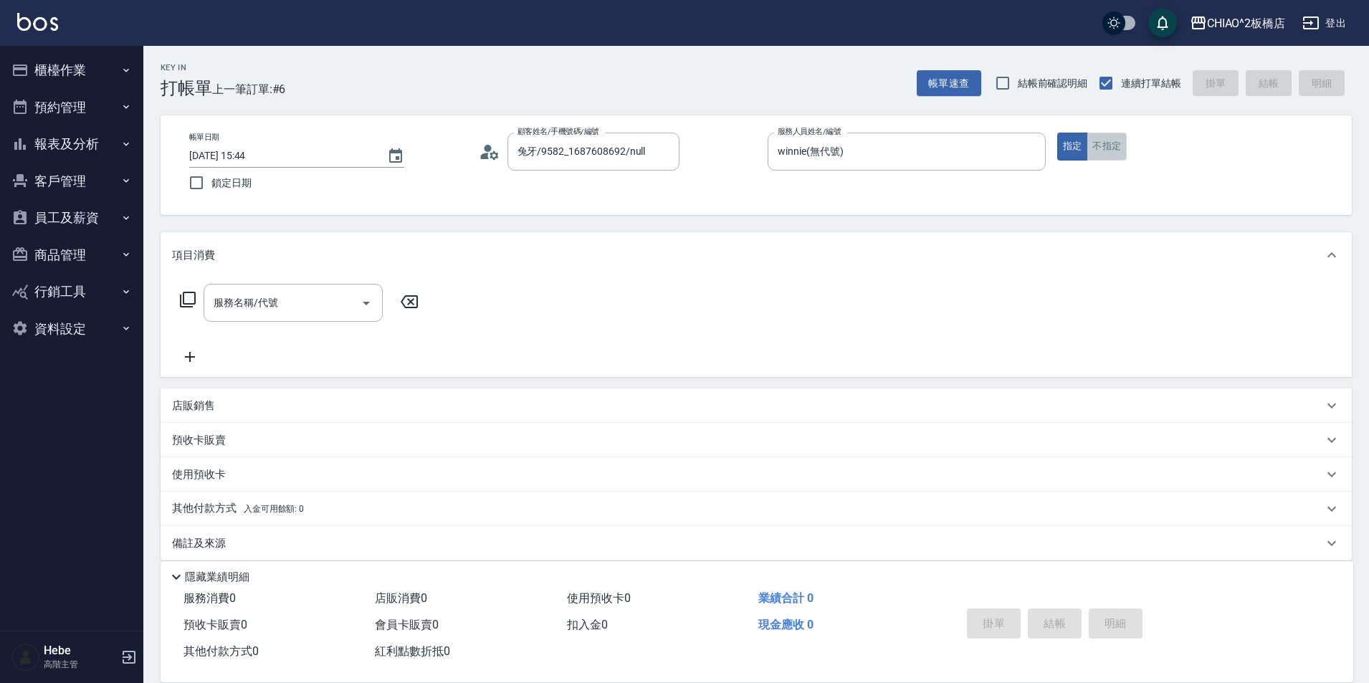
click at [1118, 143] on button "不指定" at bounding box center [1107, 147] width 40 height 28
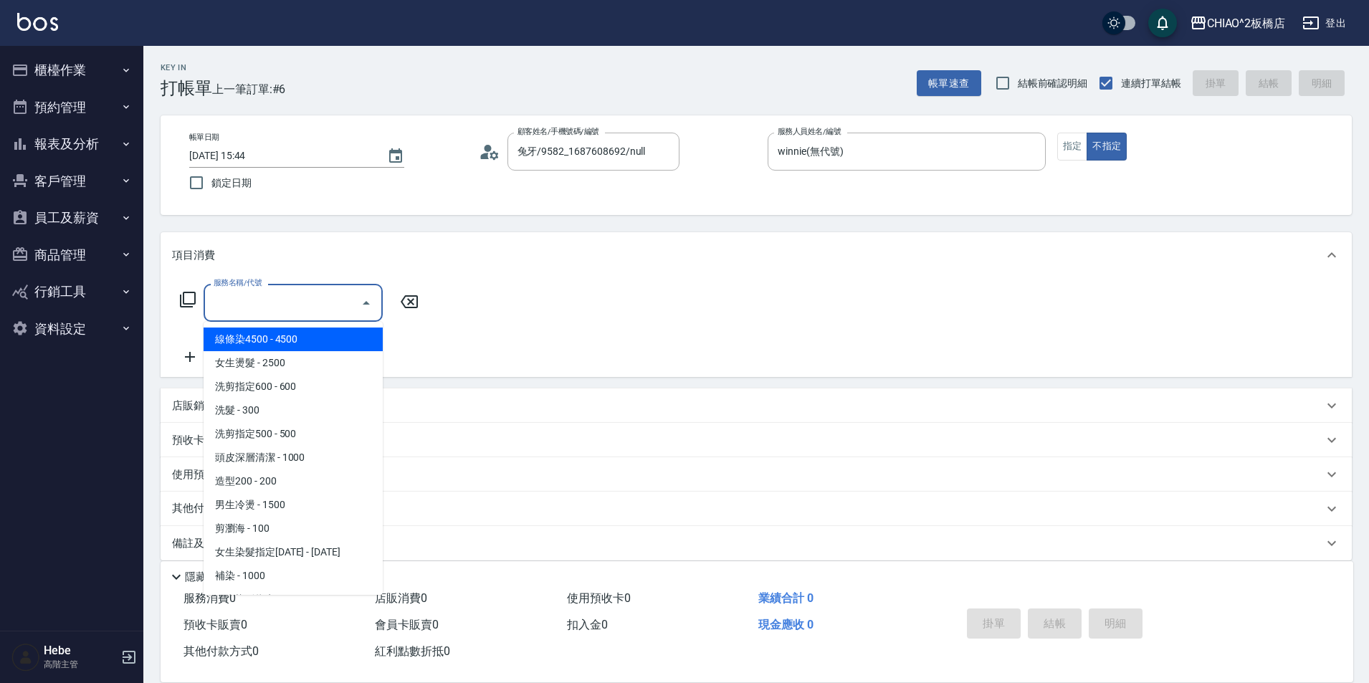
click at [293, 309] on input "服務名稱/代號" at bounding box center [282, 302] width 145 height 25
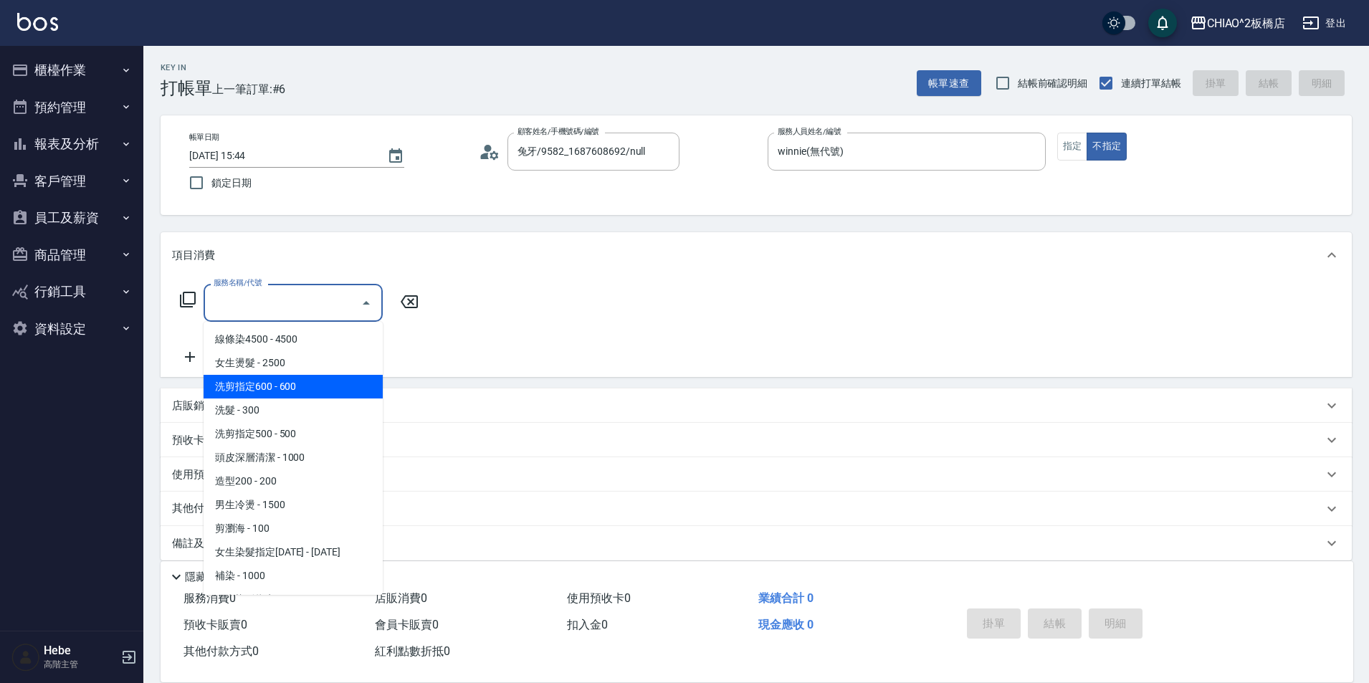
drag, startPoint x: 301, startPoint y: 391, endPoint x: 678, endPoint y: 470, distance: 385.4
click at [302, 391] on span "洗剪指定600 - 600" at bounding box center [293, 387] width 179 height 24
type input "洗剪指定600(96678)"
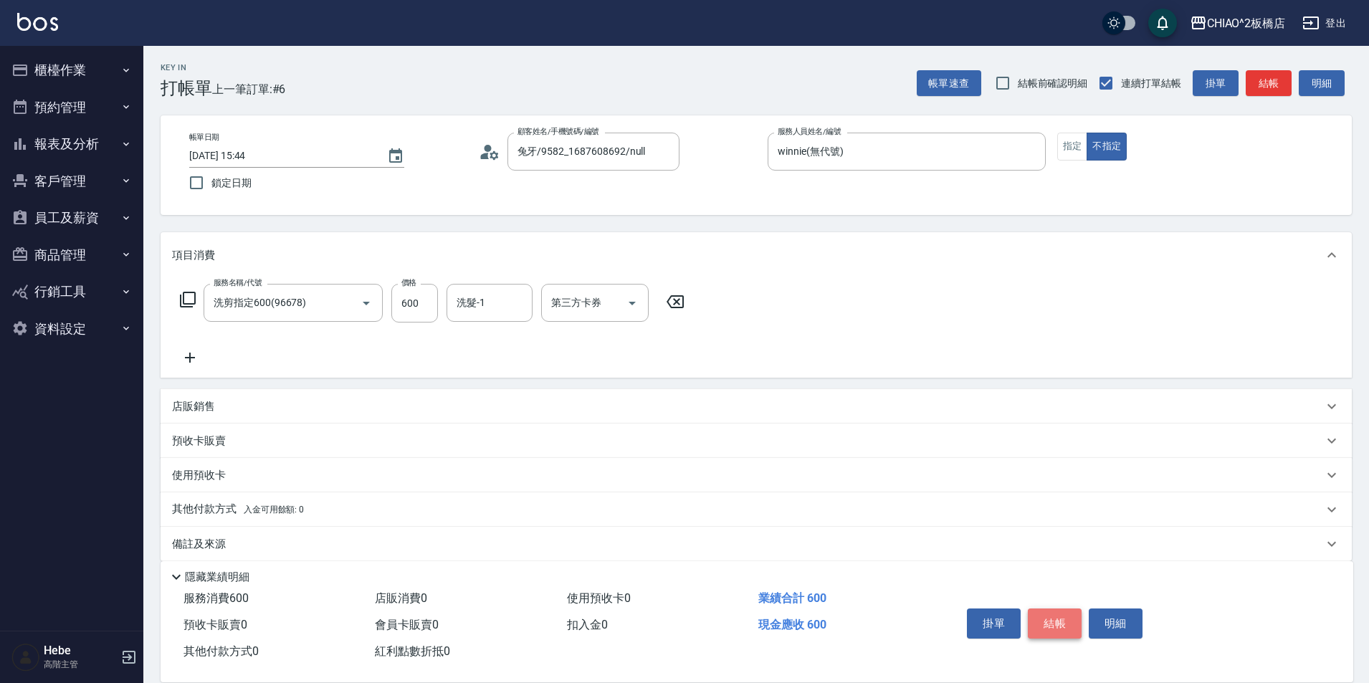
click at [1063, 617] on button "結帳" at bounding box center [1055, 624] width 54 height 30
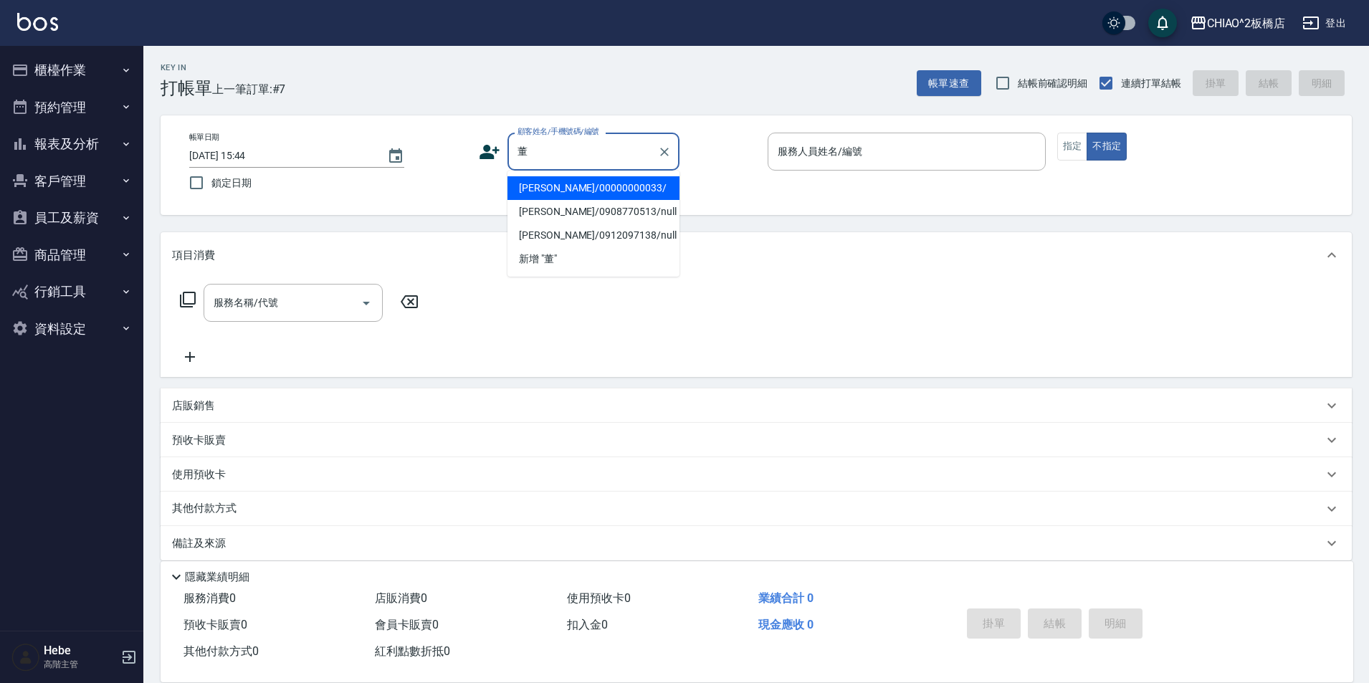
click at [591, 181] on li "[PERSON_NAME]/00000000033/" at bounding box center [594, 188] width 172 height 24
type input "[PERSON_NAME]/00000000033/"
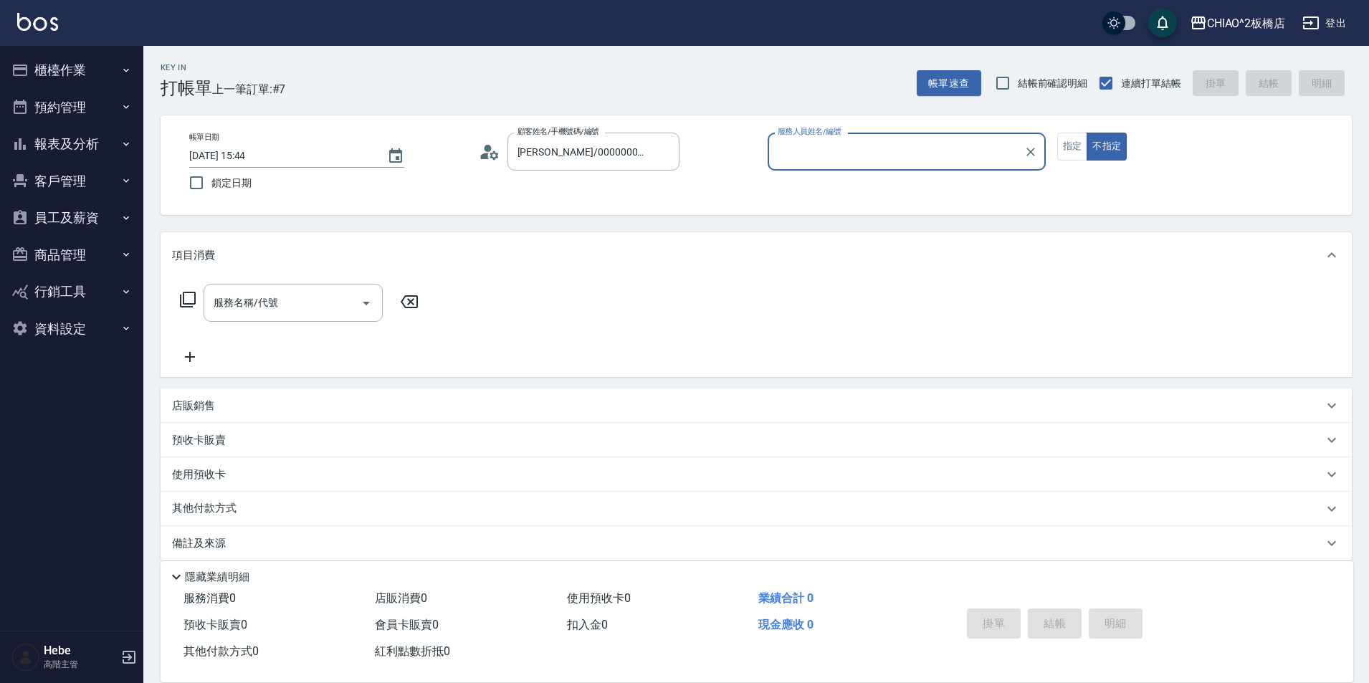
type input "何何Her (無代號)"
drag, startPoint x: 1072, startPoint y: 144, endPoint x: 753, endPoint y: 232, distance: 331.7
click at [1072, 144] on button "指定" at bounding box center [1072, 147] width 31 height 28
click at [226, 317] on div "服務名稱/代號" at bounding box center [293, 303] width 179 height 38
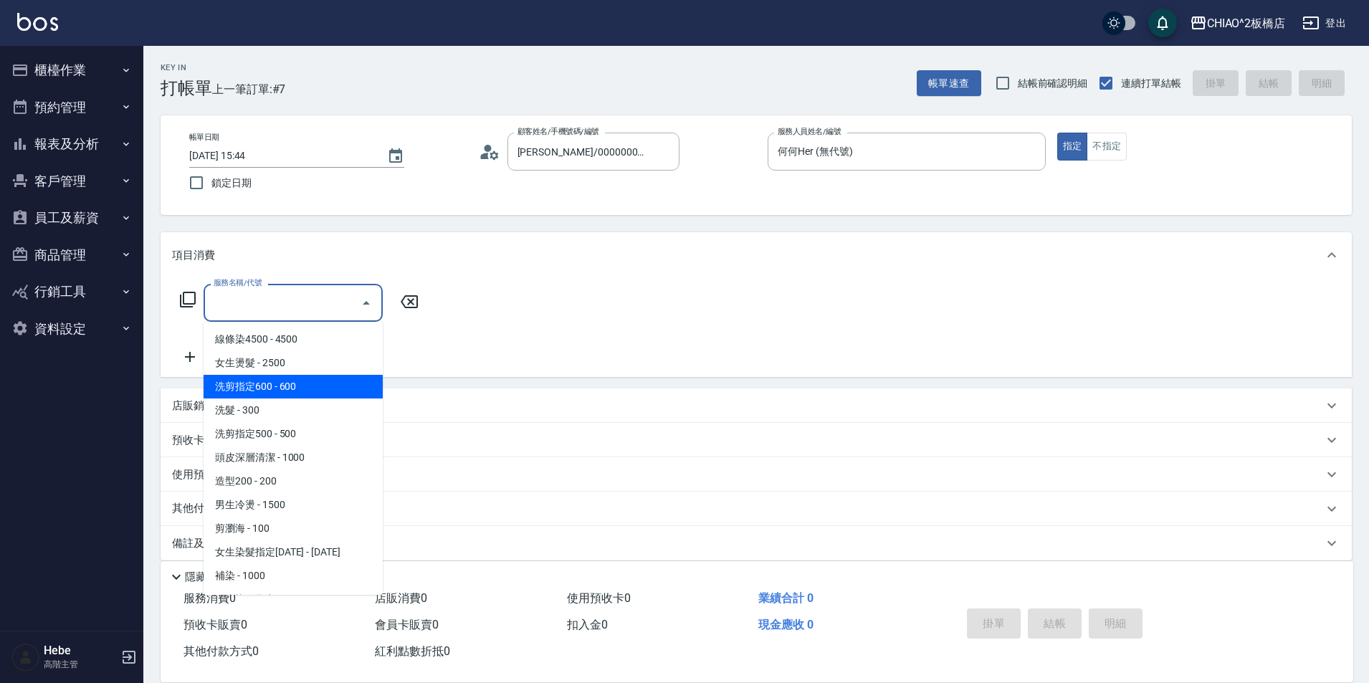
click at [247, 385] on span "洗剪指定600 - 600" at bounding box center [293, 387] width 179 height 24
type input "洗剪指定600(96678)"
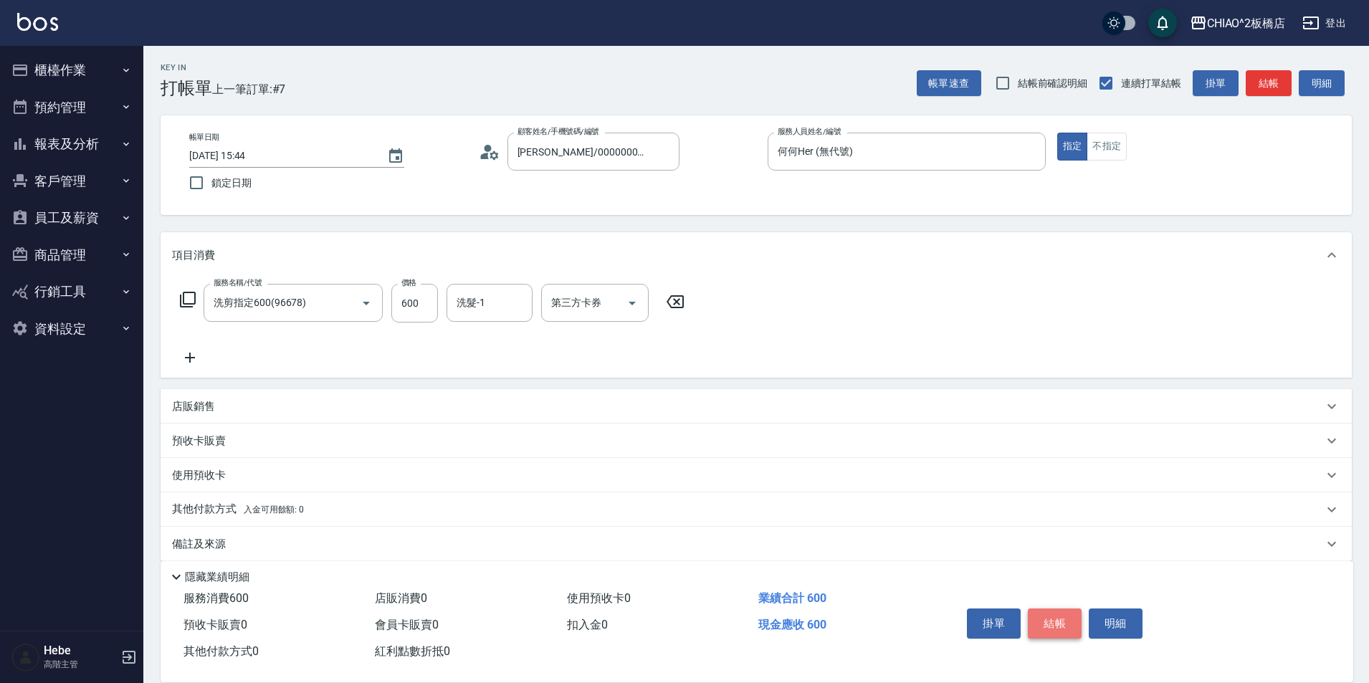
click at [1042, 620] on button "結帳" at bounding box center [1055, 624] width 54 height 30
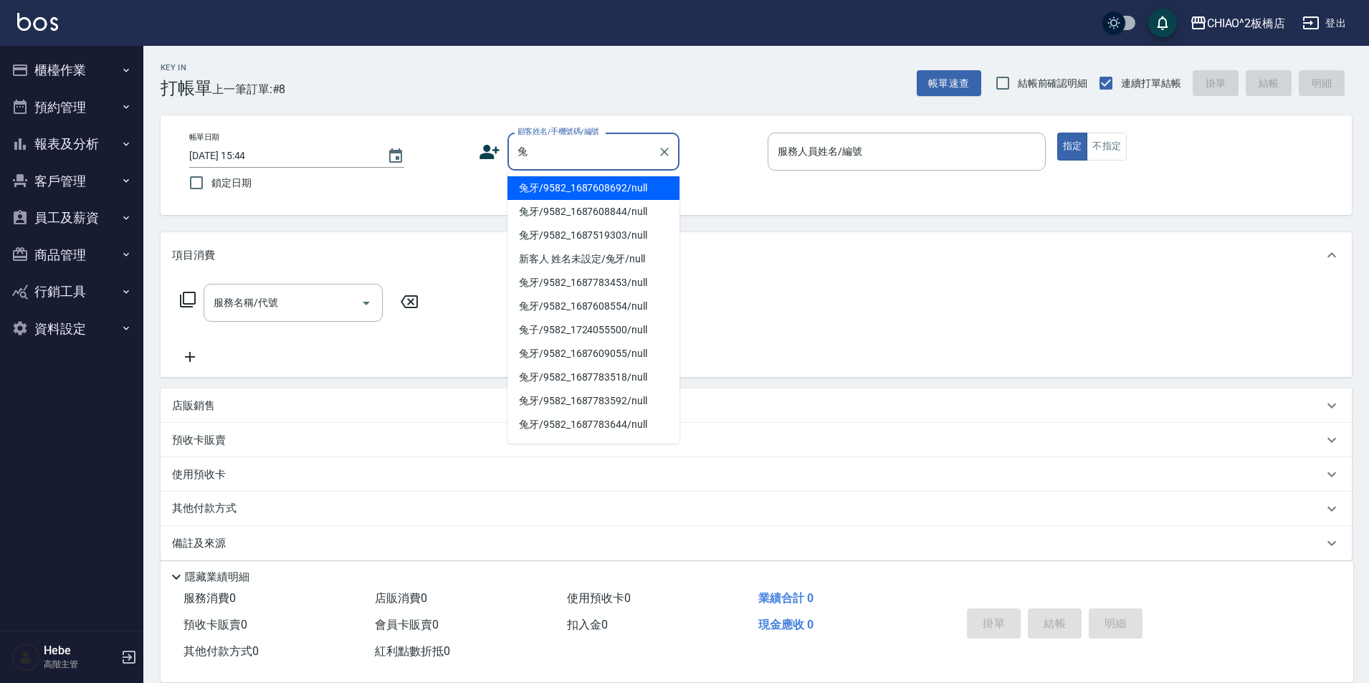
click at [574, 195] on li "兔牙/9582_1687608692/null" at bounding box center [594, 188] width 172 height 24
type input "兔牙/9582_1687608692/null"
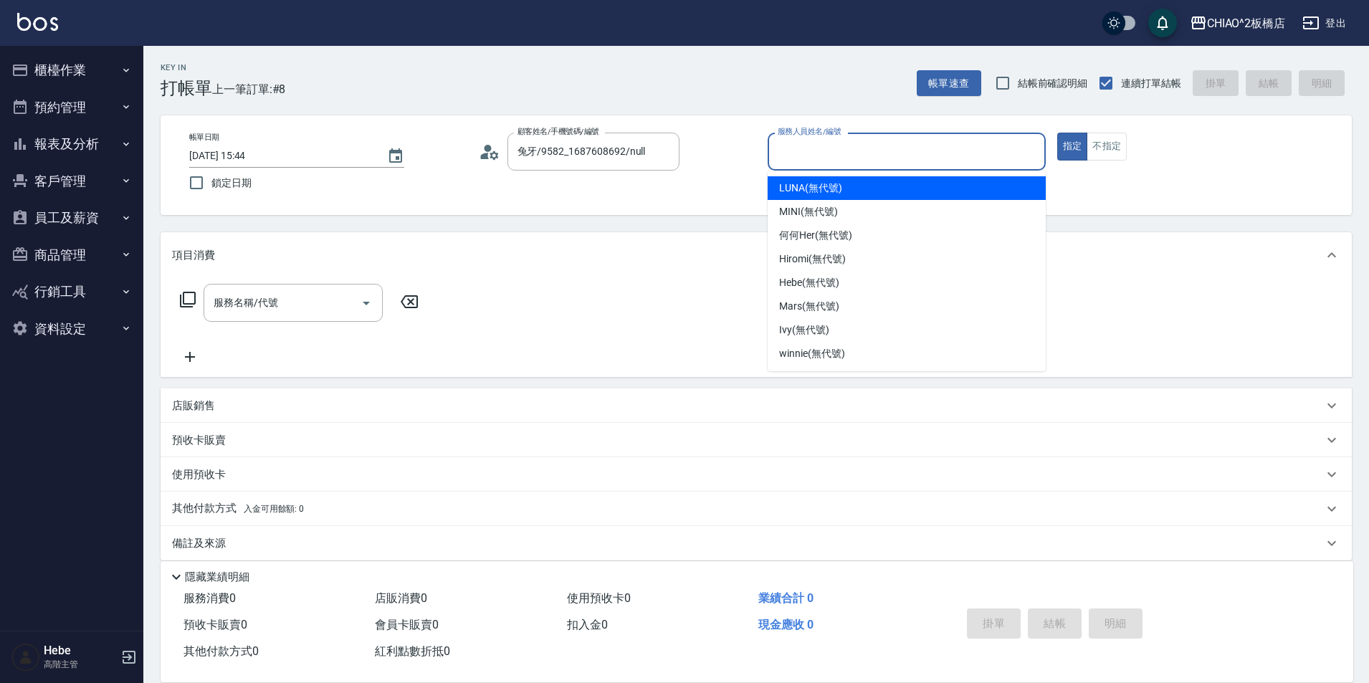
click at [783, 158] on input "服務人員姓名/編號" at bounding box center [906, 151] width 265 height 25
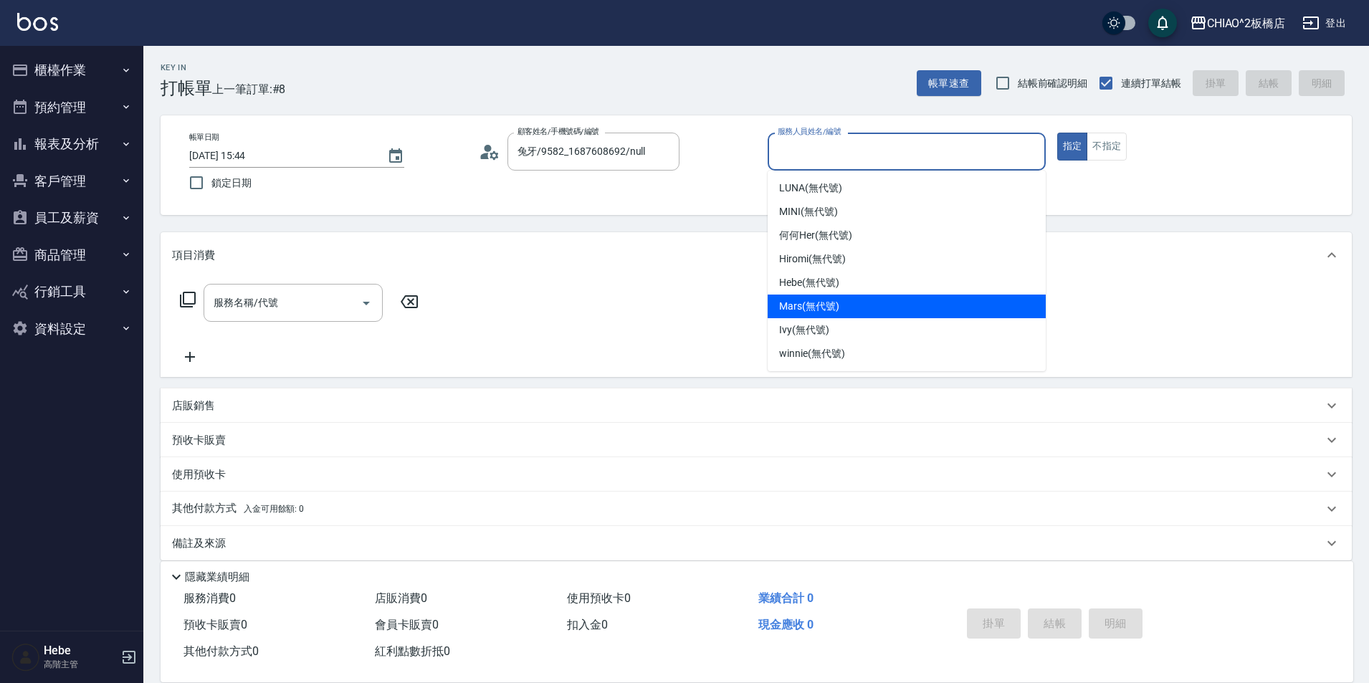
click at [822, 310] on span "Mars (無代號)" at bounding box center [809, 306] width 60 height 15
type input "Mars(無代號)"
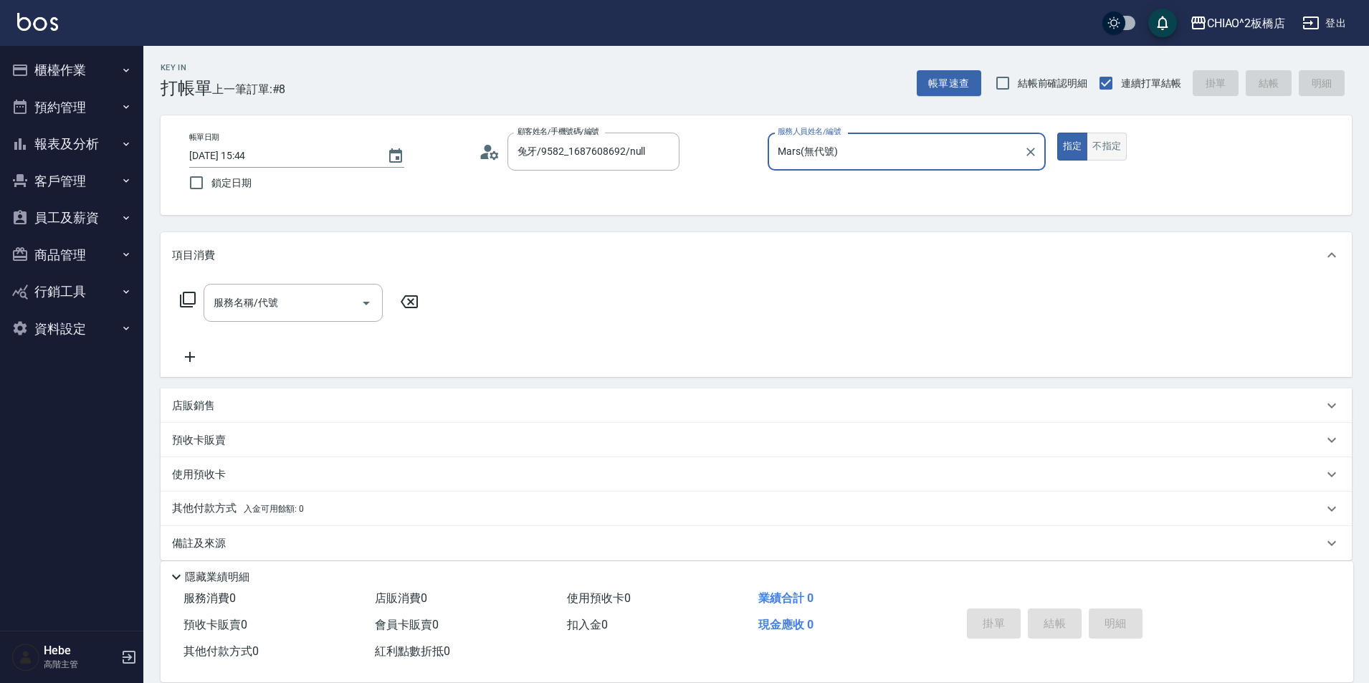
click at [1092, 145] on button "不指定" at bounding box center [1107, 147] width 40 height 28
drag, startPoint x: 216, startPoint y: 291, endPoint x: 227, endPoint y: 295, distance: 12.2
click at [219, 291] on div "服務名稱/代號 服務名稱/代號" at bounding box center [293, 303] width 179 height 38
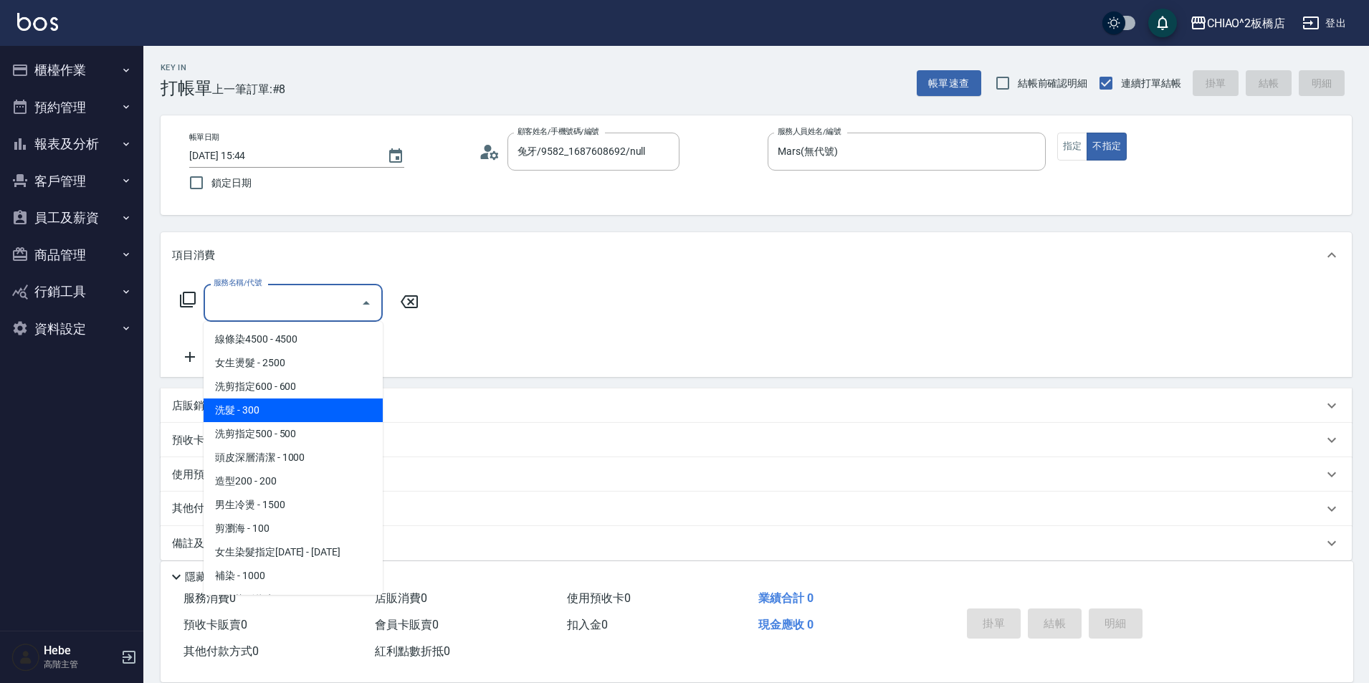
drag, startPoint x: 272, startPoint y: 400, endPoint x: 277, endPoint y: 388, distance: 13.2
click at [275, 393] on ul "線條染4500 - 4500 女生燙髮 - 2500 洗剪指定600 - 600 洗髮 - 300 洗剪指定500 - 500 頭皮深層清潔 - 1000 造…" at bounding box center [293, 458] width 179 height 273
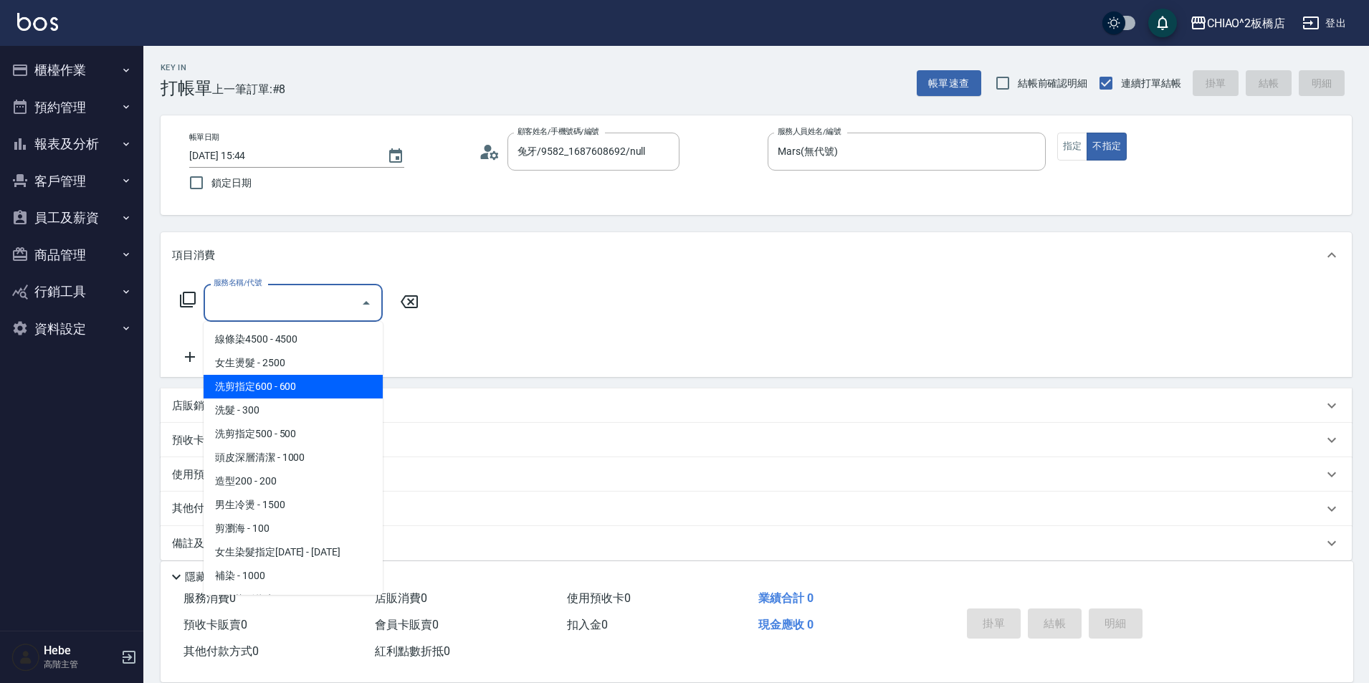
click at [278, 386] on span "洗剪指定600 - 600" at bounding box center [293, 387] width 179 height 24
type input "洗剪指定600(96678)"
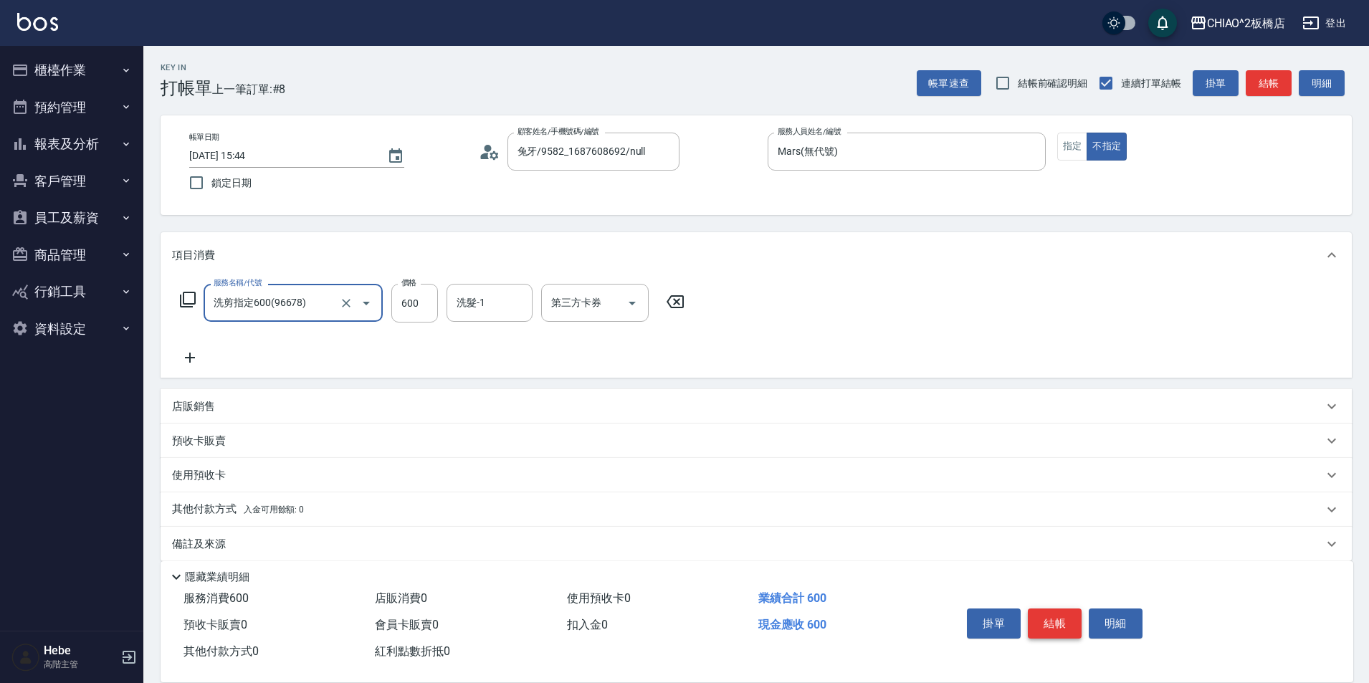
click at [1055, 609] on button "結帳" at bounding box center [1055, 624] width 54 height 30
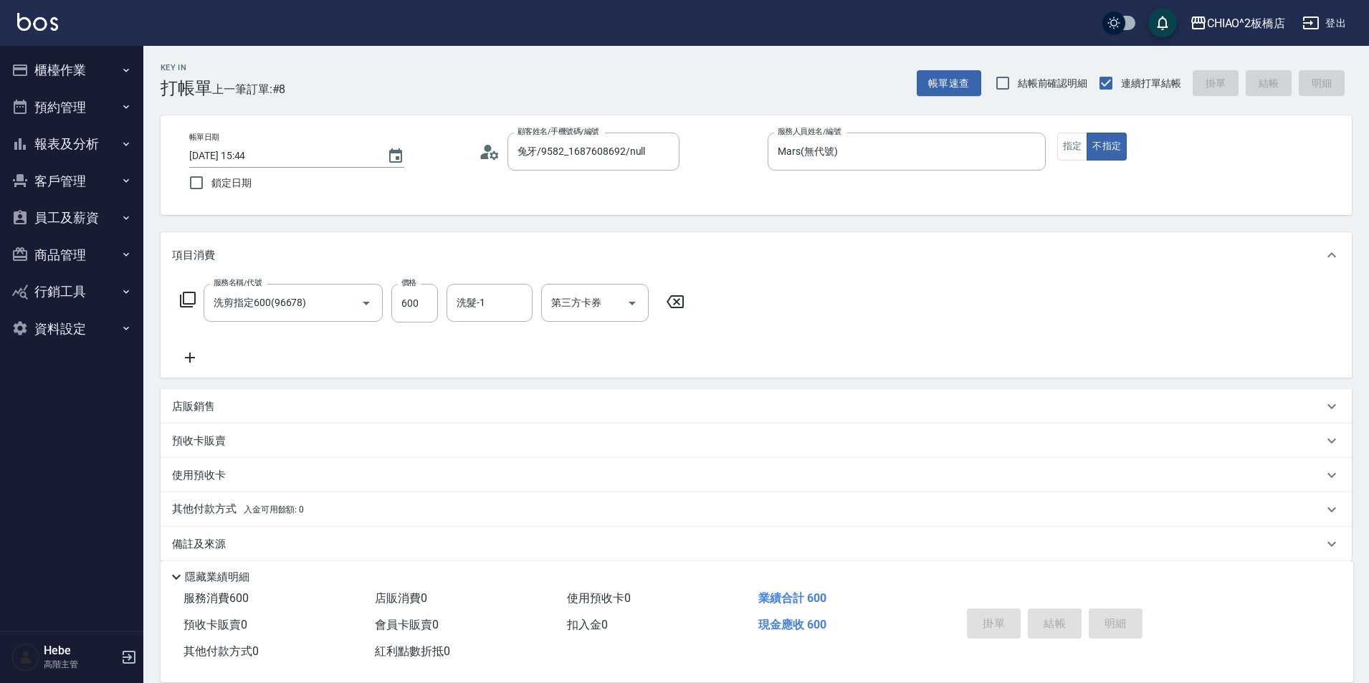
type input "[DATE] 15:45"
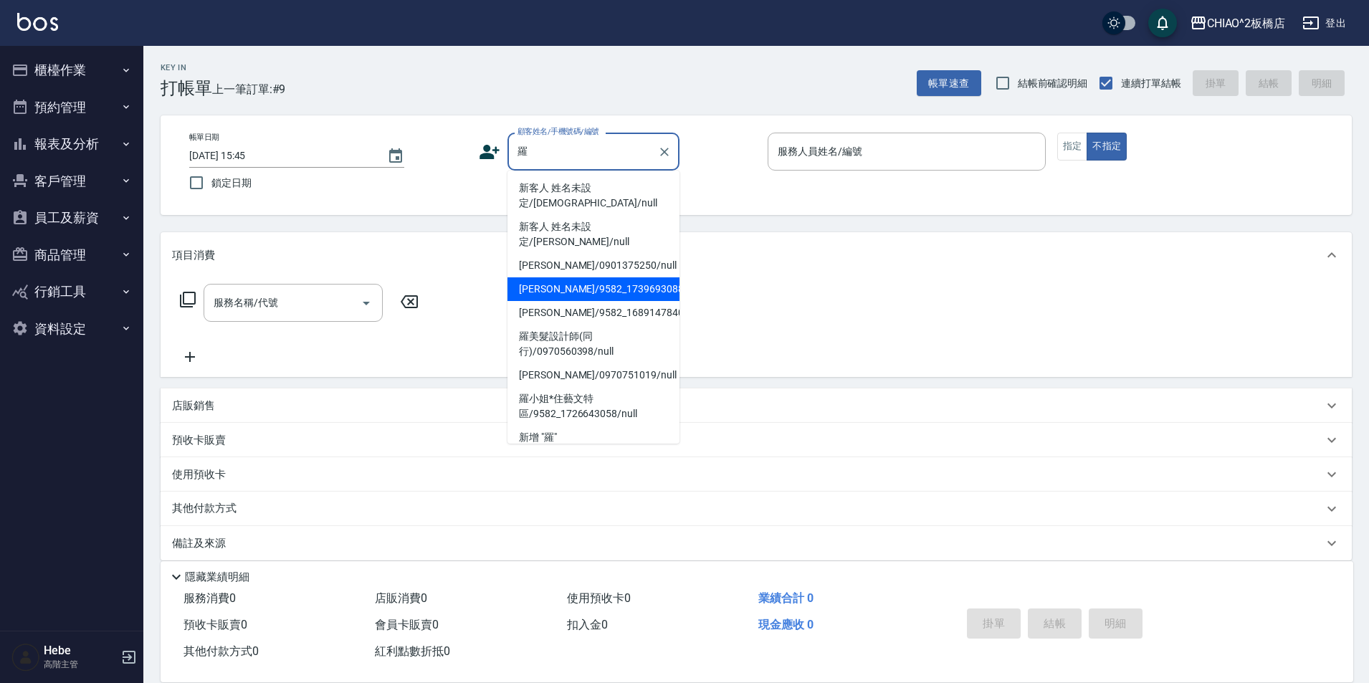
type input "羅"
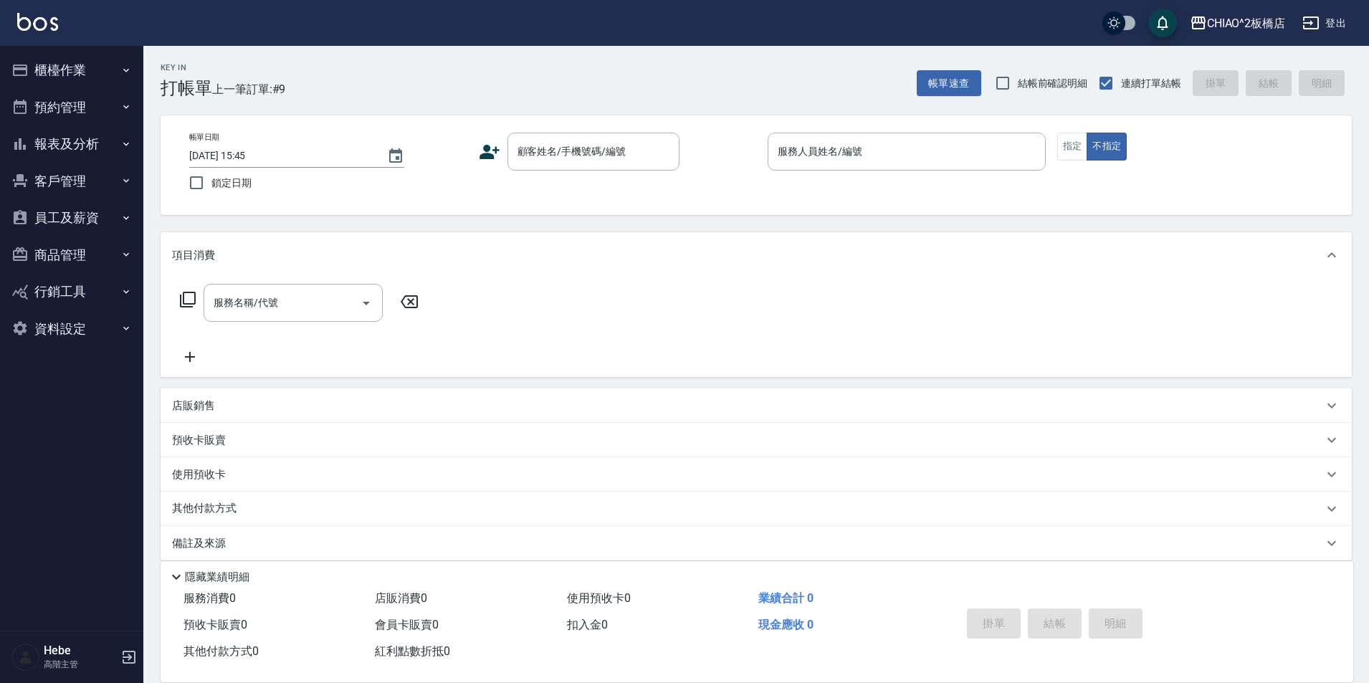
click at [632, 215] on body "CHIAO^2板橋店 登出 櫃檯作業 打帳單 帳單列表 掛單列表 座位開單 營業儀表板 現金收支登錄 高階收支登錄 材料自購登錄 每日結帳 排班表 現場電腦打…" at bounding box center [684, 349] width 1369 height 698
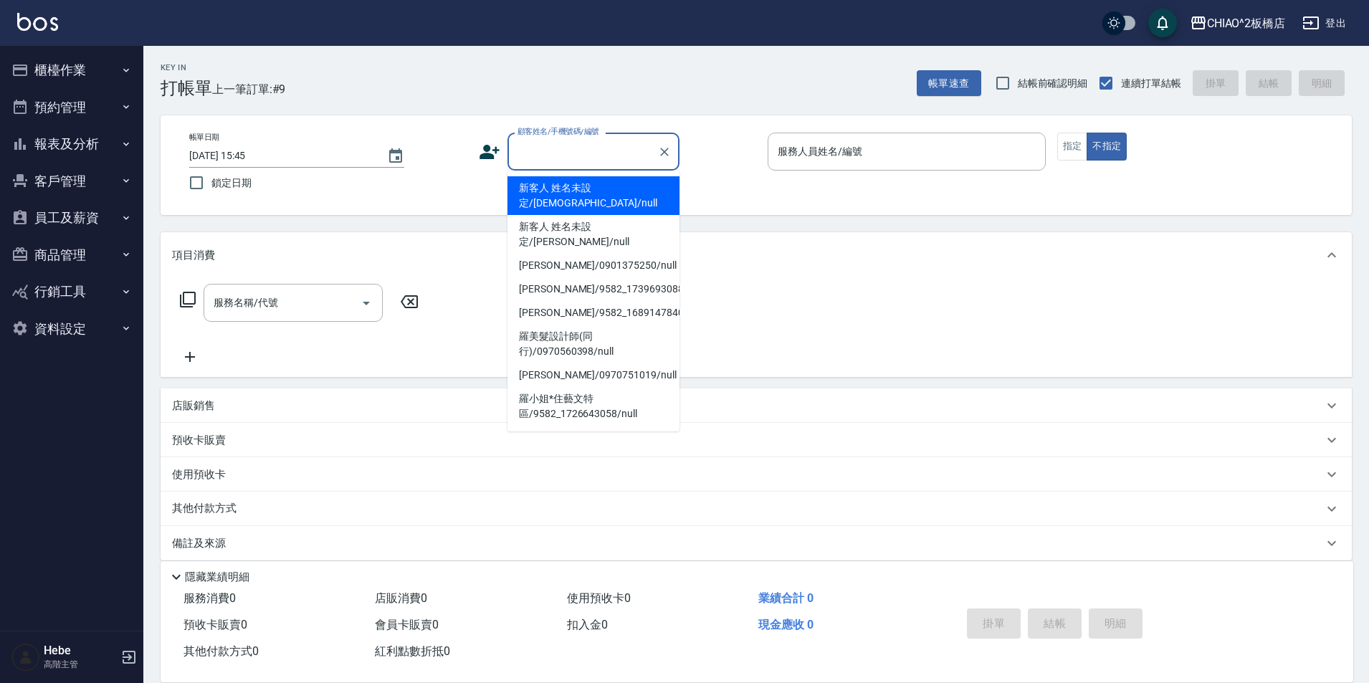
click at [630, 174] on ul "新客人 姓名未設定/[DEMOGRAPHIC_DATA]/null 新客人 姓名未設定/[PERSON_NAME]/null [PERSON_NAME]/09…" at bounding box center [594, 301] width 172 height 261
click at [629, 181] on li "新客人 姓名未設定/[DEMOGRAPHIC_DATA]/null" at bounding box center [594, 195] width 172 height 39
type input "新客人 姓名未設定/[DEMOGRAPHIC_DATA]/null"
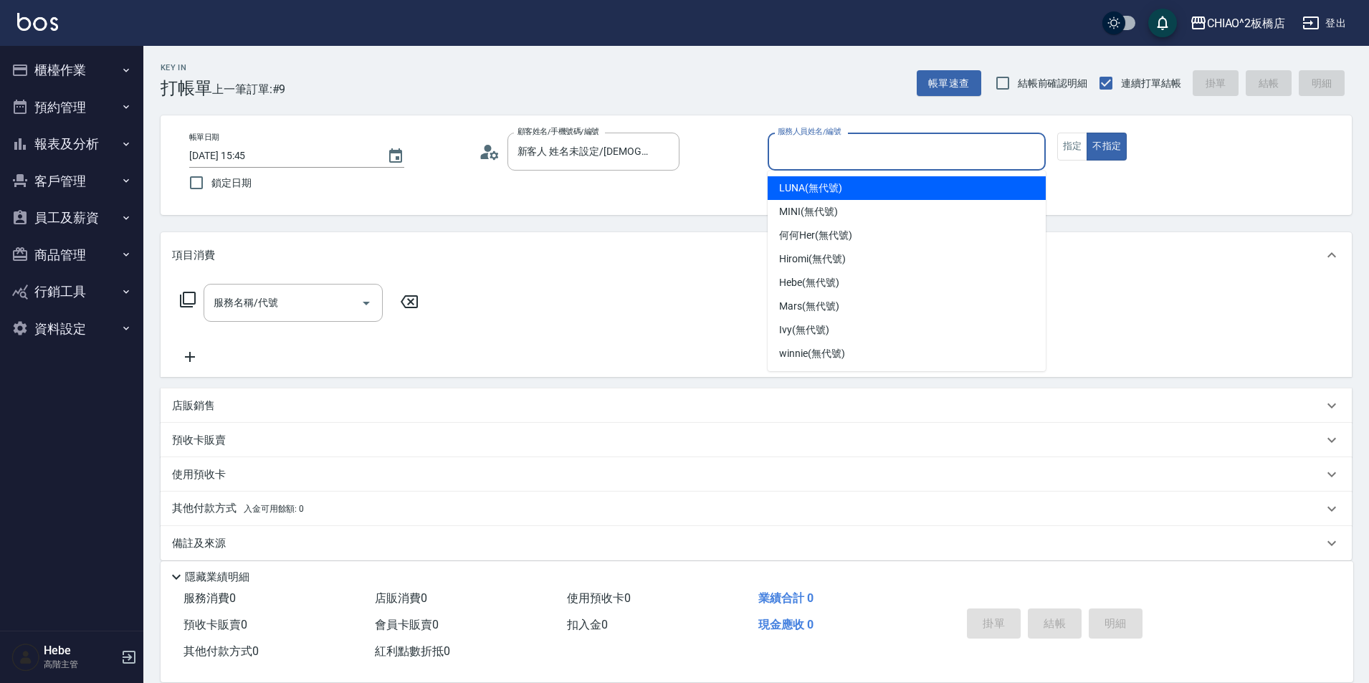
click at [809, 157] on input "服務人員姓名/編號" at bounding box center [906, 151] width 265 height 25
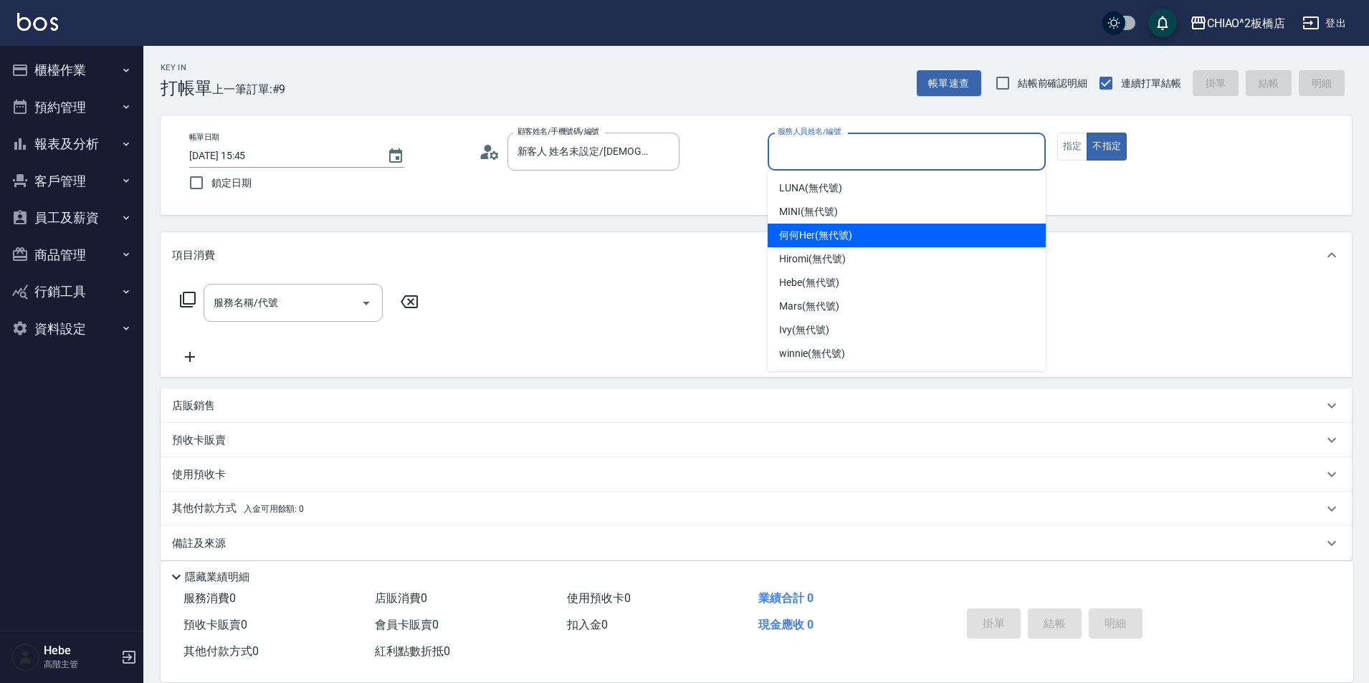
click at [796, 241] on span "何何Her (無代號)" at bounding box center [815, 235] width 73 height 15
type input "何何Her (無代號)"
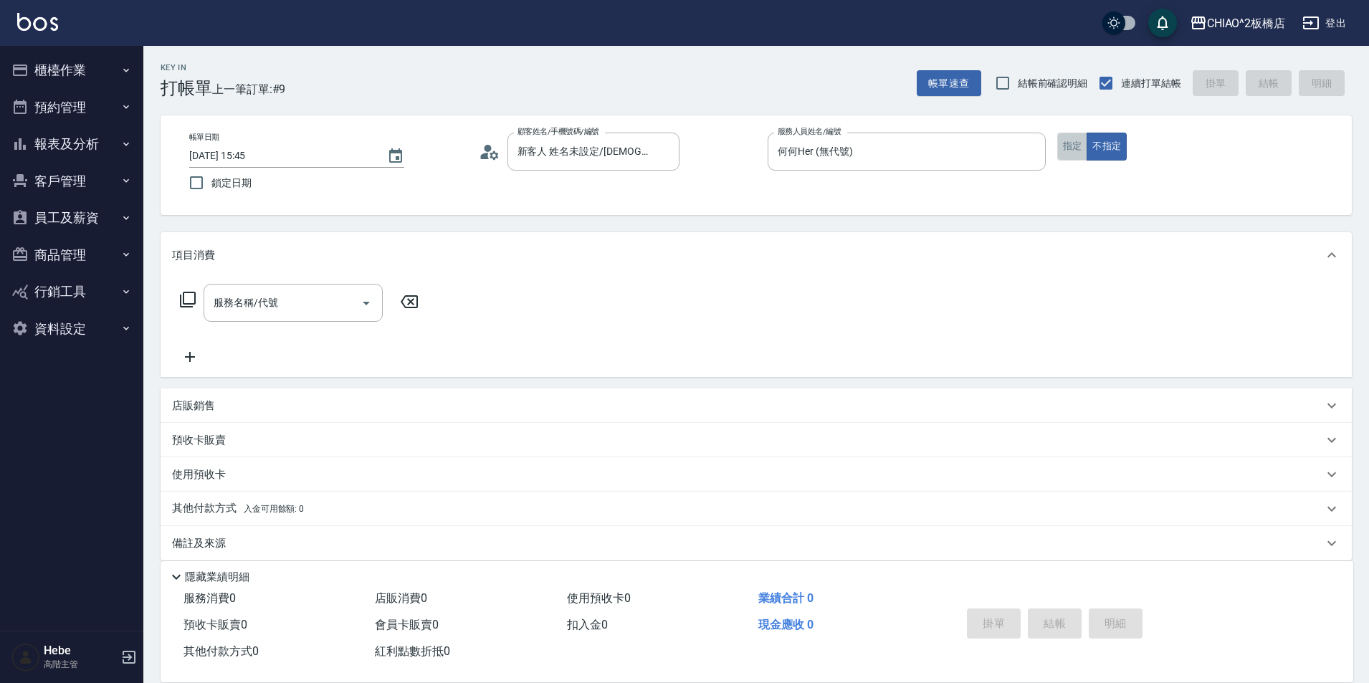
click at [1070, 149] on button "指定" at bounding box center [1072, 147] width 31 height 28
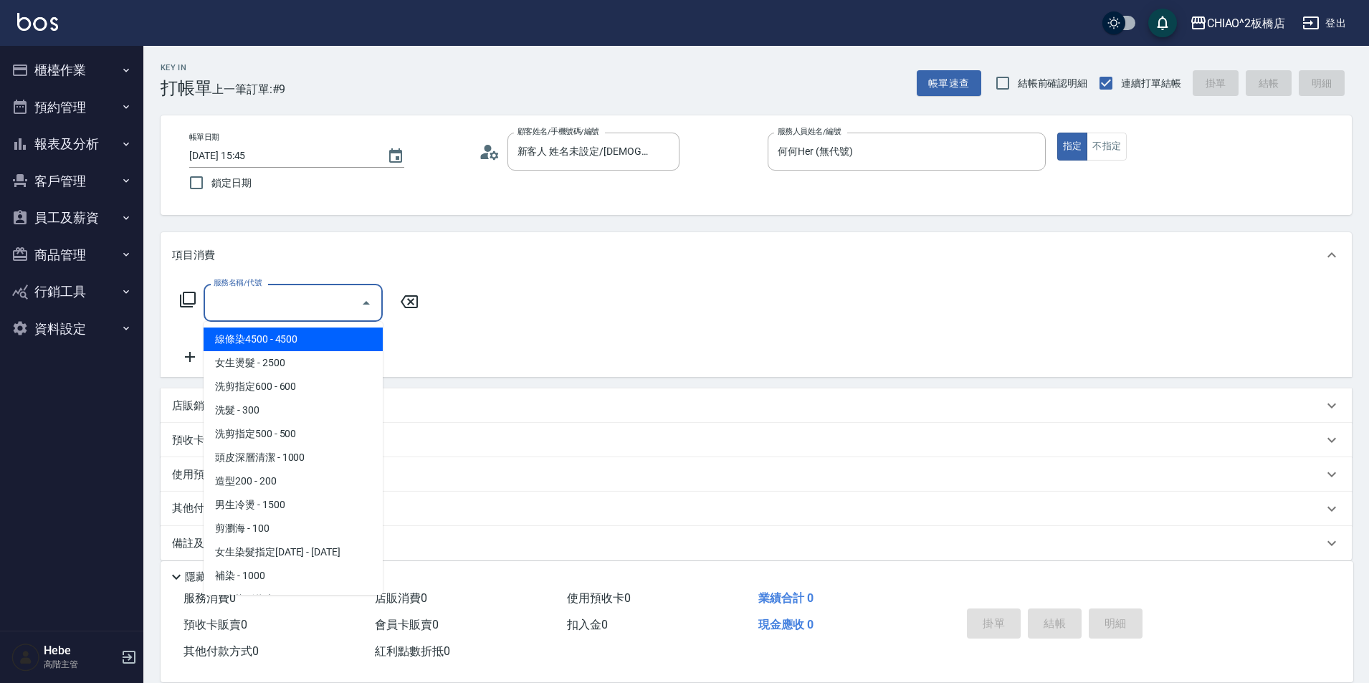
click at [284, 305] on input "服務名稱/代號" at bounding box center [282, 302] width 145 height 25
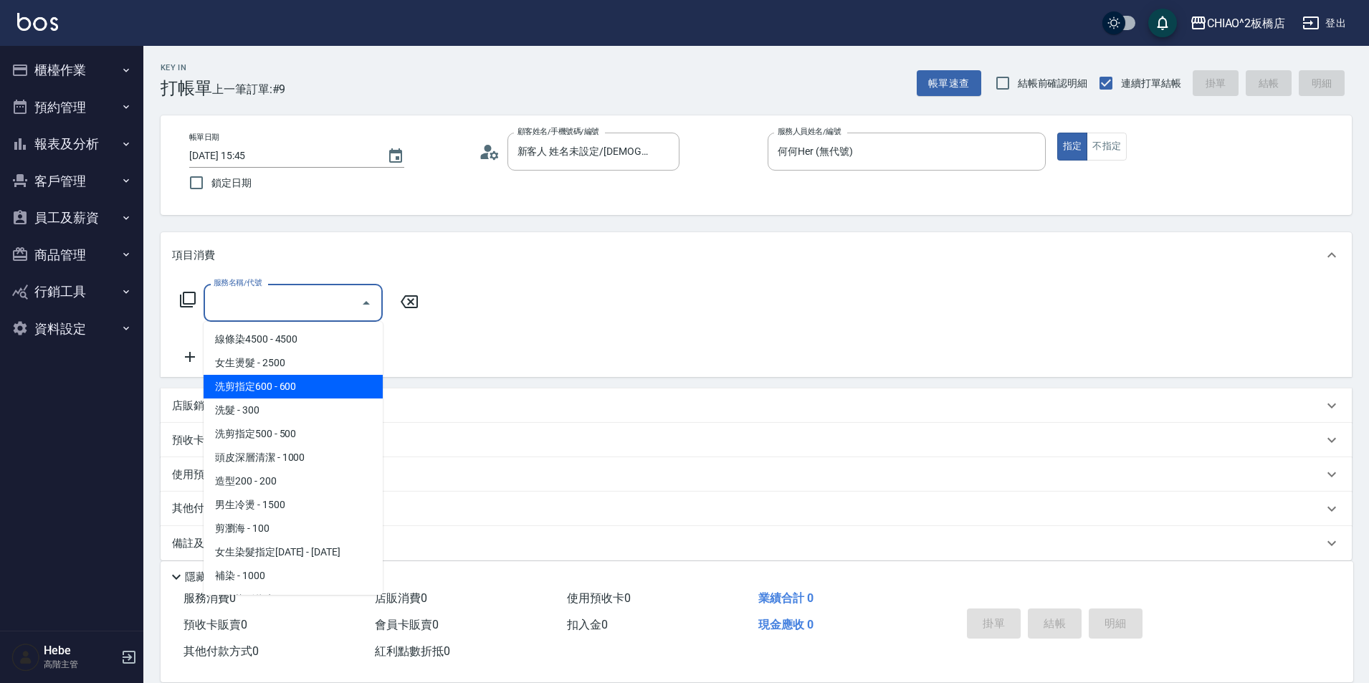
click at [294, 385] on span "洗剪指定600 - 600" at bounding box center [293, 387] width 179 height 24
type input "洗剪指定600(96678)"
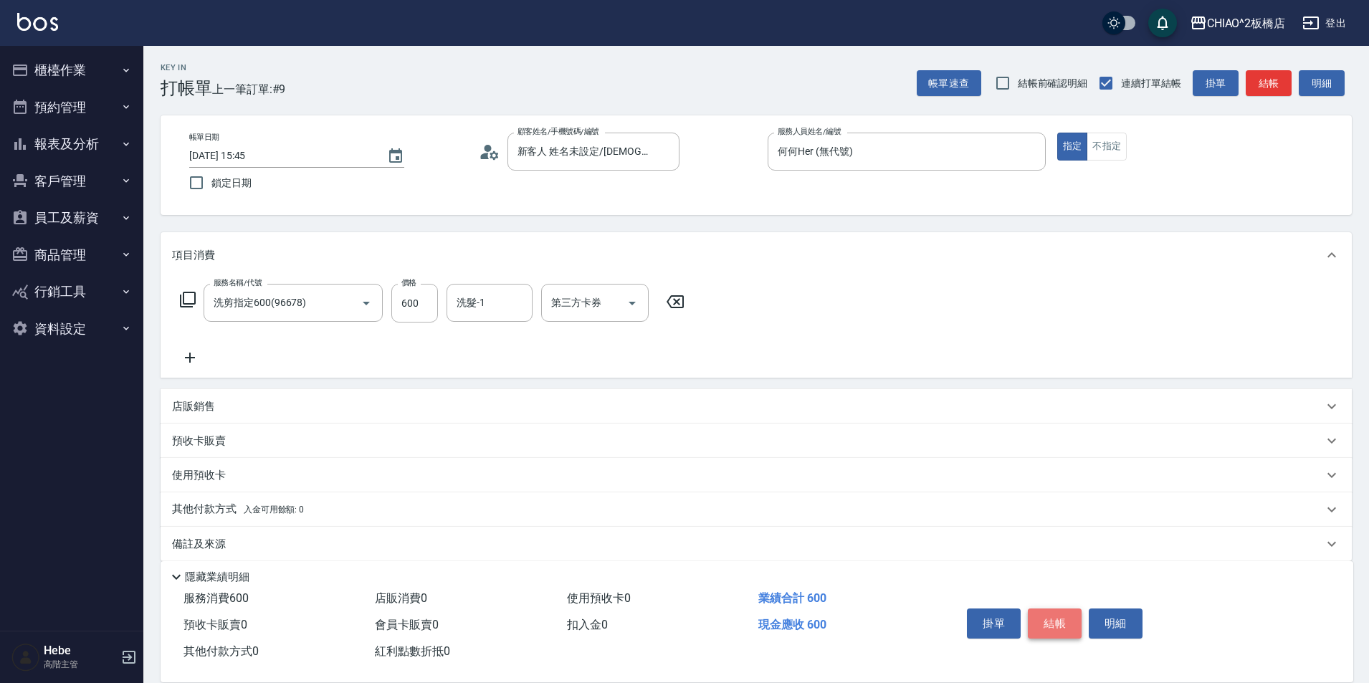
click at [1047, 609] on button "結帳" at bounding box center [1055, 624] width 54 height 30
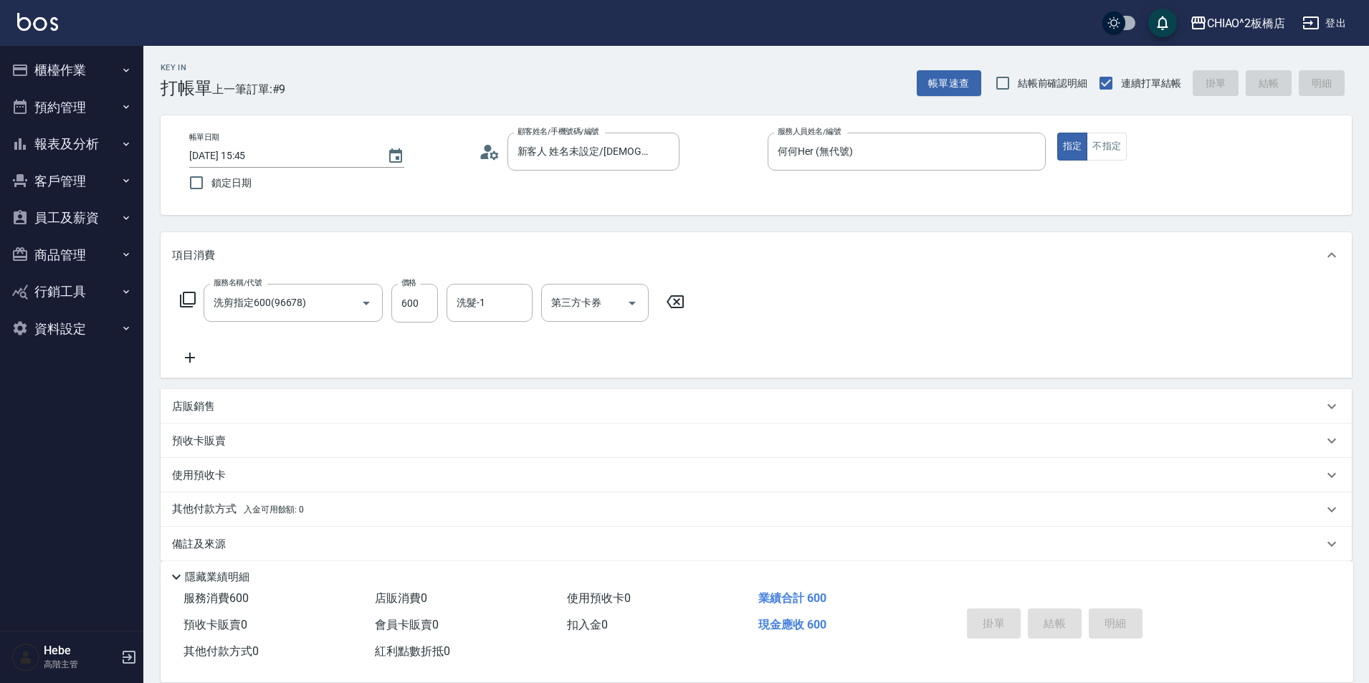
type input "[DATE] 15:46"
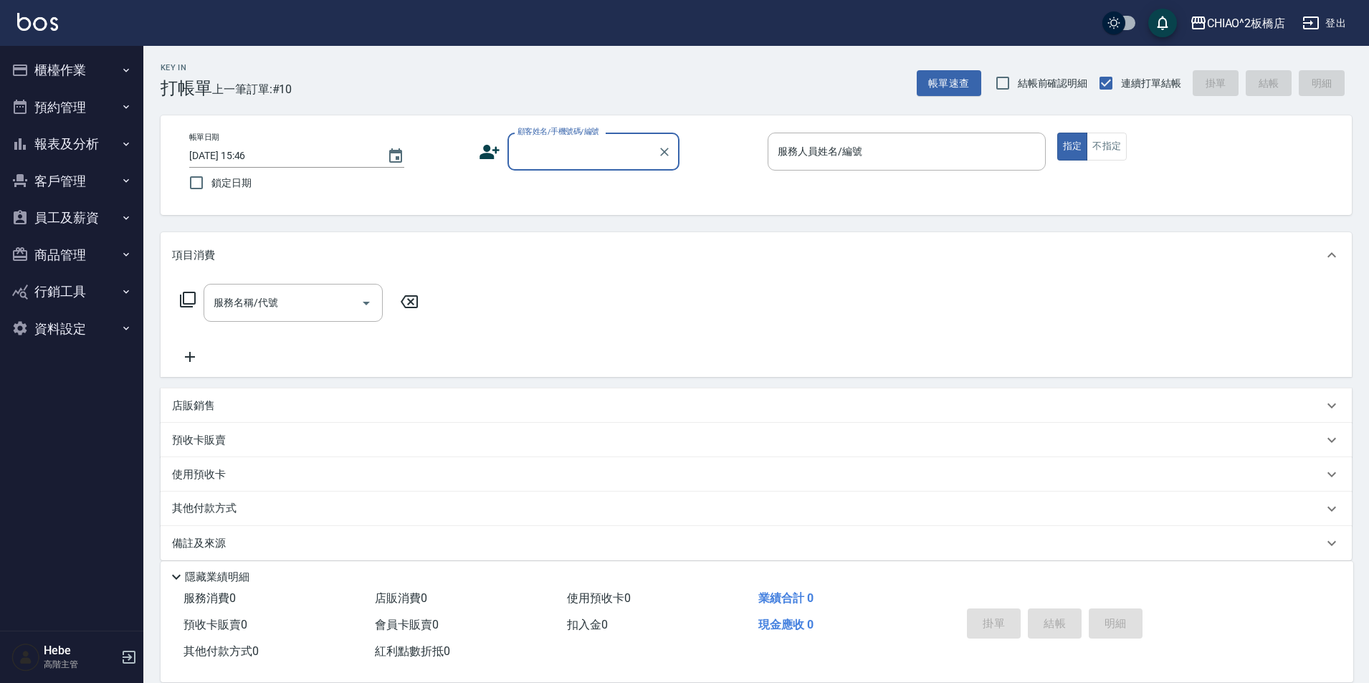
click at [582, 158] on input "顧客姓名/手機號碼/編號" at bounding box center [583, 151] width 138 height 25
click at [573, 184] on li "pipichi/9582_1734182760/null" at bounding box center [594, 188] width 172 height 24
type input "pipichi/9582_1734182760/null"
click at [493, 152] on icon at bounding box center [494, 155] width 9 height 9
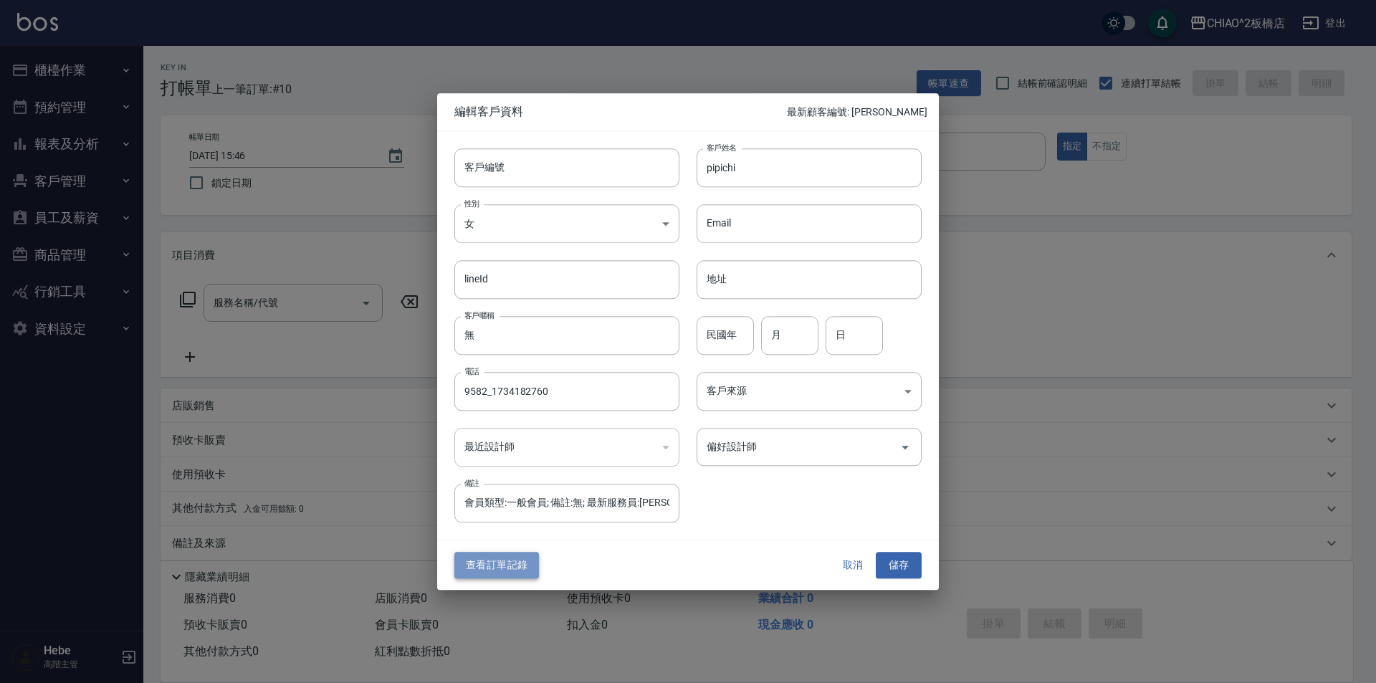
click at [512, 566] on button "查看訂單記錄" at bounding box center [496, 566] width 85 height 27
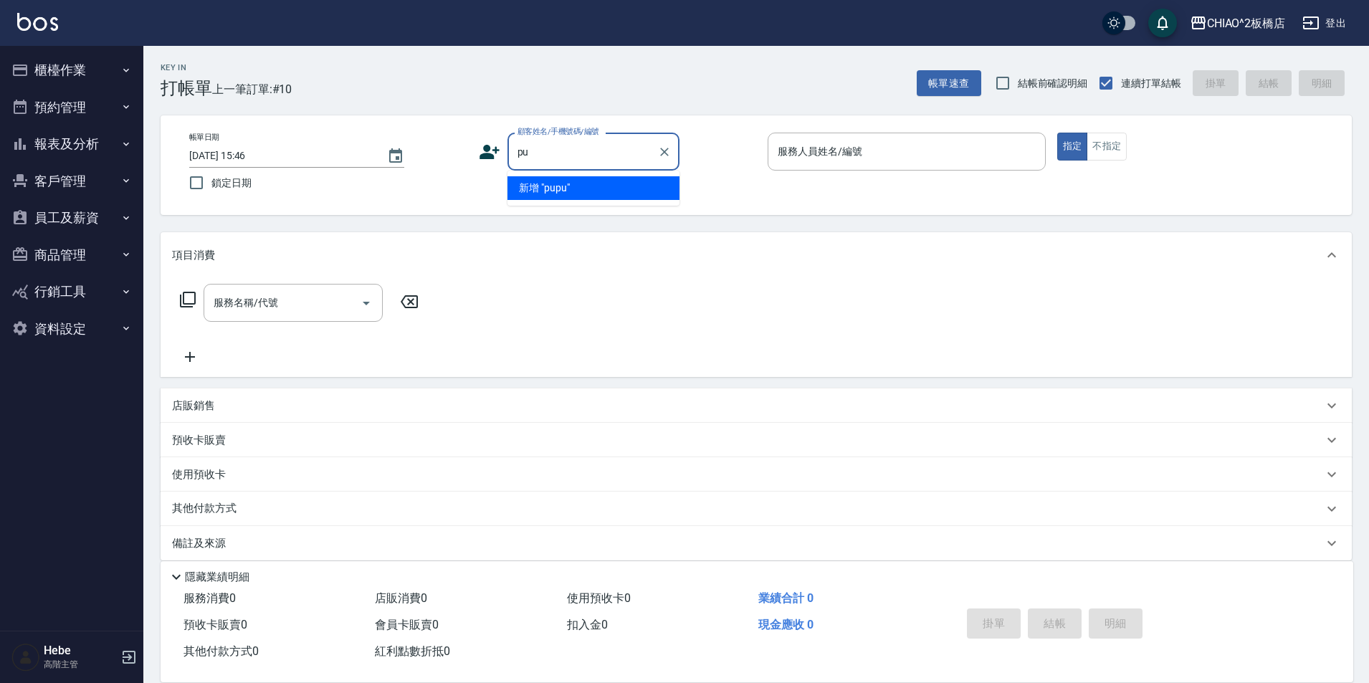
type input "p"
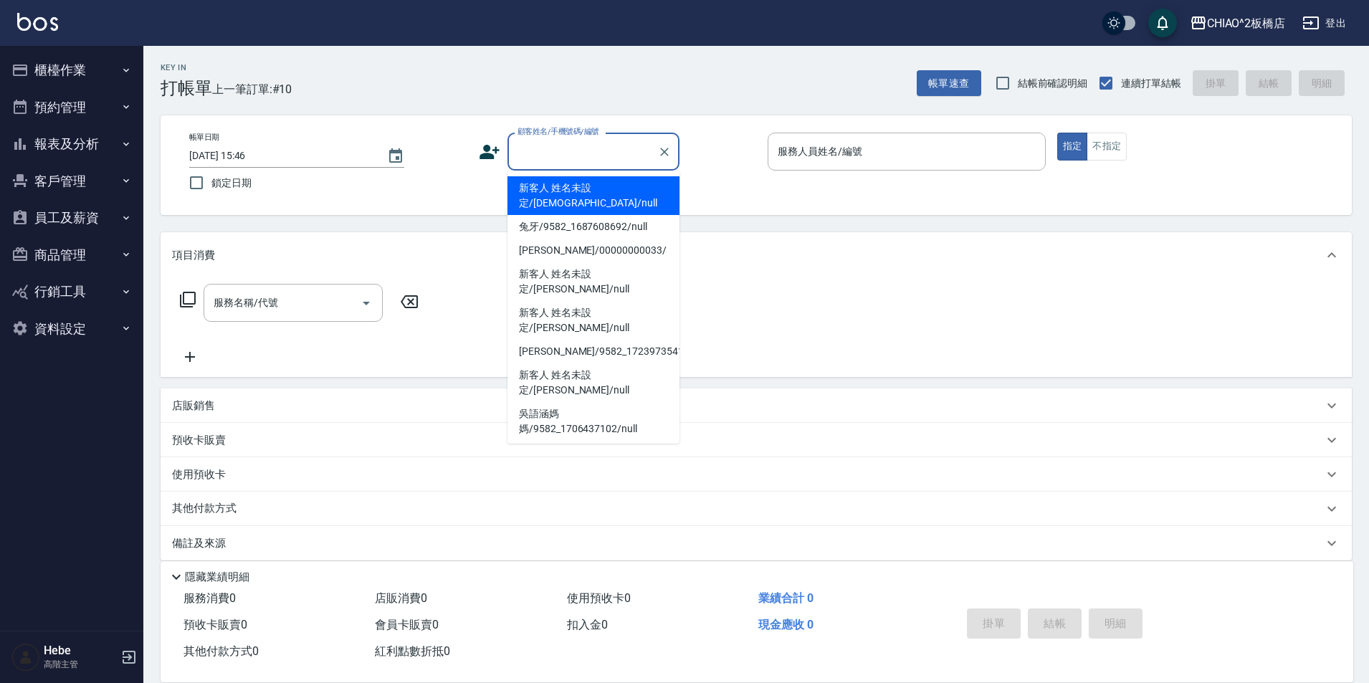
type input "x"
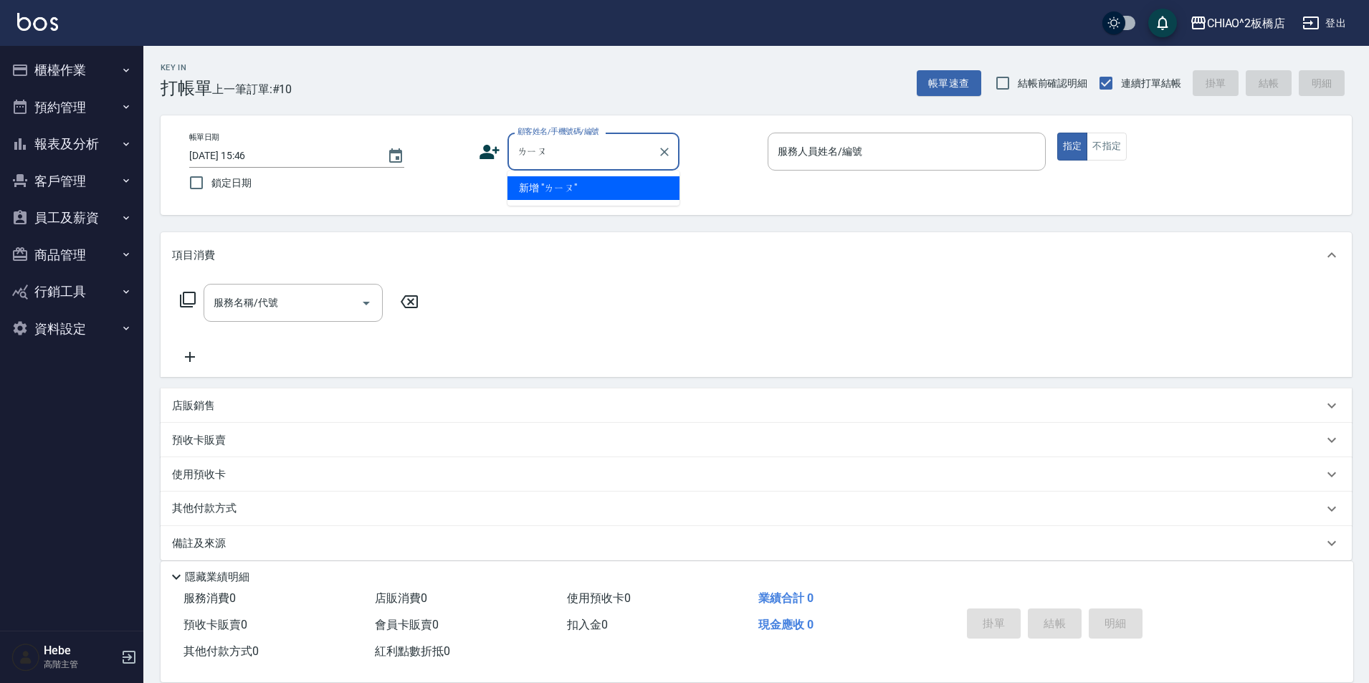
type input "劉"
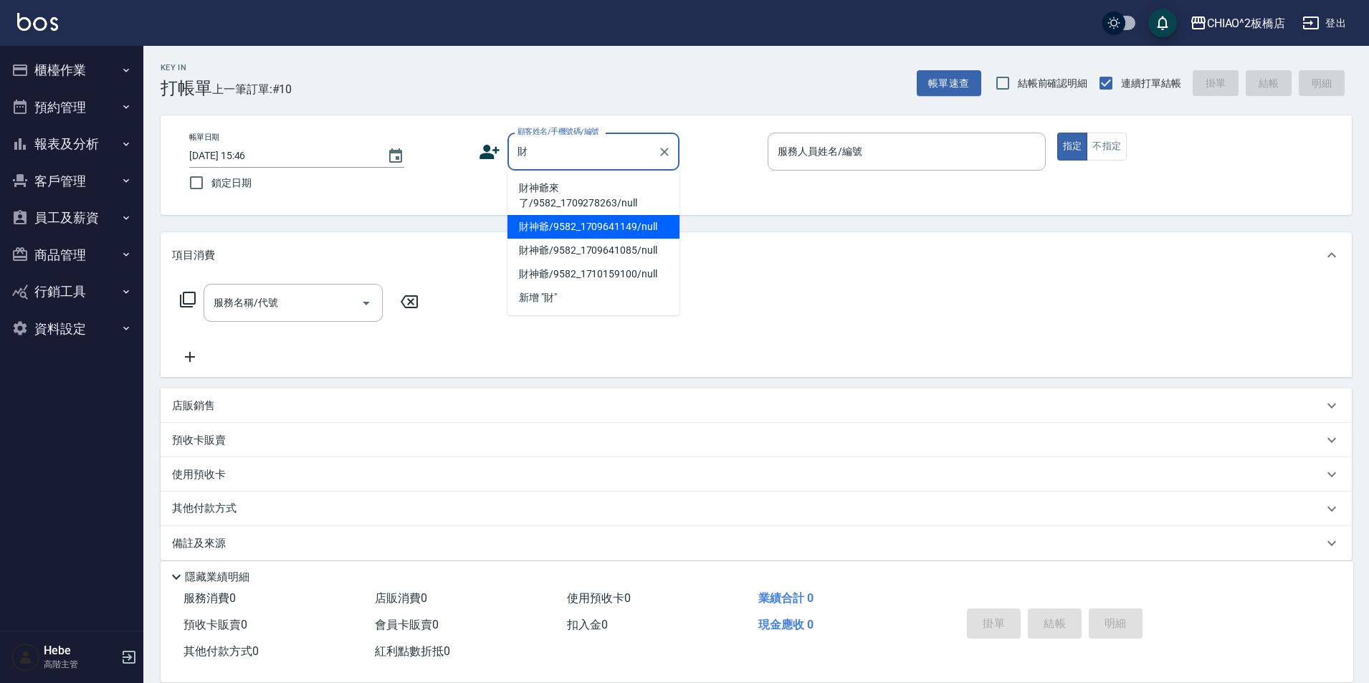
click at [606, 224] on li "財神爺/9582_1709641149/null" at bounding box center [594, 227] width 172 height 24
type input "財神爺/9582_1709641149/null"
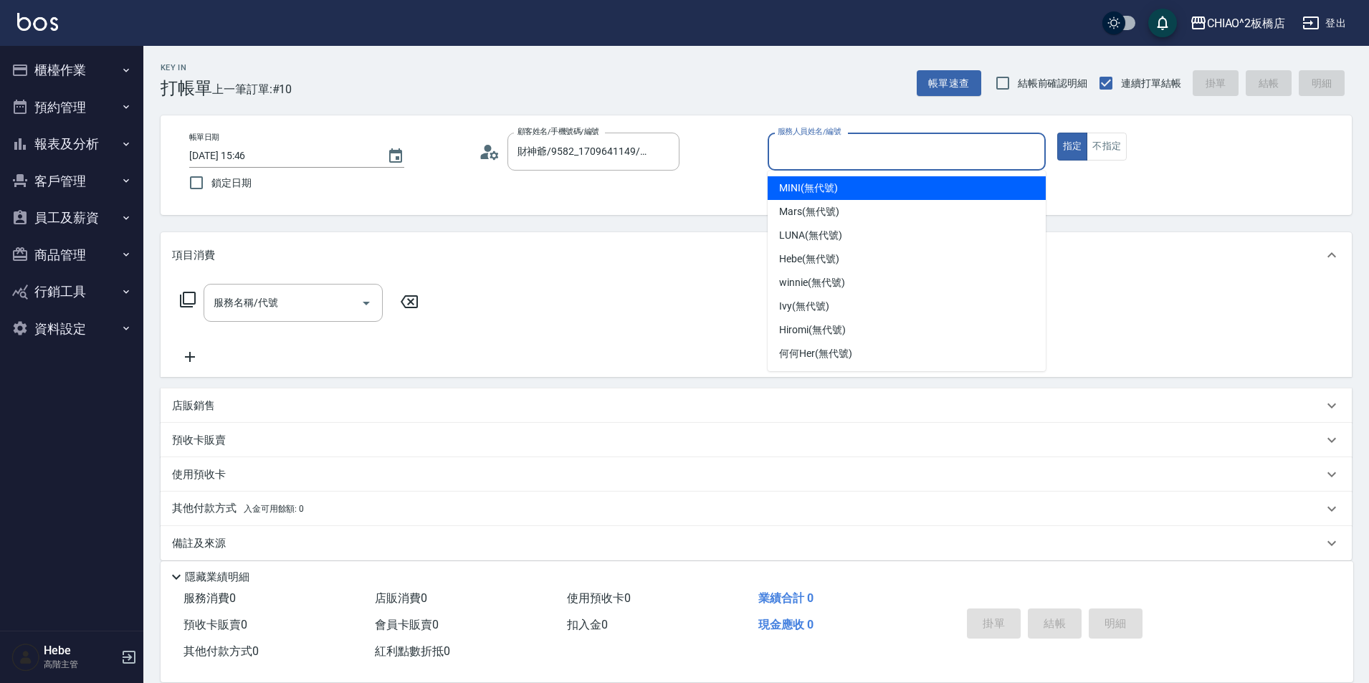
click at [827, 156] on input "服務人員姓名/編號" at bounding box center [906, 151] width 265 height 25
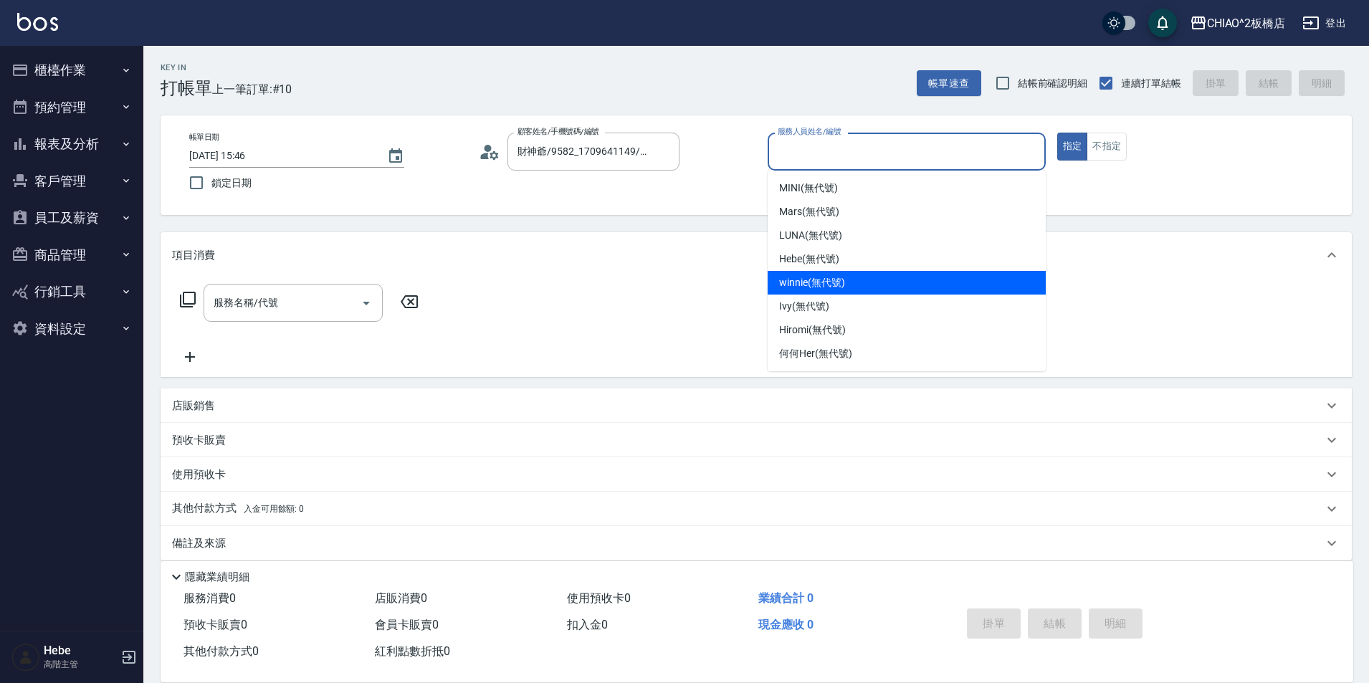
click at [847, 280] on div "winnie (無代號)" at bounding box center [907, 283] width 278 height 24
type input "winnie(無代號)"
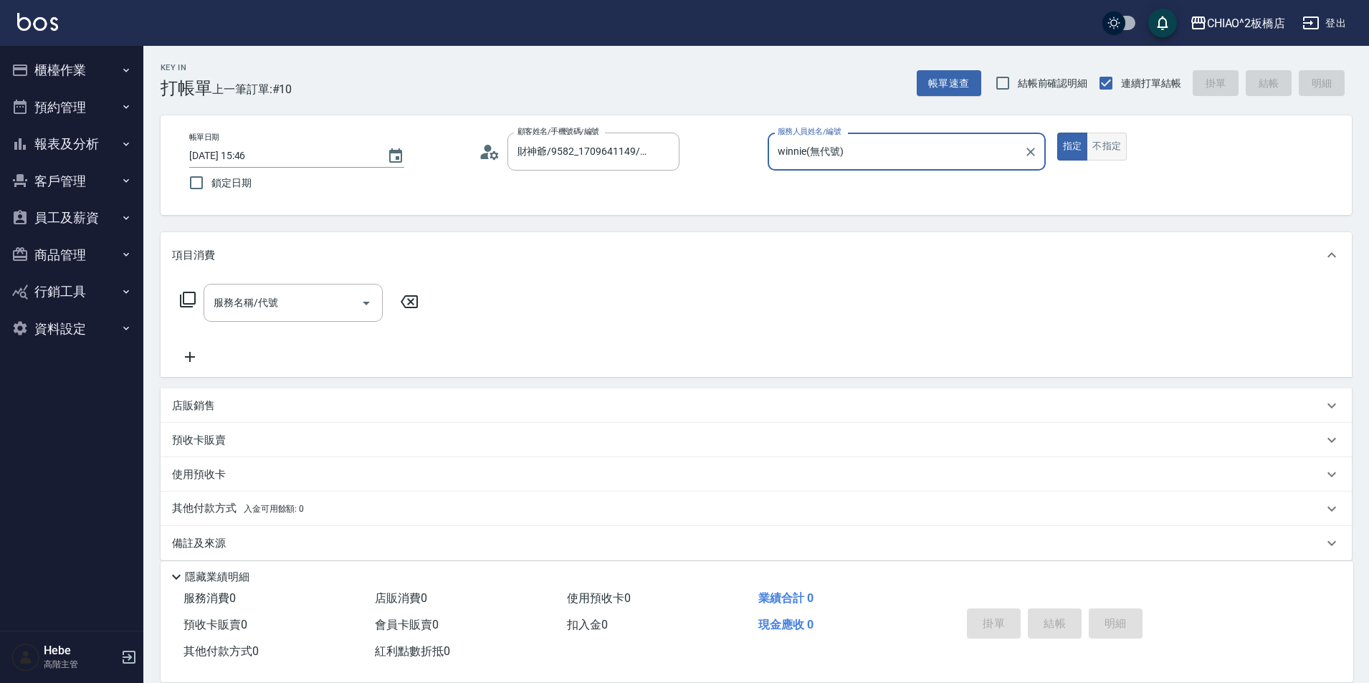
click at [1095, 151] on button "不指定" at bounding box center [1107, 147] width 40 height 28
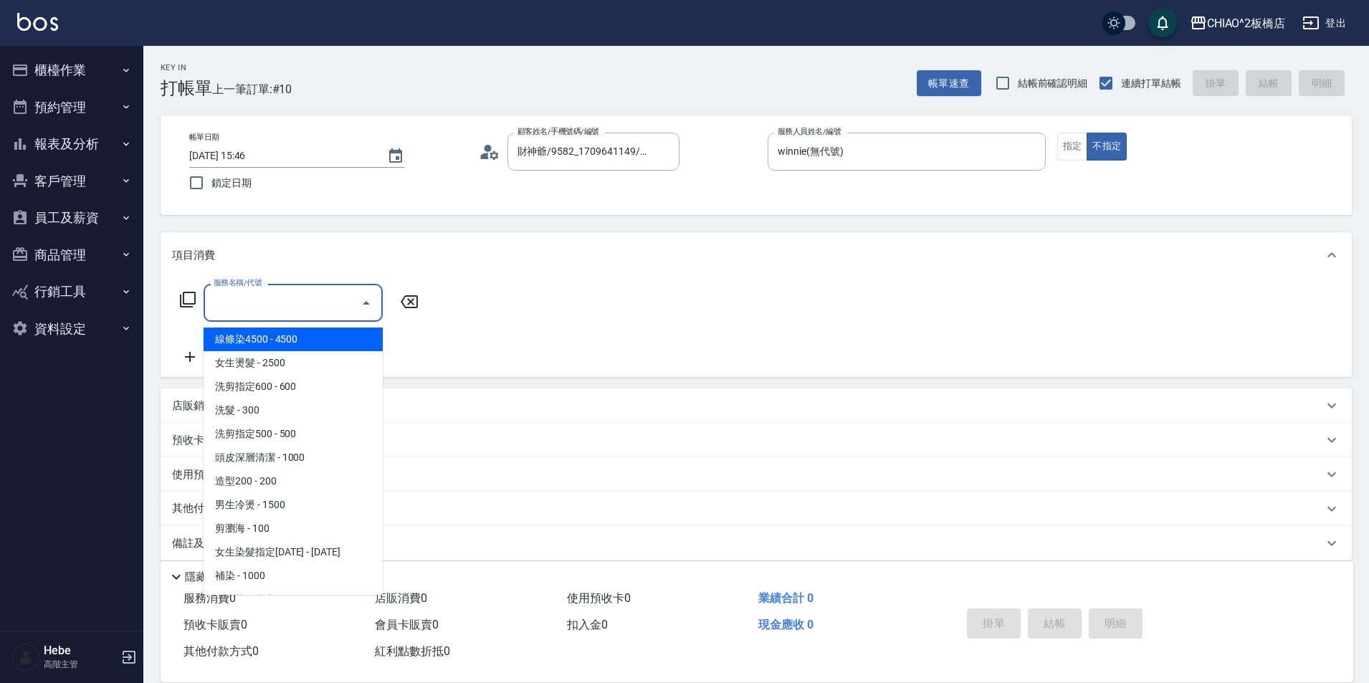
click at [330, 293] on input "服務名稱/代號" at bounding box center [282, 302] width 145 height 25
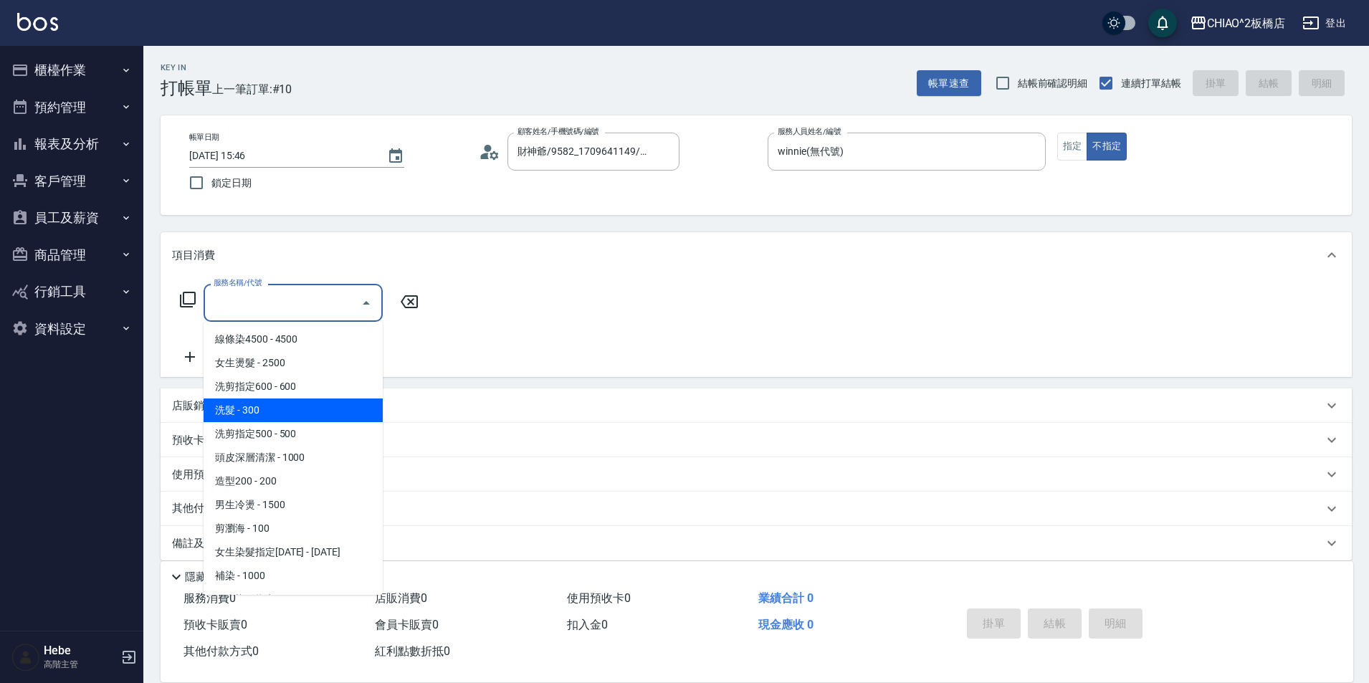
click at [305, 404] on span "洗髮 - 300" at bounding box center [293, 411] width 179 height 24
type input "洗髮(96679)"
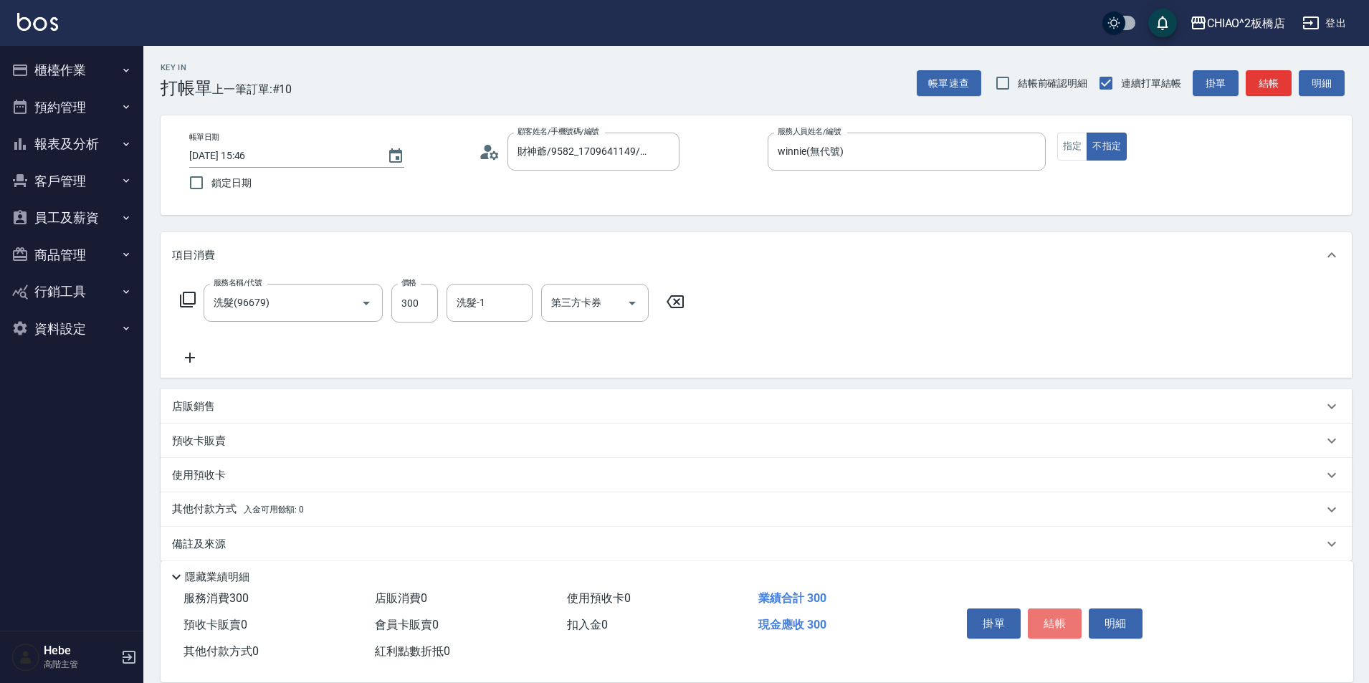
click at [1065, 614] on button "結帳" at bounding box center [1055, 624] width 54 height 30
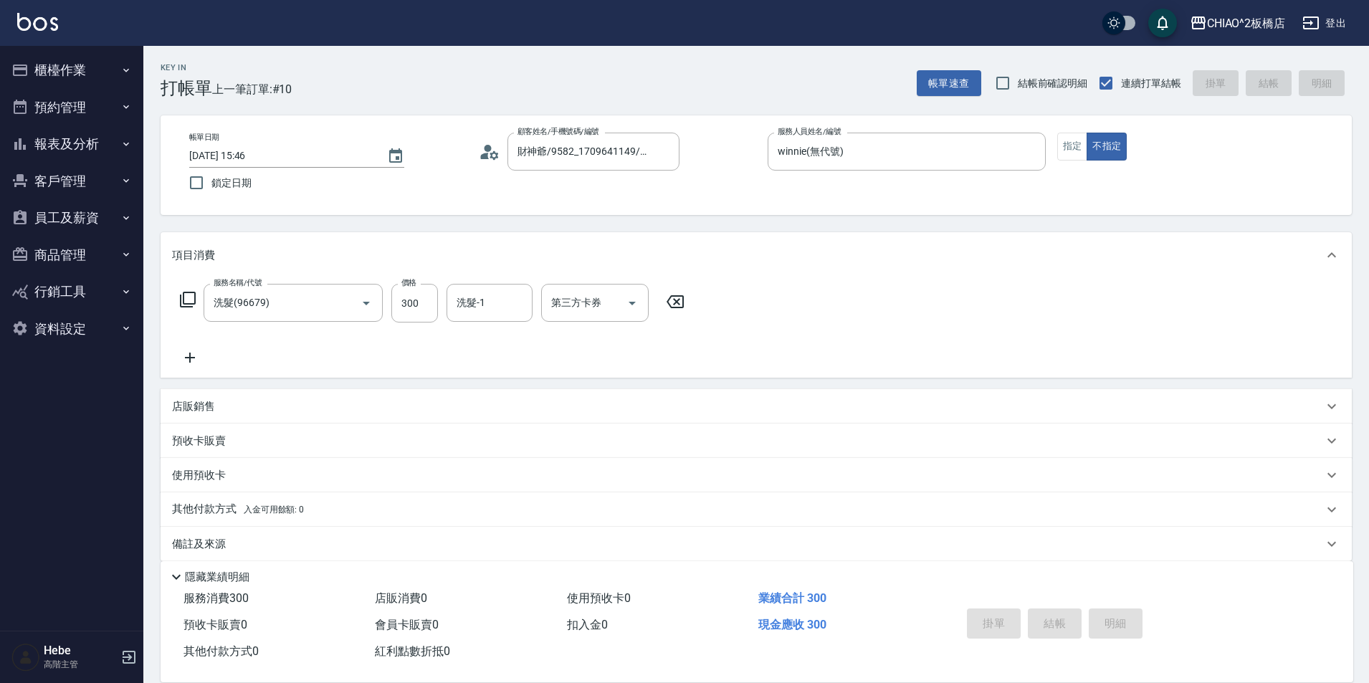
type input "[DATE] 15:53"
